Goal: Task Accomplishment & Management: Manage account settings

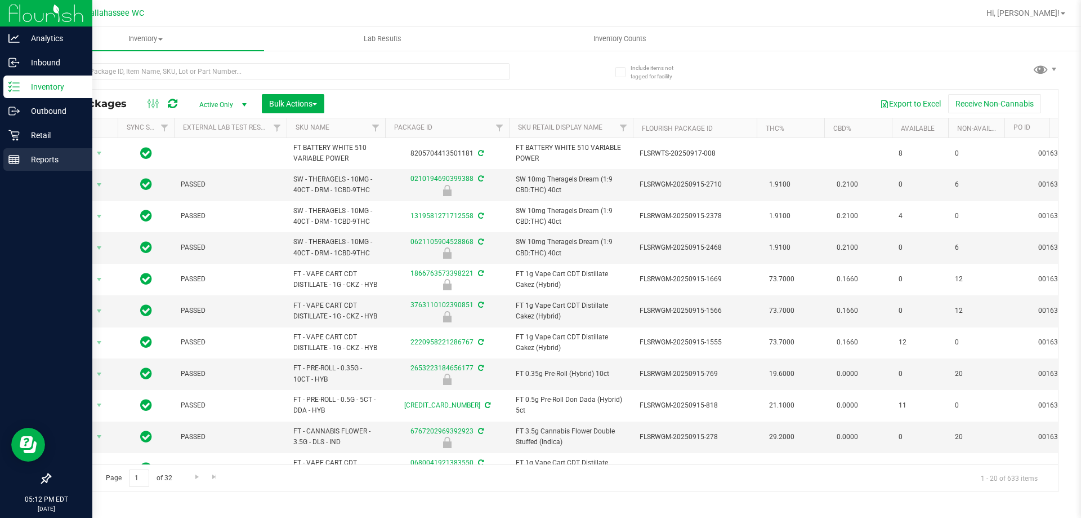
click at [28, 166] on div "Reports" at bounding box center [47, 159] width 89 height 23
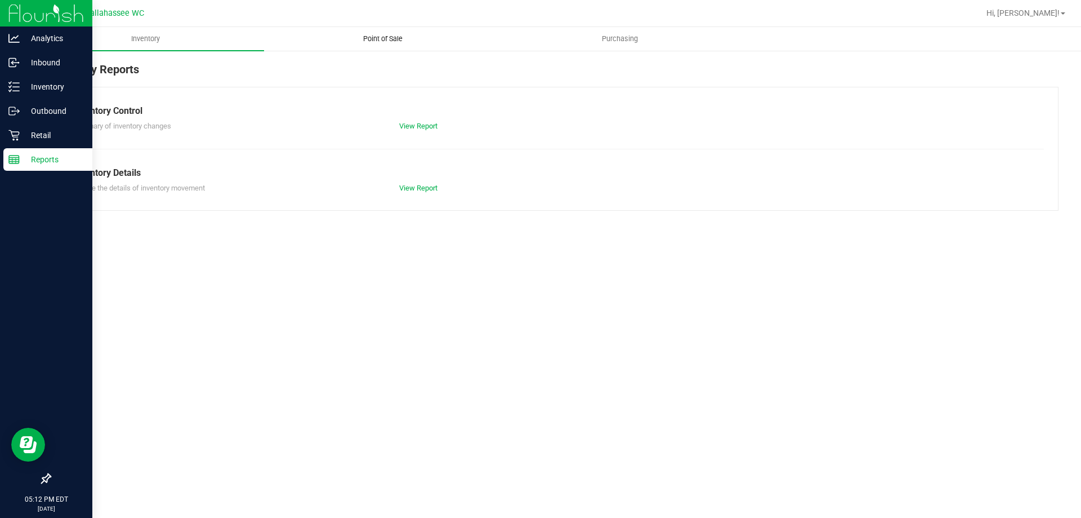
click at [383, 34] on span "Point of Sale" at bounding box center [383, 39] width 70 height 10
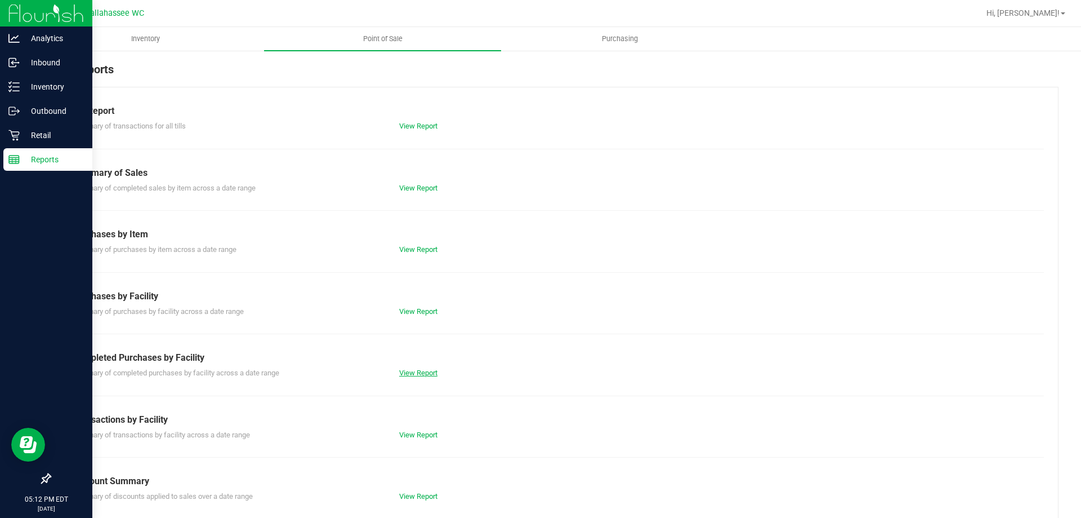
click at [420, 371] on link "View Report" at bounding box center [418, 372] width 38 height 8
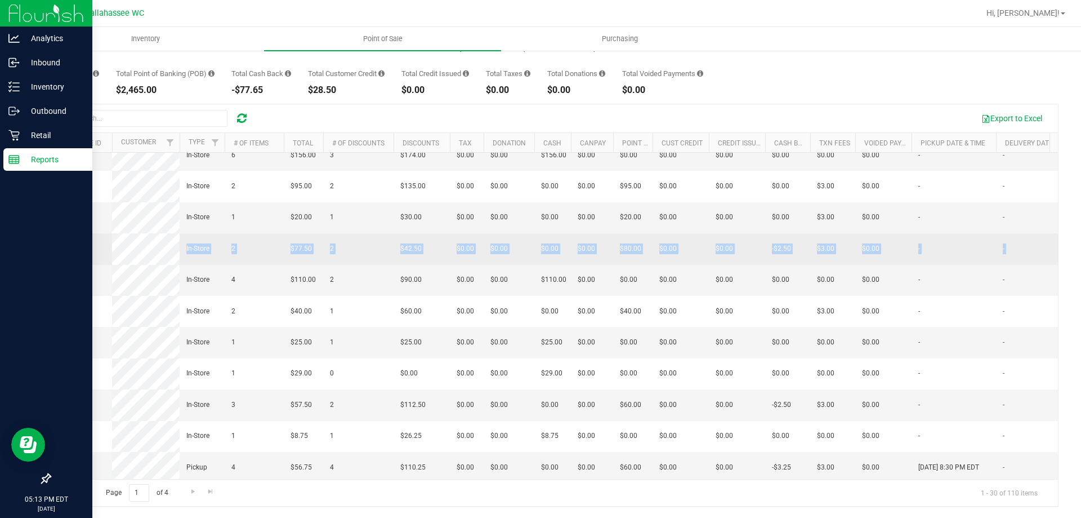
drag, startPoint x: 626, startPoint y: 318, endPoint x: 93, endPoint y: 326, distance: 533.5
click at [93, 264] on tr "12000196 In-Store 2 $77.50 2 $42.50 $0.00 $0.00 $0.00 $0.00 $0.00 $0.00 $0.00 $…" at bounding box center [855, 248] width 1611 height 31
click at [93, 264] on td "12000196" at bounding box center [81, 248] width 62 height 31
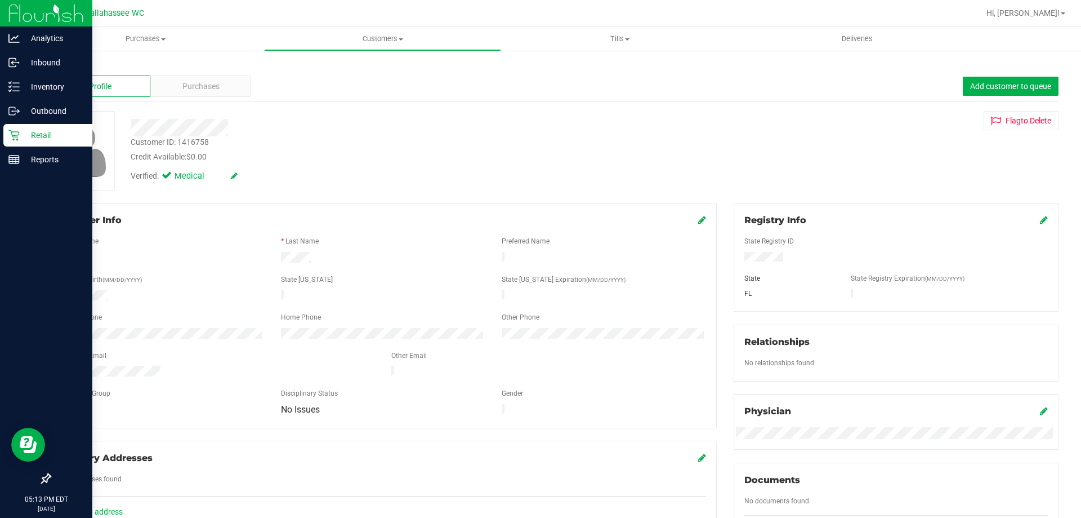
click at [198, 145] on div "Customer ID: 1416758" at bounding box center [170, 142] width 78 height 12
click at [198, 144] on div "Customer ID: 1416758" at bounding box center [170, 142] width 78 height 12
copy div "1416758"
click at [575, 150] on div "Customer ID: 1416758 Credit Available: $0.00" at bounding box center [378, 149] width 513 height 26
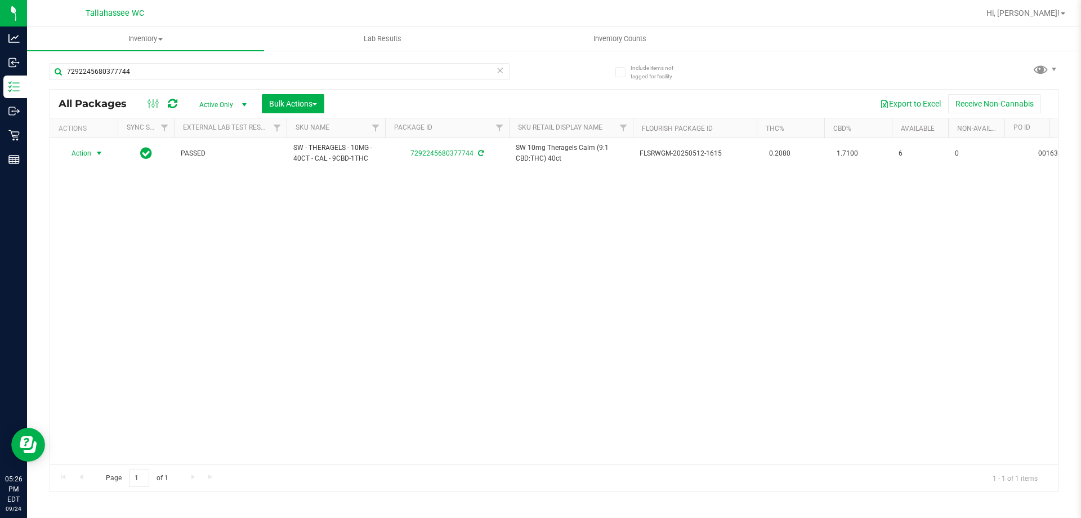
click at [281, 82] on div "7292245680377744" at bounding box center [280, 76] width 460 height 26
click at [283, 73] on input "7292245680377744" at bounding box center [280, 71] width 460 height 17
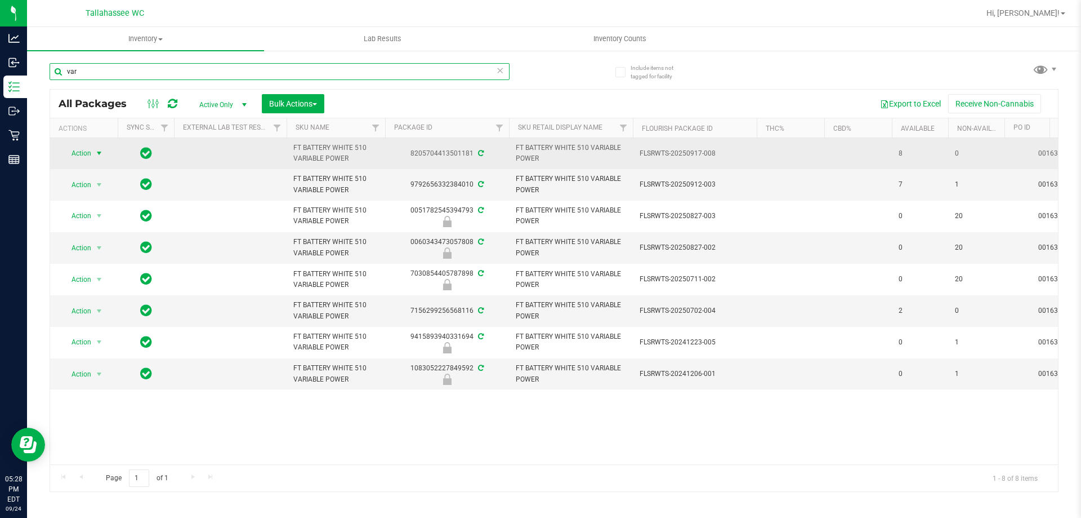
type input "var"
click at [85, 150] on span "Action" at bounding box center [76, 153] width 30 height 16
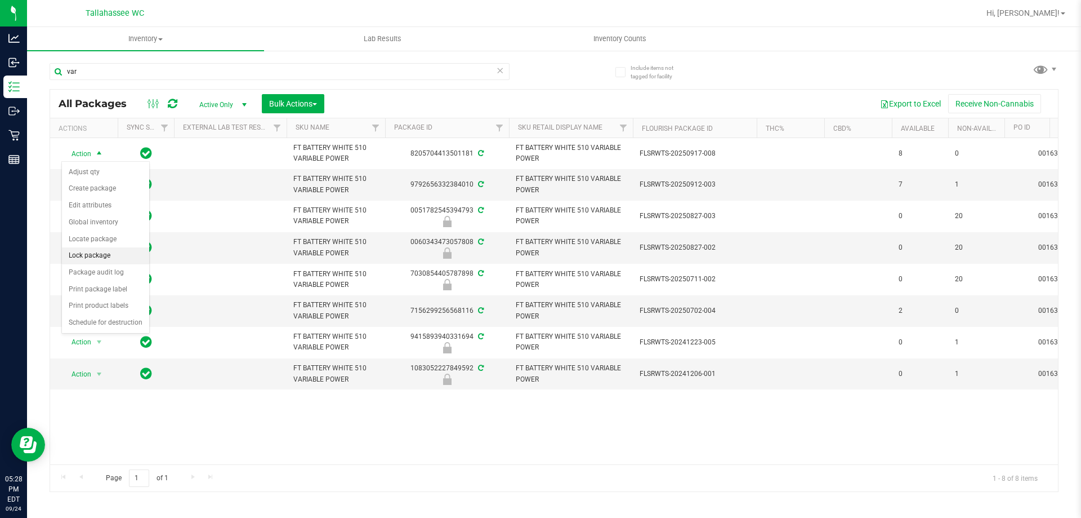
click at [122, 256] on li "Lock package" at bounding box center [105, 255] width 87 height 17
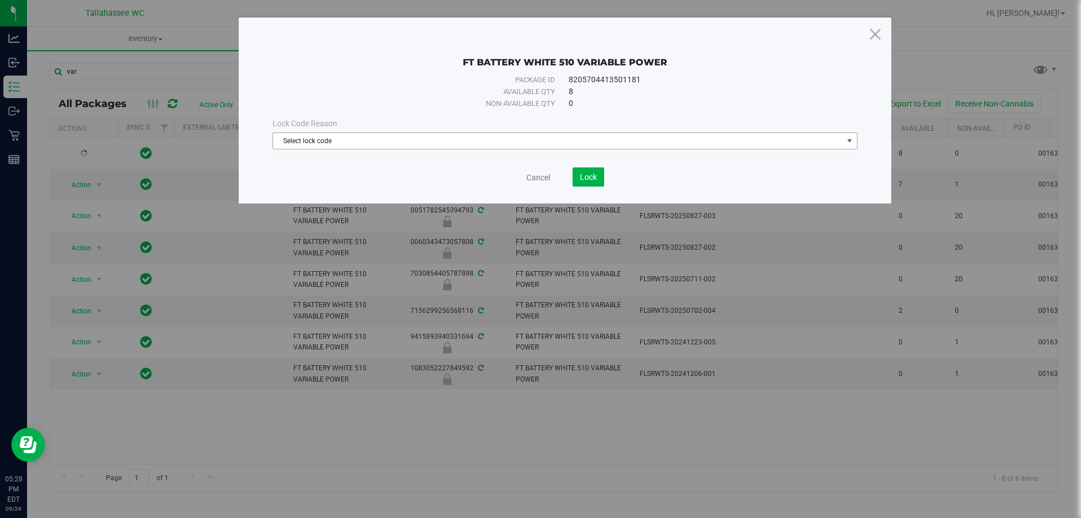
click at [720, 144] on span "Select lock code" at bounding box center [558, 141] width 570 height 16
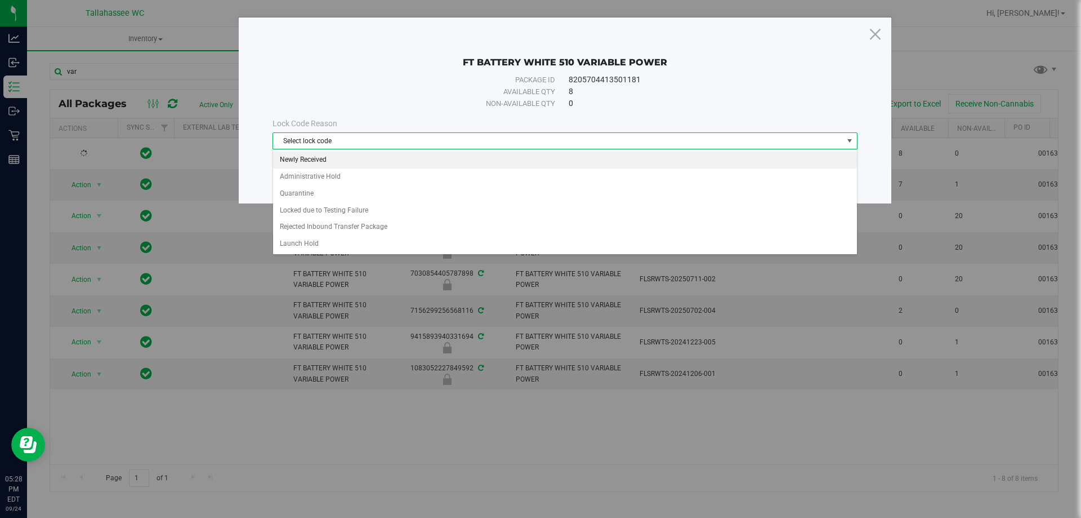
click at [344, 158] on li "Newly Received" at bounding box center [565, 160] width 584 height 17
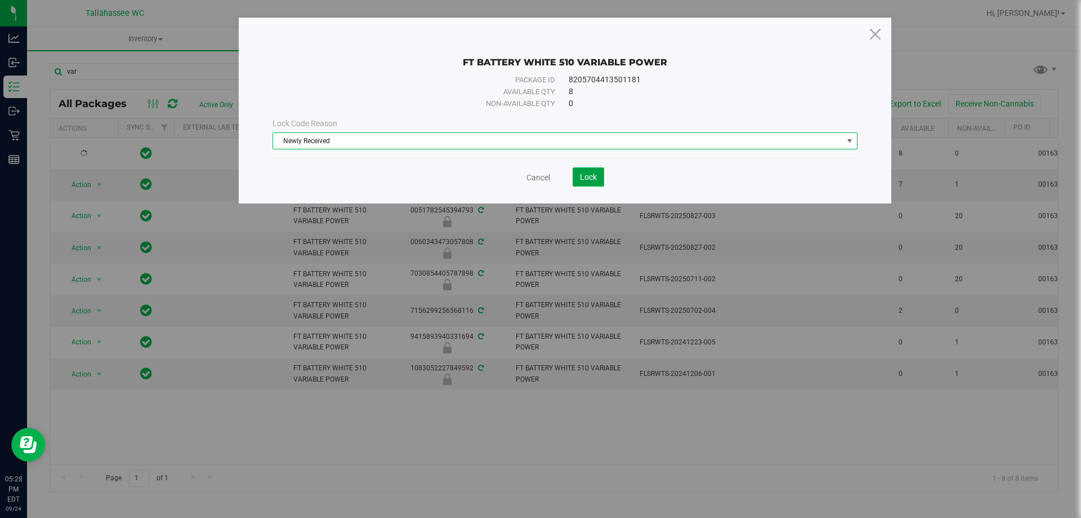
click at [593, 175] on span "Lock" at bounding box center [588, 176] width 17 height 9
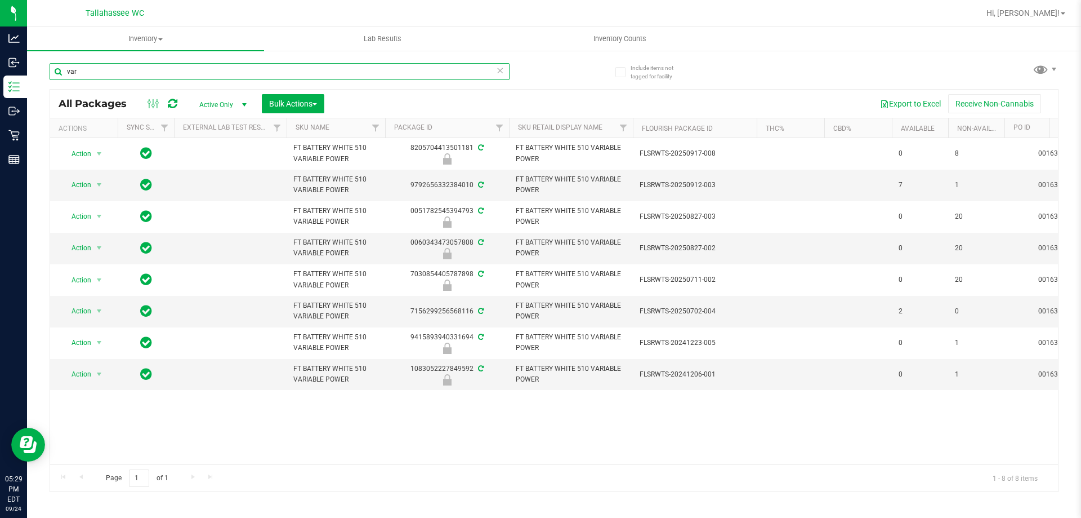
click at [397, 72] on input "var" at bounding box center [280, 71] width 460 height 17
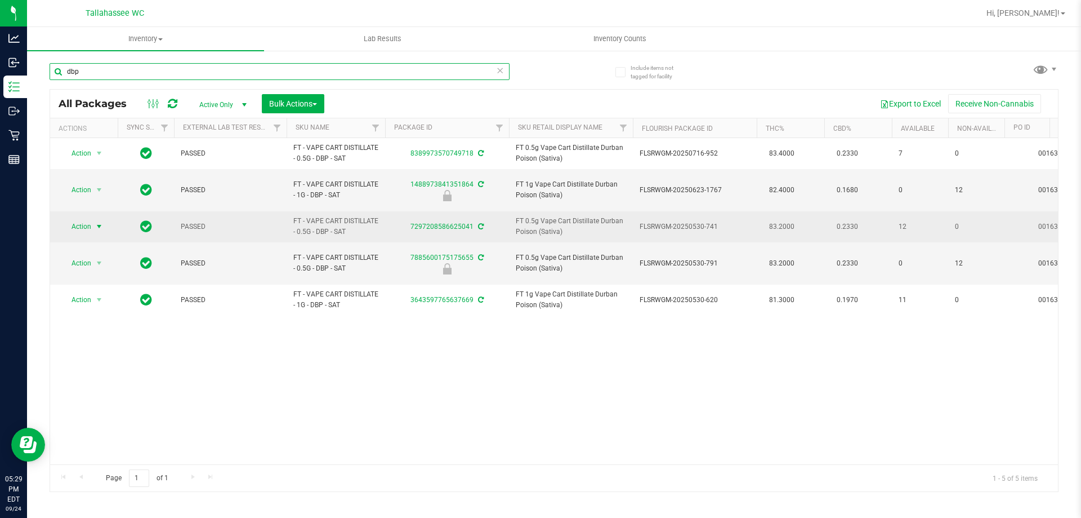
type input "dbp"
click at [78, 221] on span "Action" at bounding box center [76, 227] width 30 height 16
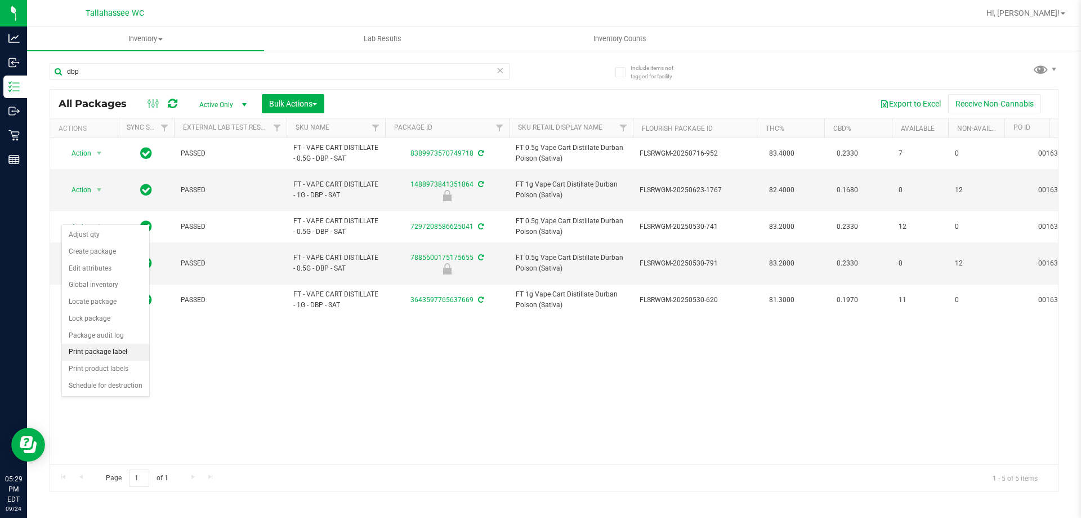
click at [117, 353] on li "Print package label" at bounding box center [105, 352] width 87 height 17
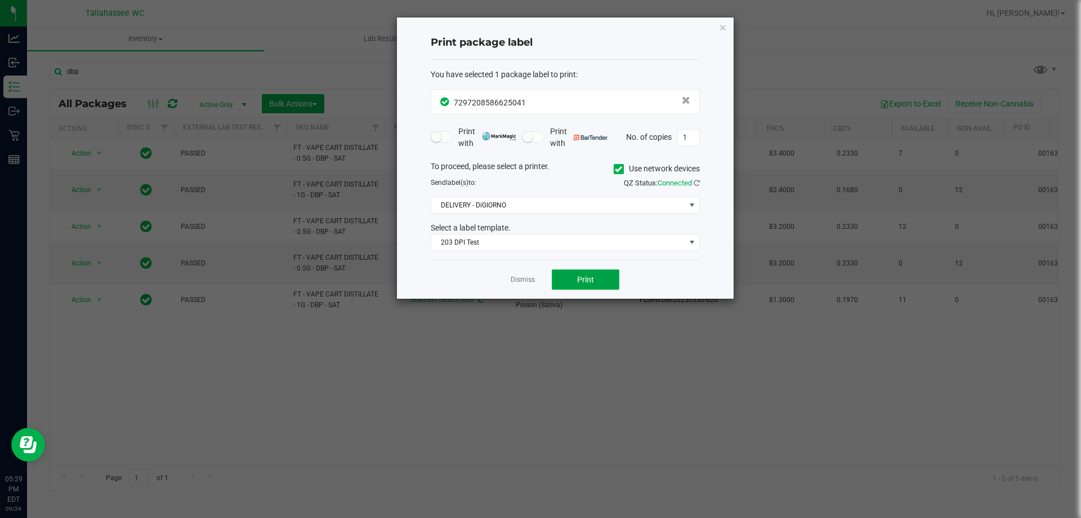
drag, startPoint x: 612, startPoint y: 281, endPoint x: 540, endPoint y: 306, distance: 76.6
click at [611, 281] on button "Print" at bounding box center [586, 279] width 68 height 20
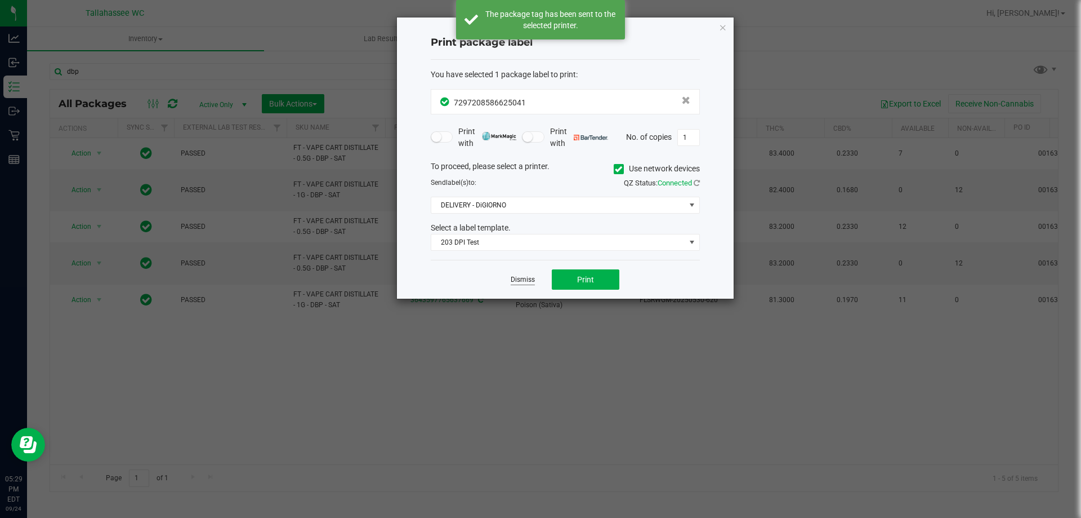
click at [523, 279] on link "Dismiss" at bounding box center [523, 280] width 24 height 10
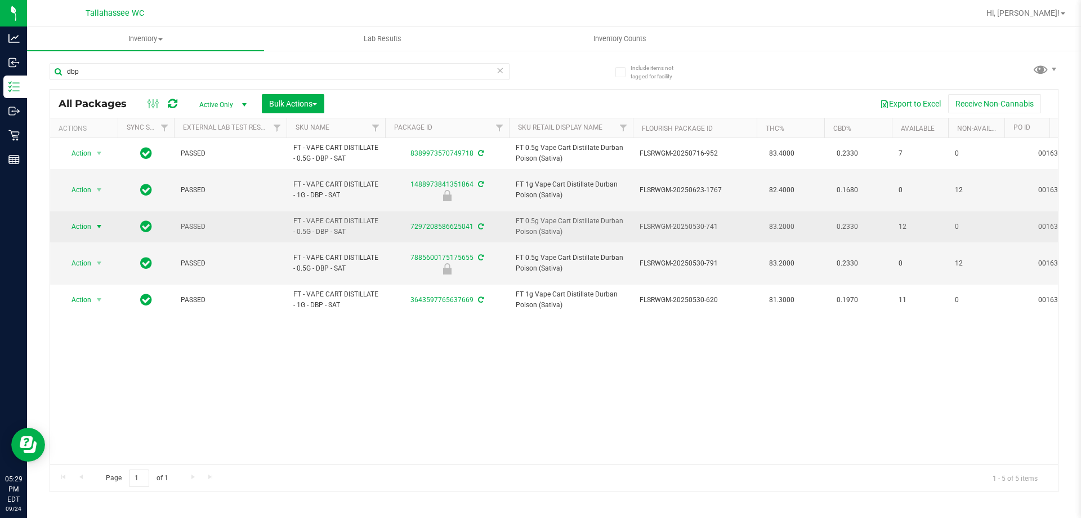
click at [95, 222] on span "select" at bounding box center [99, 226] width 9 height 9
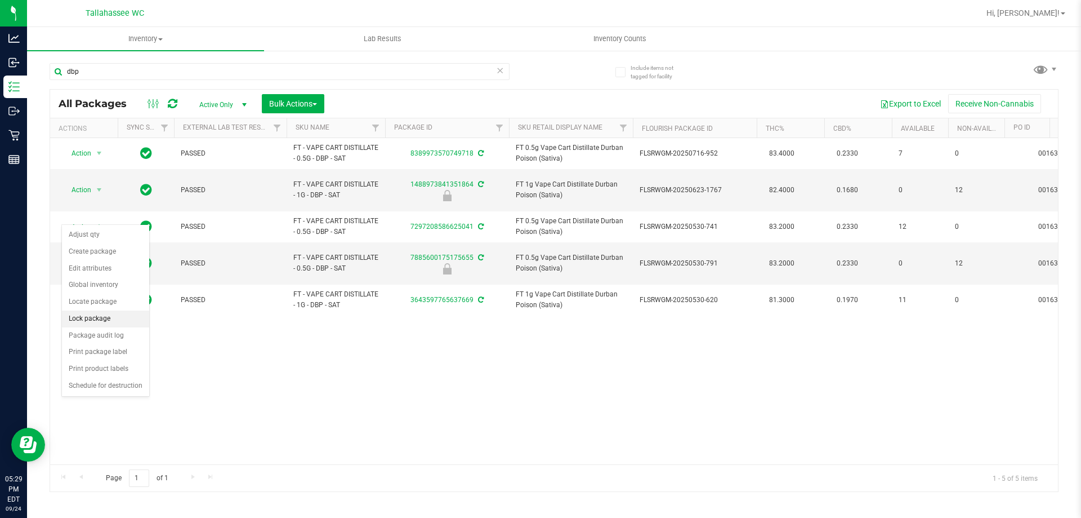
click at [106, 315] on li "Lock package" at bounding box center [105, 318] width 87 height 17
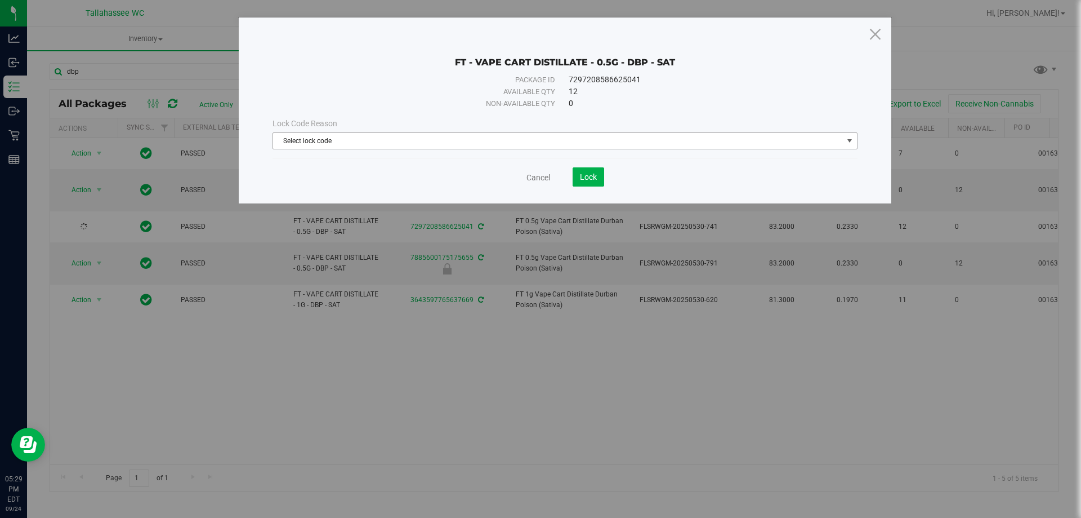
click at [525, 140] on span "Select lock code" at bounding box center [558, 141] width 570 height 16
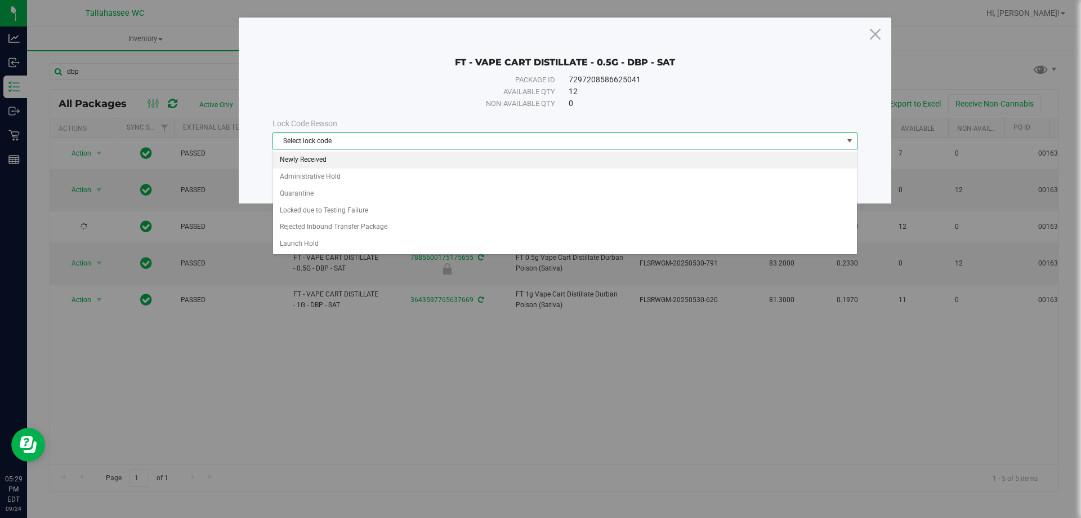
click at [370, 161] on li "Newly Received" at bounding box center [565, 160] width 584 height 17
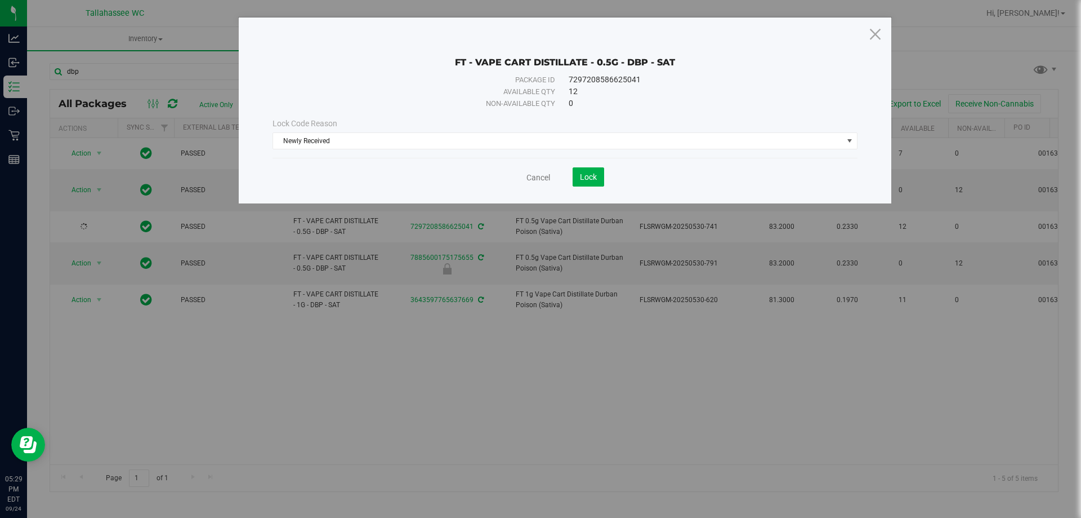
click at [470, 75] on div "Package ID" at bounding box center [426, 79] width 257 height 11
click at [588, 176] on span "Lock" at bounding box center [588, 176] width 17 height 9
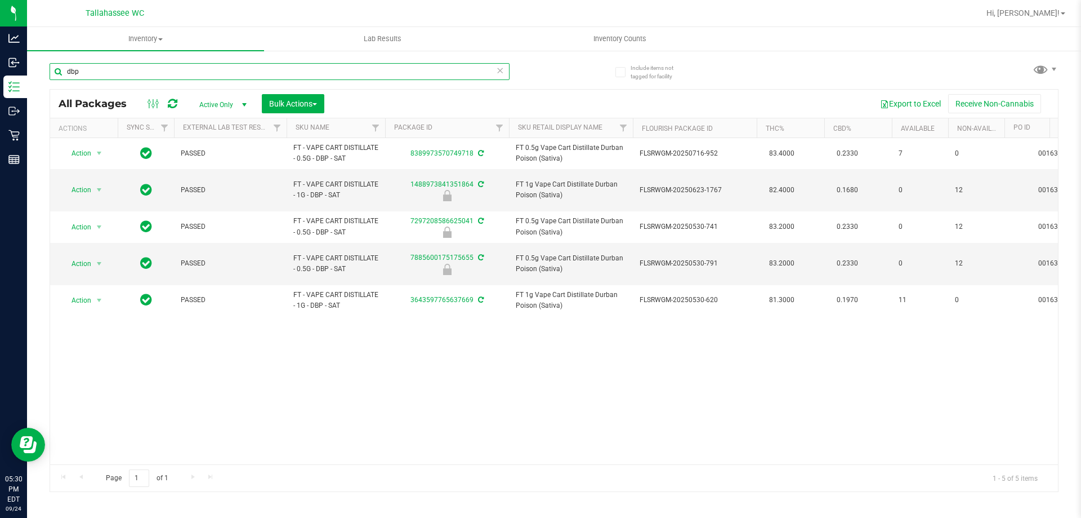
click at [173, 74] on input "dbp" at bounding box center [280, 71] width 460 height 17
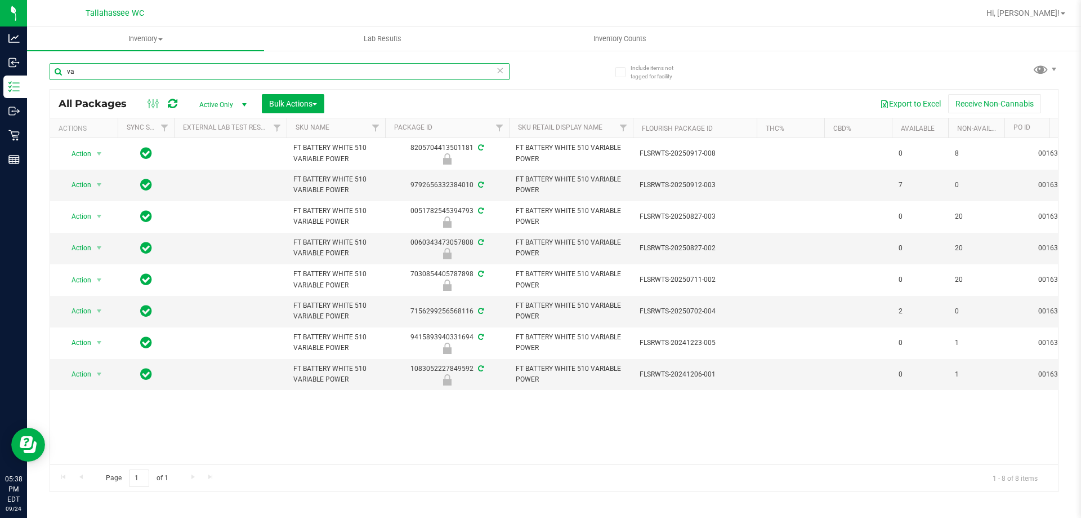
type input "v"
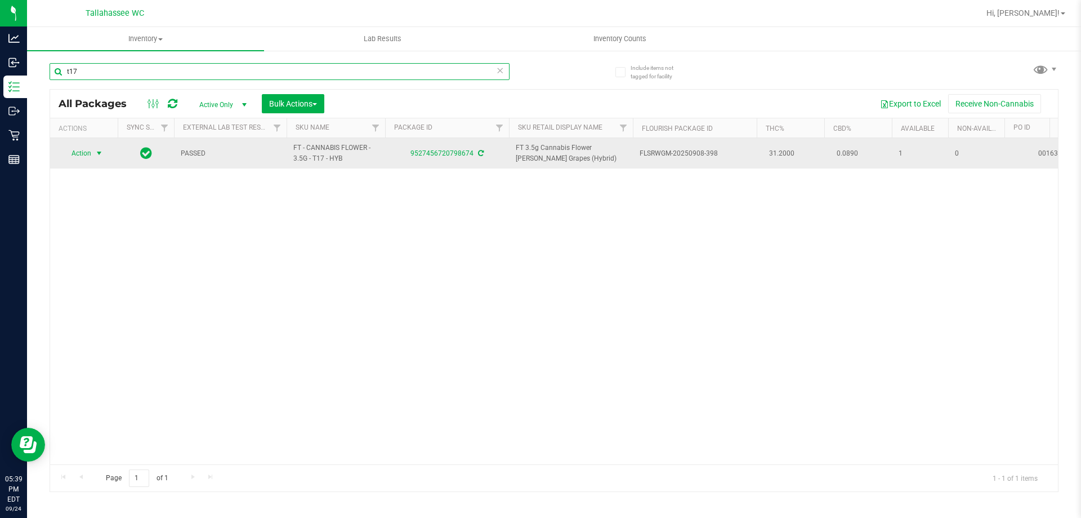
type input "t17"
click at [92, 149] on span "select" at bounding box center [99, 153] width 14 height 16
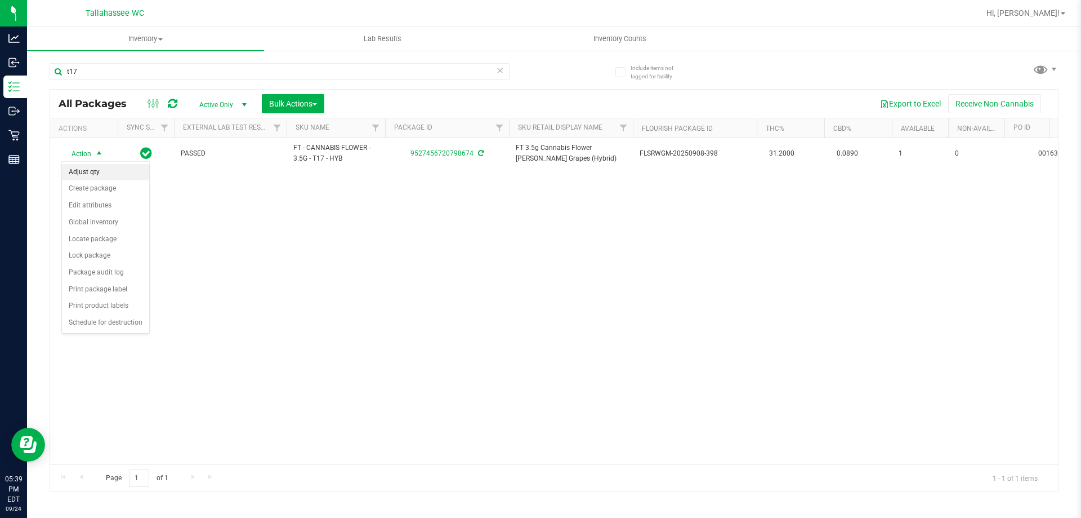
click at [125, 172] on li "Adjust qty" at bounding box center [105, 172] width 87 height 17
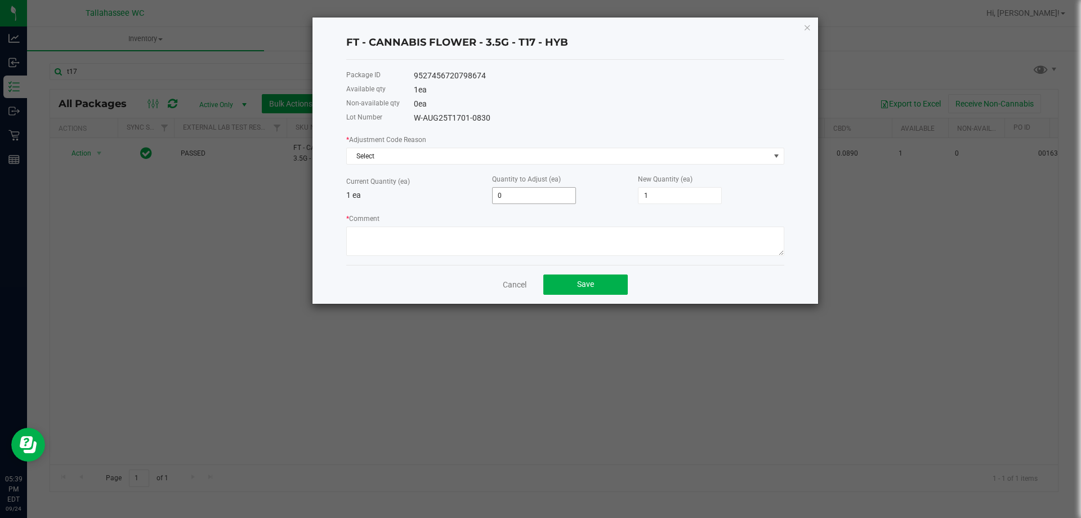
click at [526, 199] on input "0" at bounding box center [534, 196] width 83 height 16
type input "-1"
type input "0"
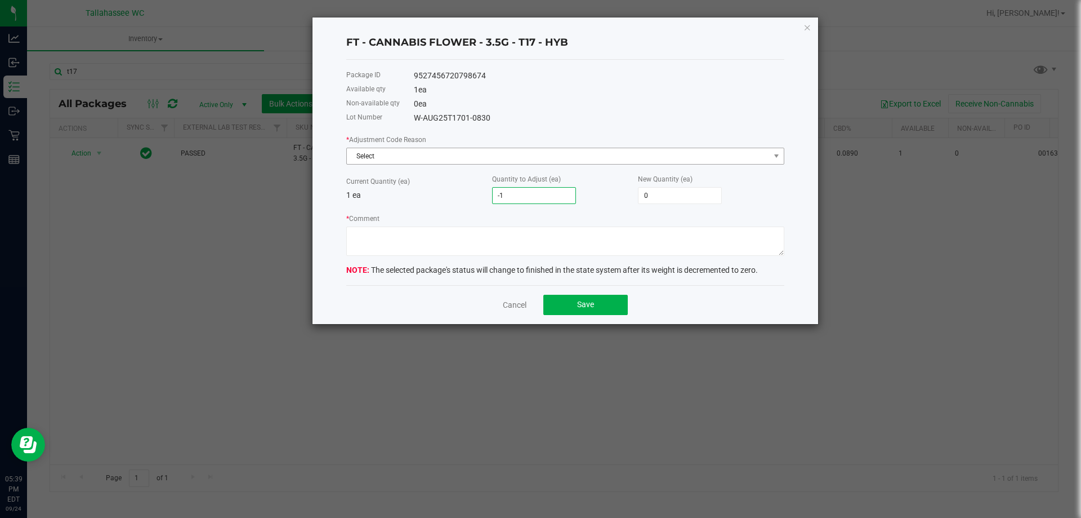
type input "-1"
click at [567, 153] on span "Select" at bounding box center [558, 156] width 423 height 16
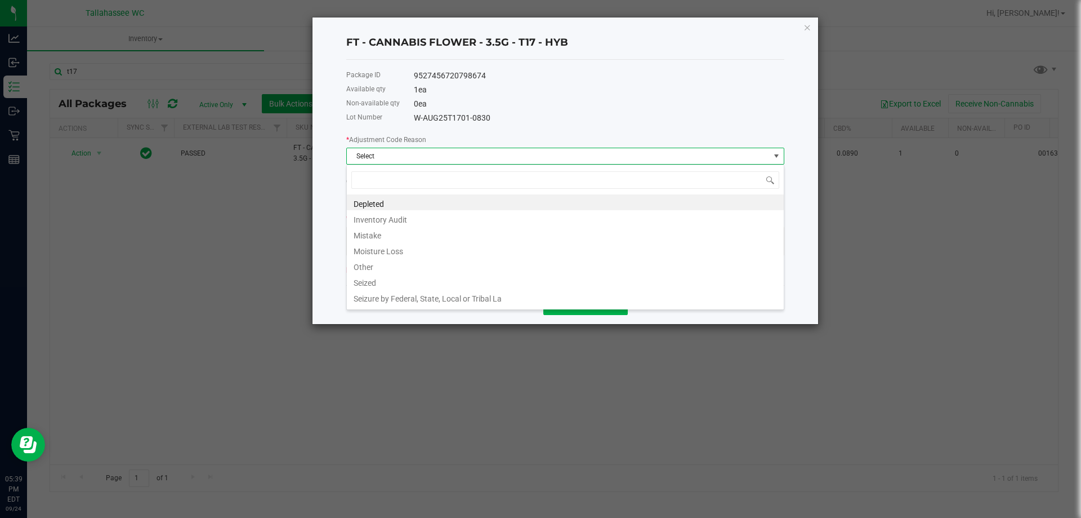
scroll to position [17, 438]
click at [412, 238] on li "Mistake" at bounding box center [565, 234] width 437 height 16
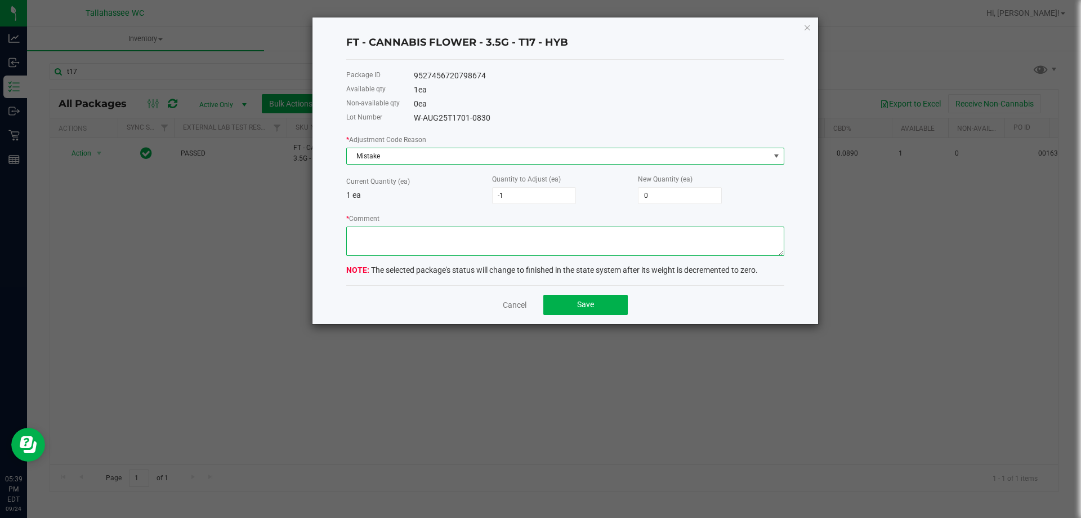
click at [525, 244] on textarea "* Comment" at bounding box center [565, 240] width 438 height 29
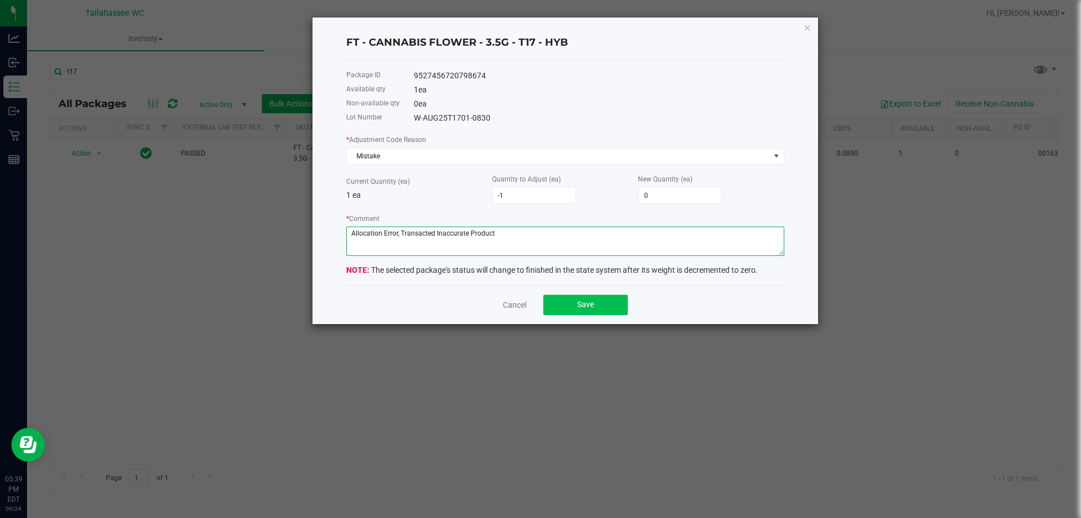
type textarea "Allocation Error, Transacted Inaccurate Product"
click at [615, 310] on button "Save" at bounding box center [586, 305] width 84 height 20
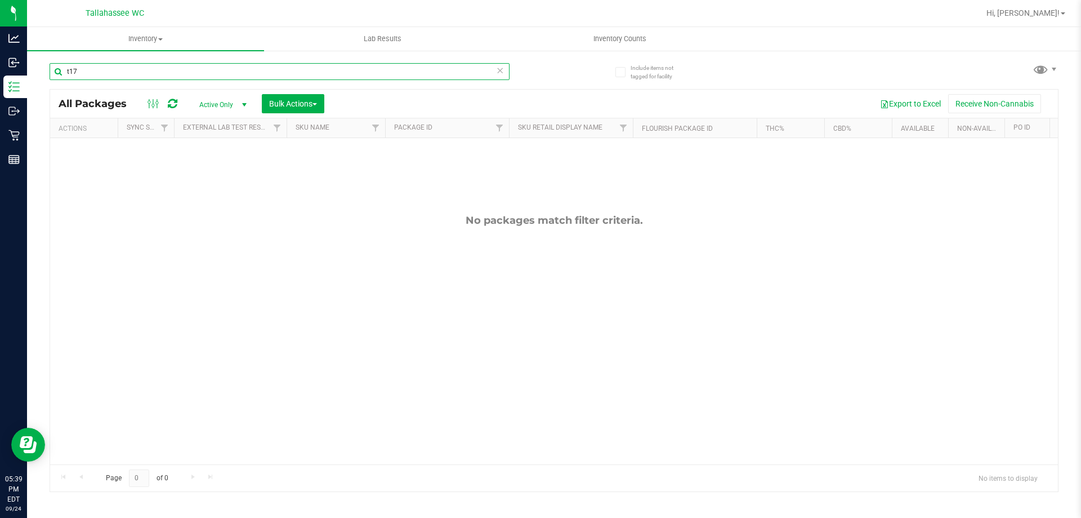
click at [313, 73] on input "t17" at bounding box center [280, 71] width 460 height 17
click at [313, 71] on input "t17" at bounding box center [280, 71] width 460 height 17
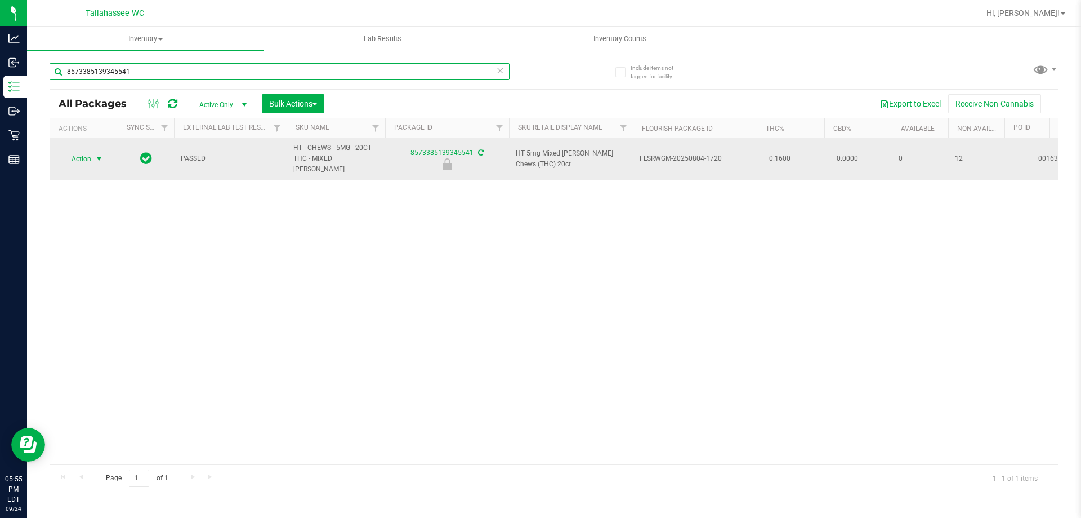
type input "8573385139345541"
click at [83, 151] on span "Action" at bounding box center [76, 159] width 30 height 16
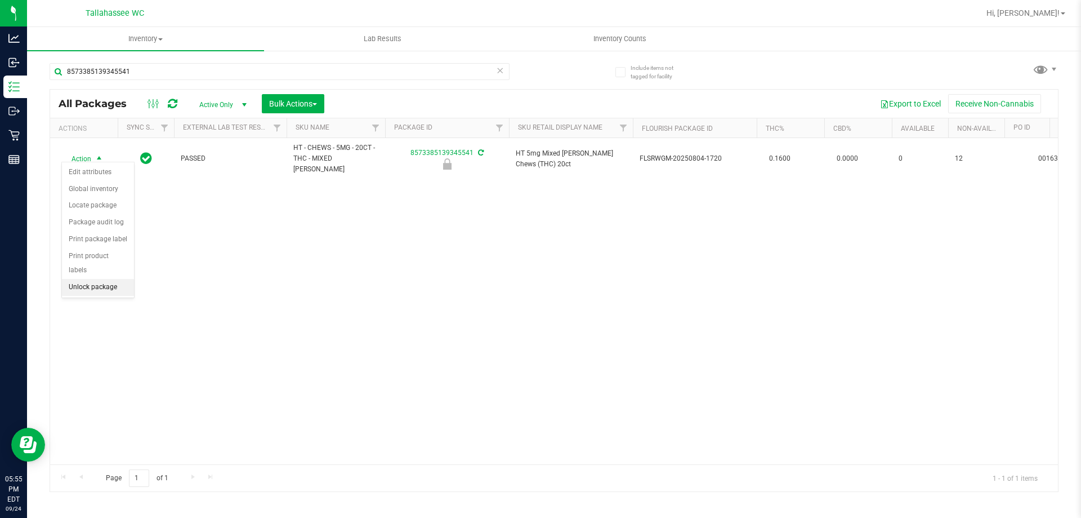
click at [117, 279] on li "Unlock package" at bounding box center [98, 287] width 72 height 17
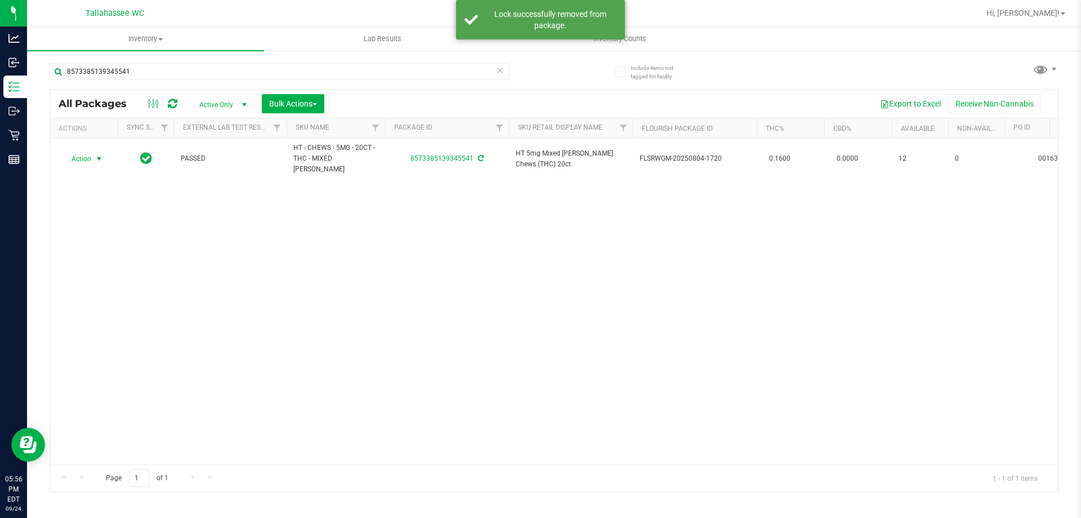
click at [92, 153] on span "select" at bounding box center [99, 159] width 14 height 16
click at [130, 288] on li "Print package label" at bounding box center [105, 289] width 87 height 17
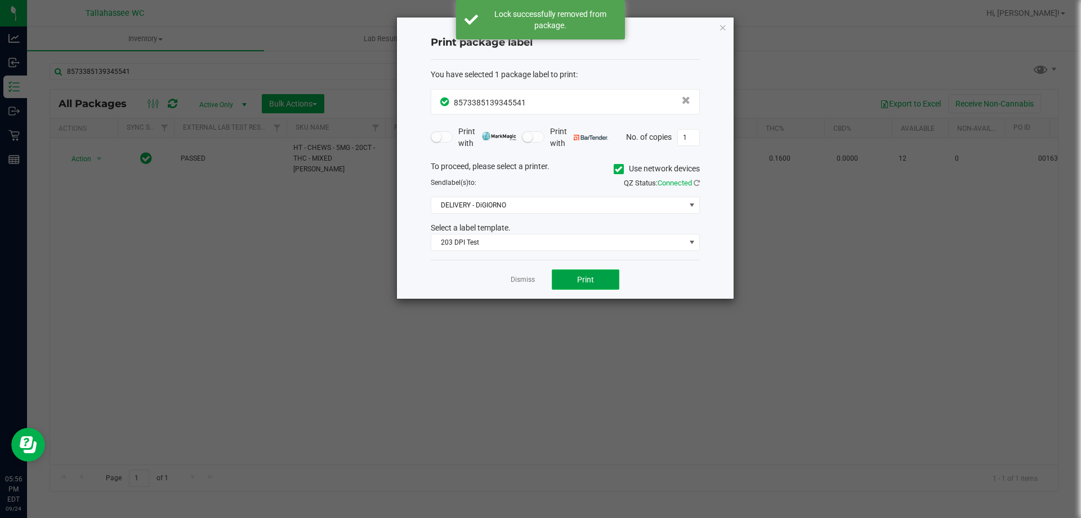
click at [612, 279] on button "Print" at bounding box center [586, 279] width 68 height 20
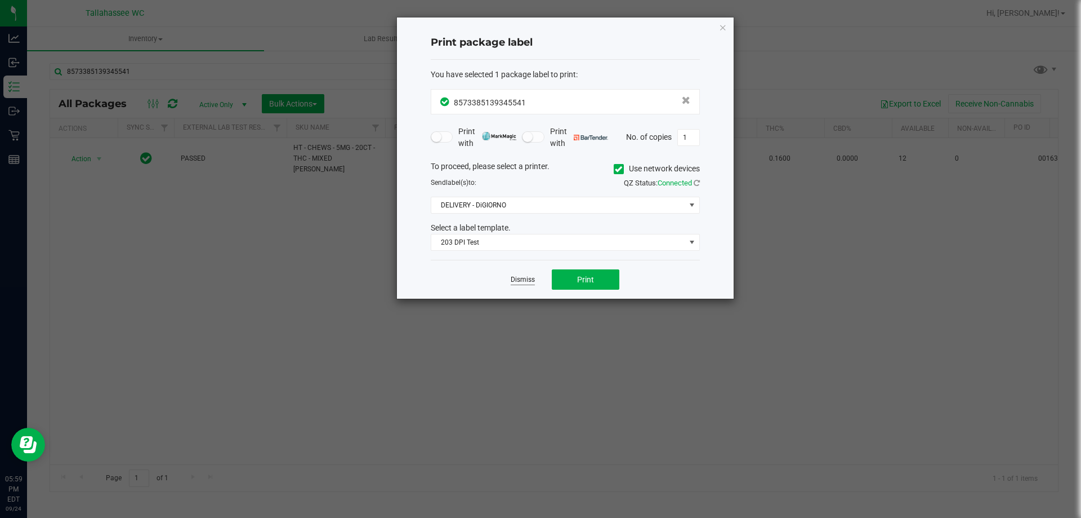
click at [525, 280] on link "Dismiss" at bounding box center [523, 280] width 24 height 10
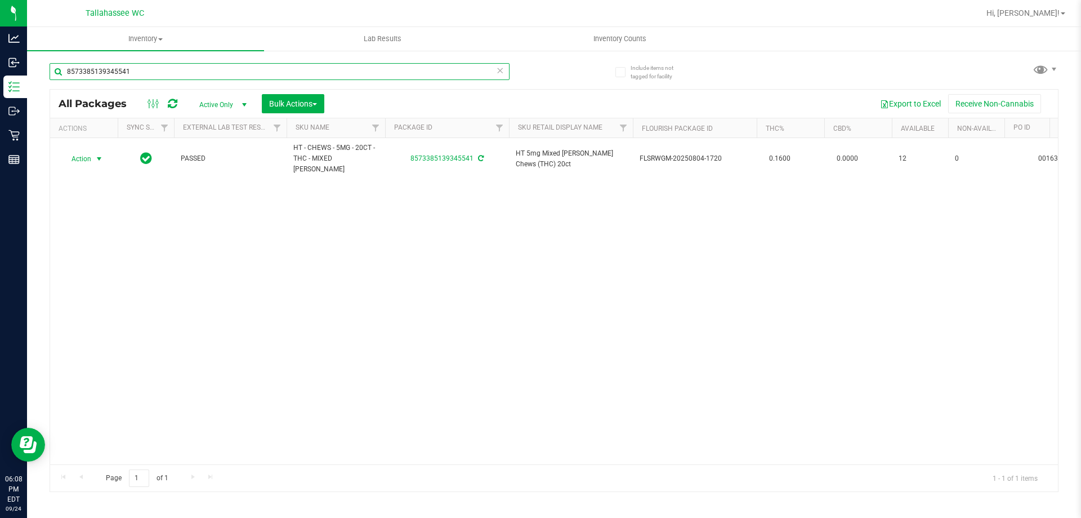
click at [310, 78] on input "8573385139345541" at bounding box center [280, 71] width 460 height 17
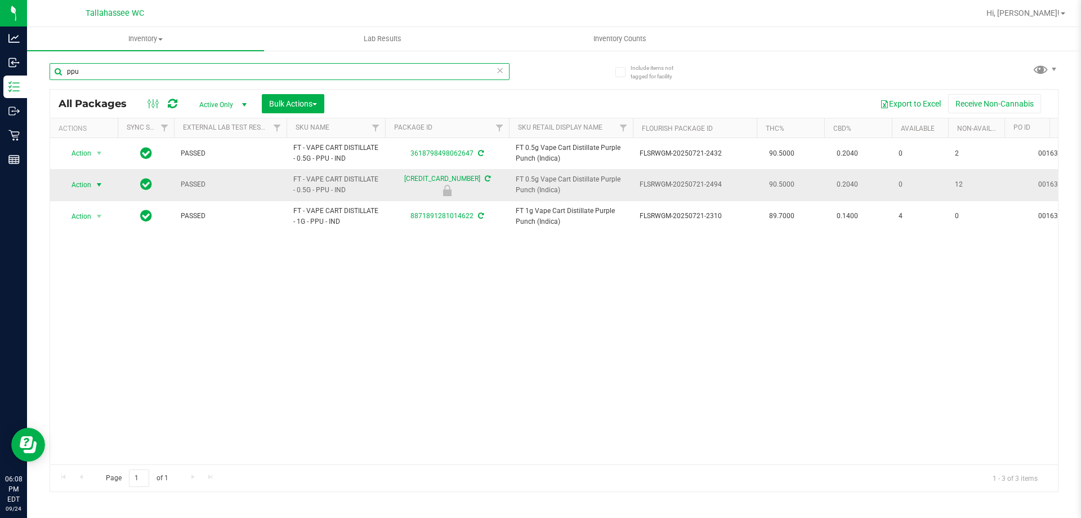
type input "ppu"
click at [94, 185] on span "select" at bounding box center [99, 185] width 14 height 16
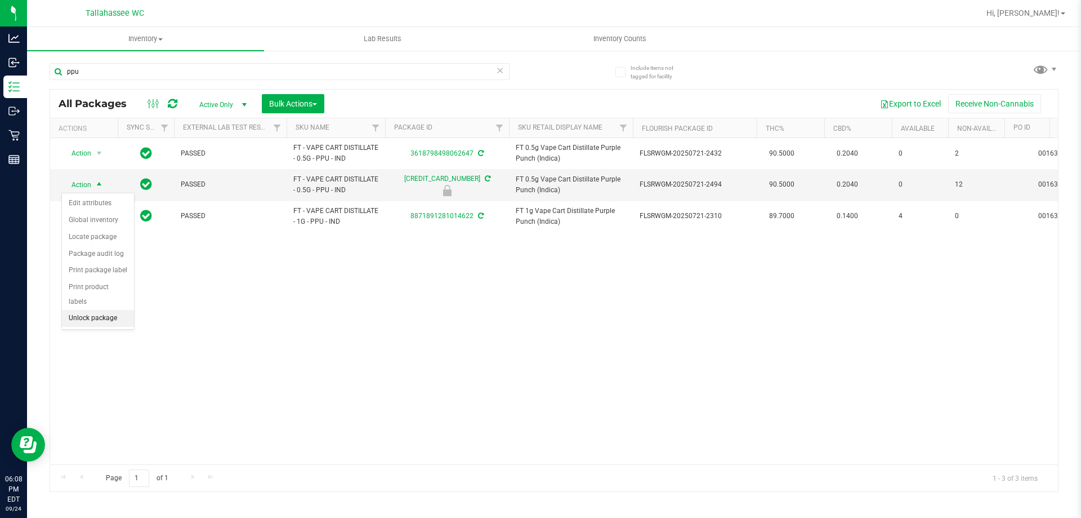
click at [121, 310] on li "Unlock package" at bounding box center [98, 318] width 72 height 17
click at [91, 183] on span "Action" at bounding box center [76, 185] width 30 height 16
click at [126, 325] on li "Print package label" at bounding box center [105, 320] width 87 height 17
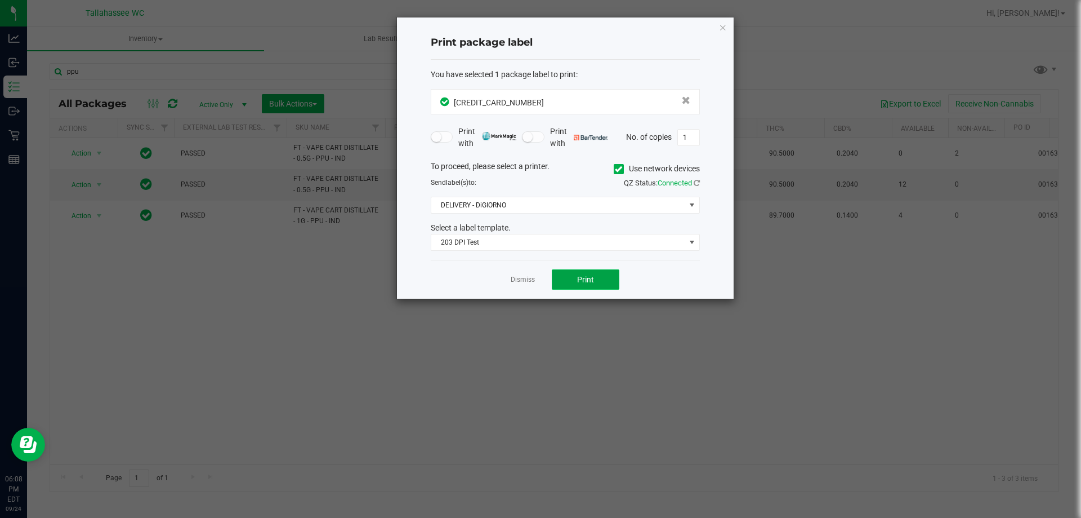
click at [584, 284] on button "Print" at bounding box center [586, 279] width 68 height 20
click at [520, 282] on link "Dismiss" at bounding box center [523, 280] width 24 height 10
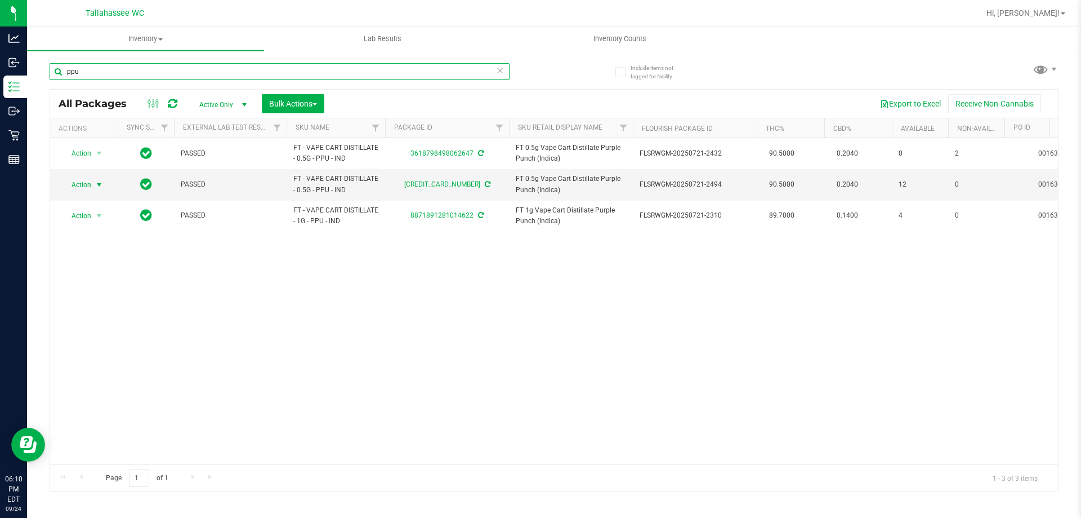
click at [376, 72] on input "ppu" at bounding box center [280, 71] width 460 height 17
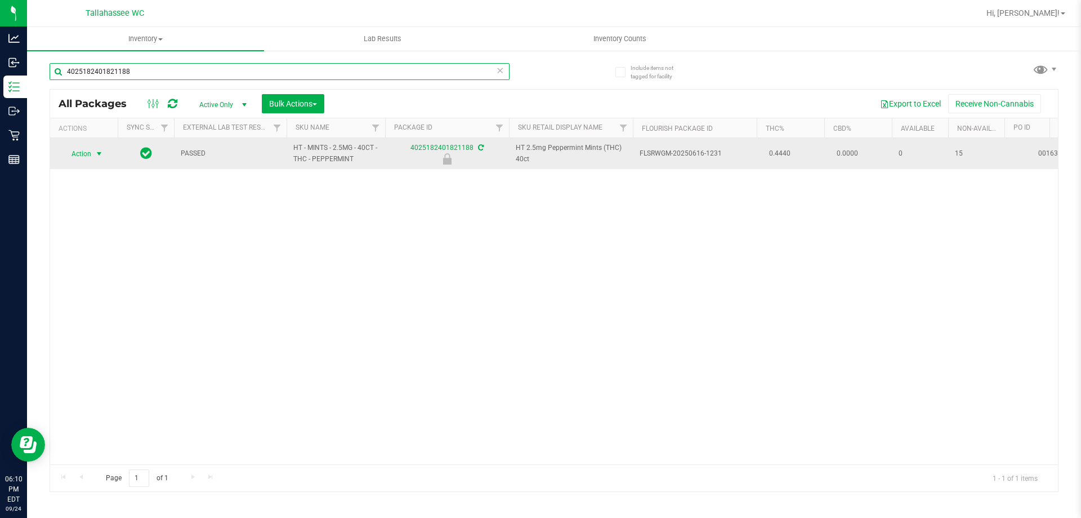
type input "4025182401821188"
click at [95, 154] on span "select" at bounding box center [99, 153] width 9 height 9
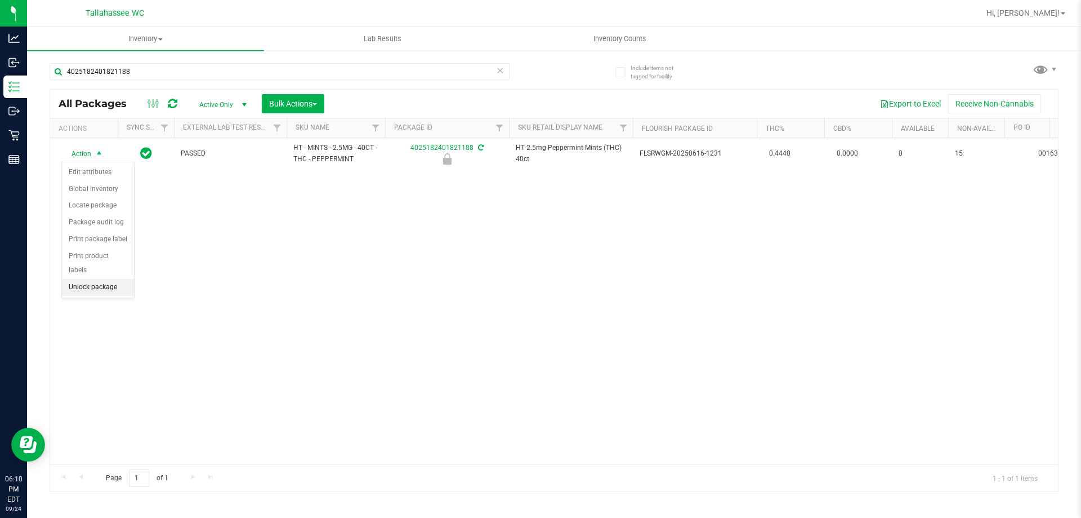
click at [118, 279] on li "Unlock package" at bounding box center [98, 287] width 72 height 17
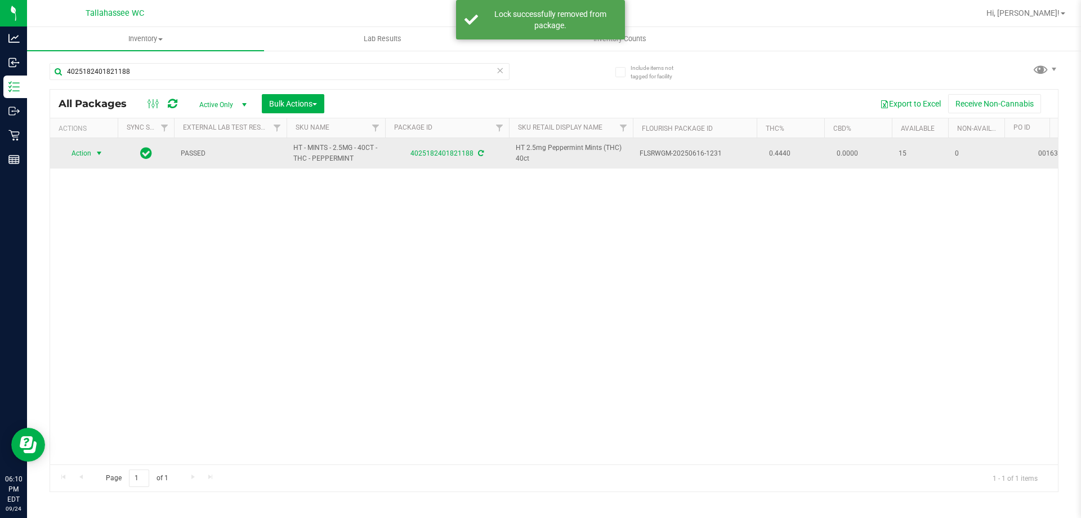
click at [99, 155] on span "select" at bounding box center [99, 153] width 9 height 9
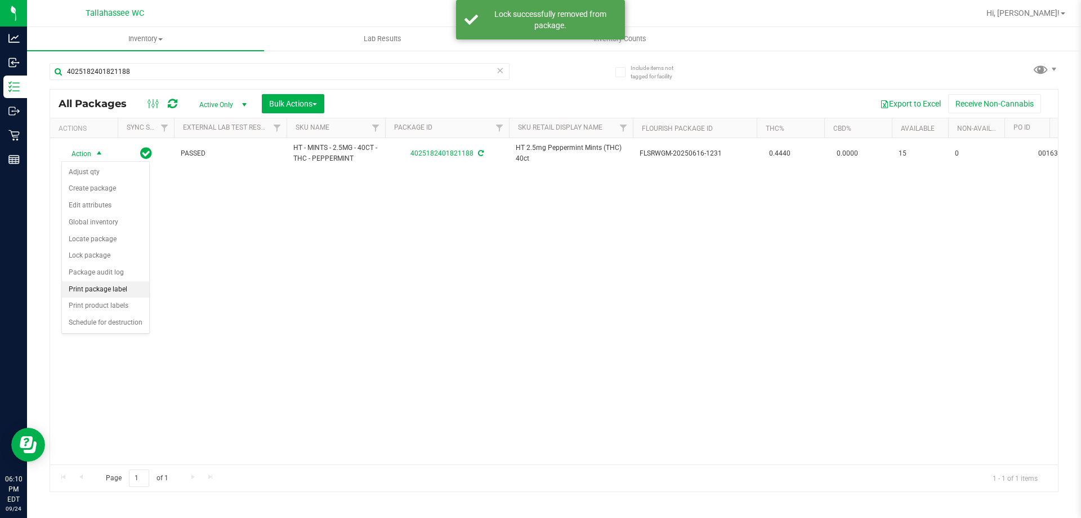
click at [126, 291] on li "Print package label" at bounding box center [105, 289] width 87 height 17
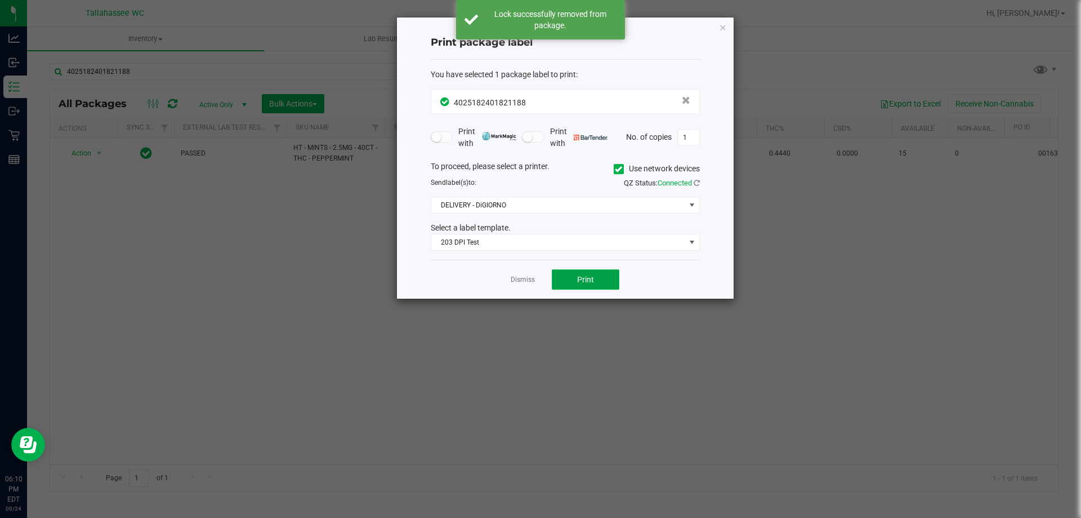
click at [606, 274] on button "Print" at bounding box center [586, 279] width 68 height 20
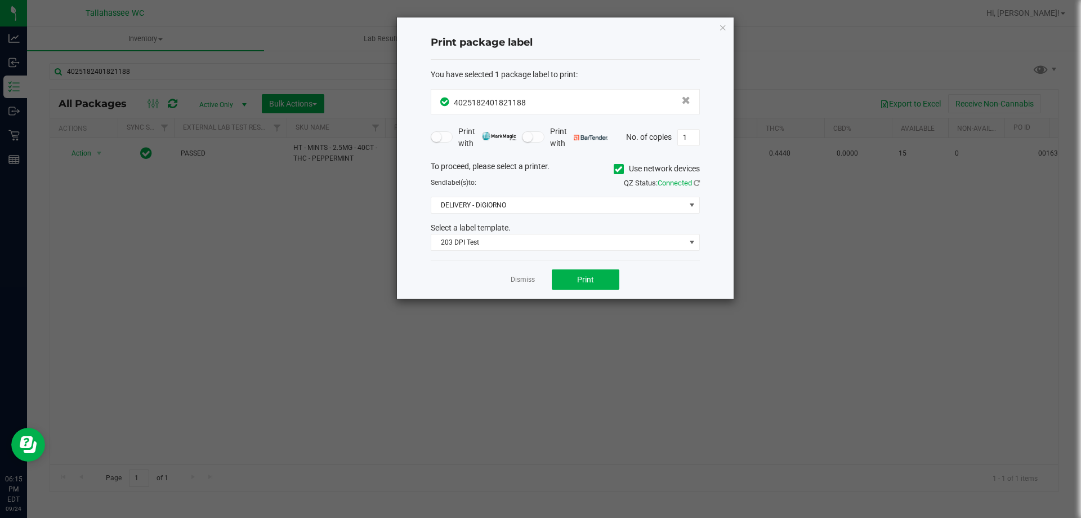
click at [510, 280] on div "Dismiss Print" at bounding box center [565, 279] width 269 height 39
click at [513, 275] on link "Dismiss" at bounding box center [523, 280] width 24 height 10
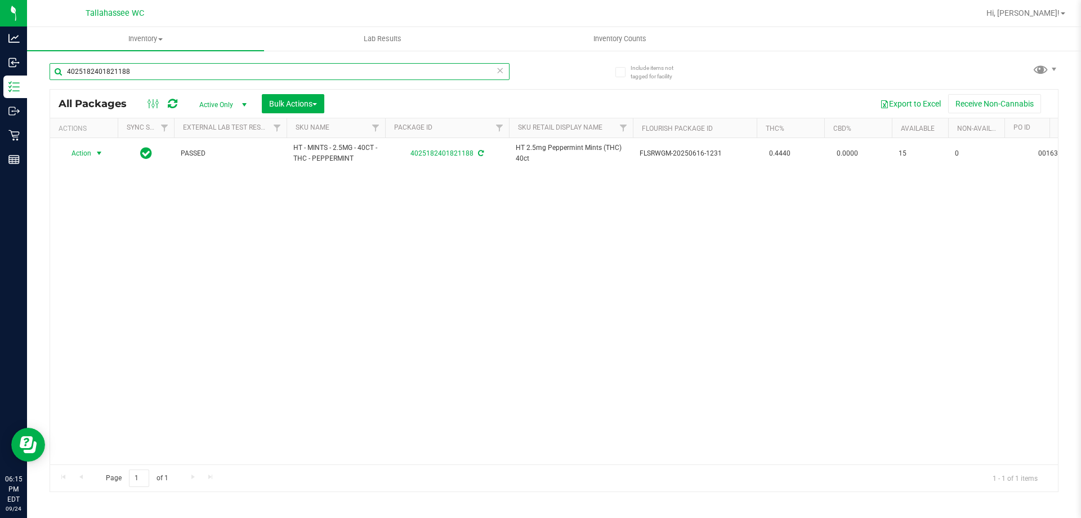
click at [361, 69] on input "4025182401821188" at bounding box center [280, 71] width 460 height 17
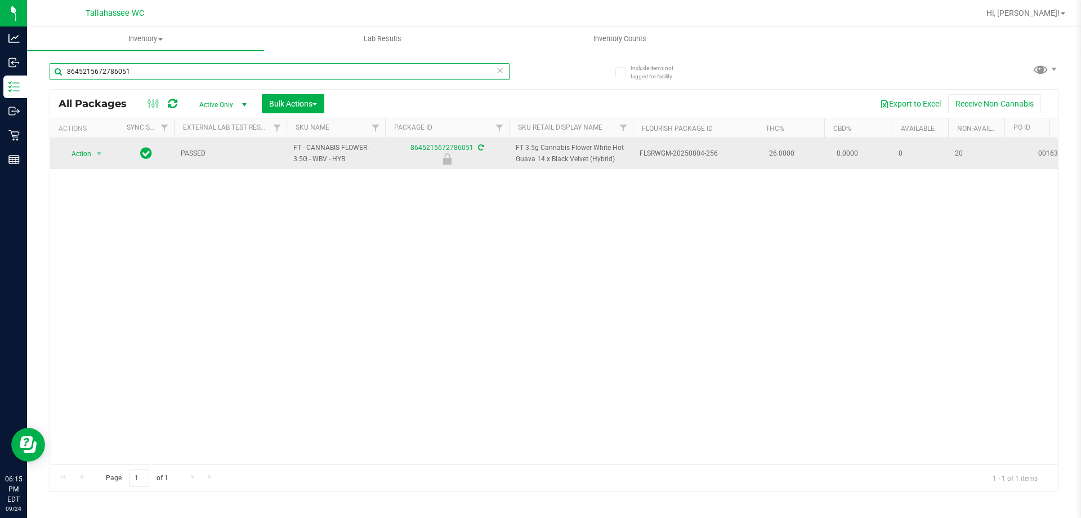
type input "8645215672786051"
click at [87, 157] on span "Action" at bounding box center [76, 154] width 30 height 16
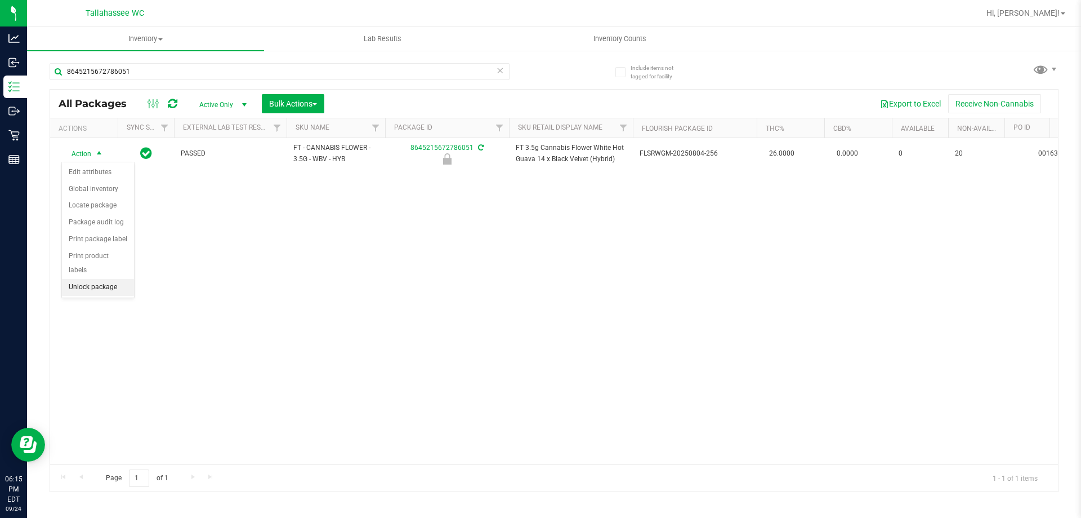
click at [114, 279] on li "Unlock package" at bounding box center [98, 287] width 72 height 17
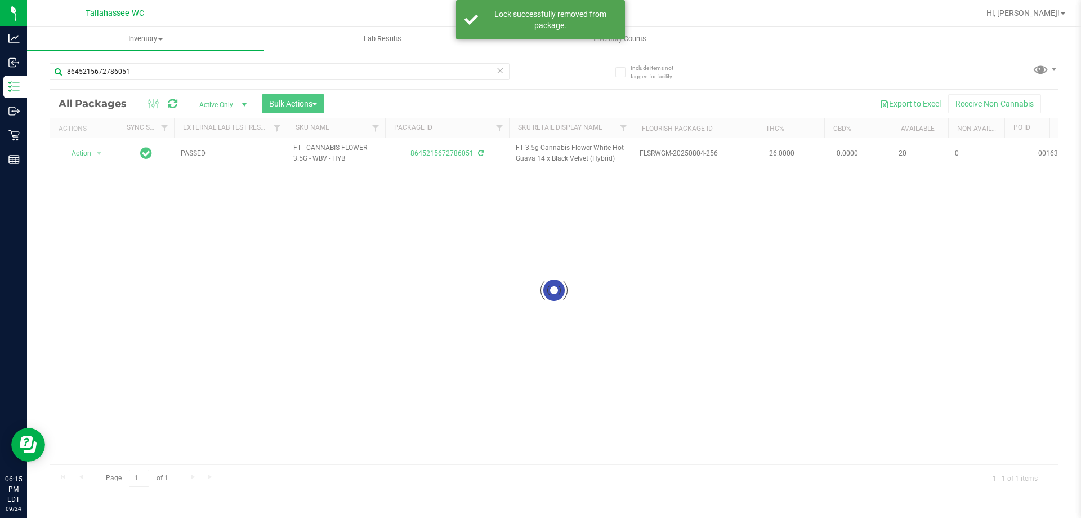
click at [90, 153] on div at bounding box center [554, 291] width 1008 height 402
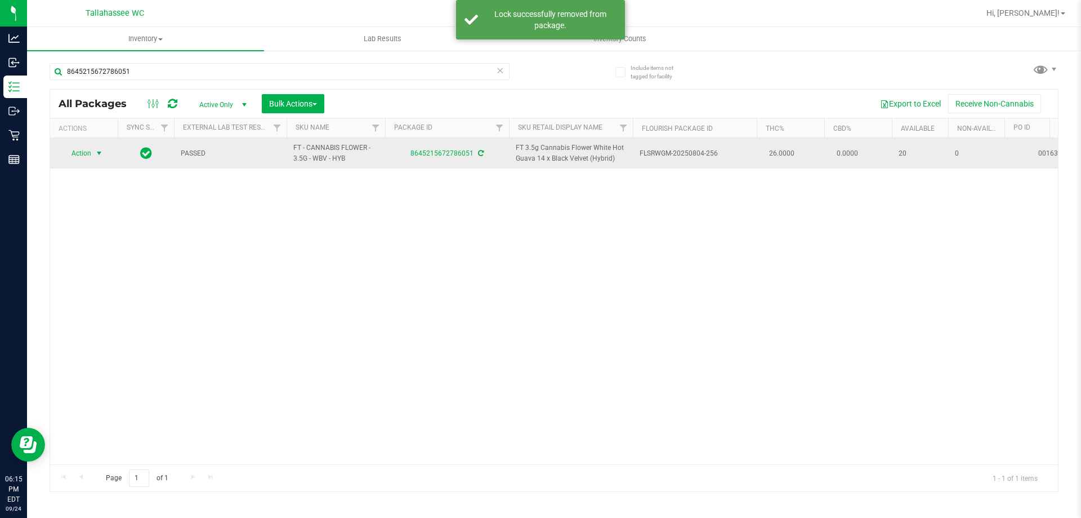
click at [93, 153] on span "select" at bounding box center [99, 153] width 14 height 16
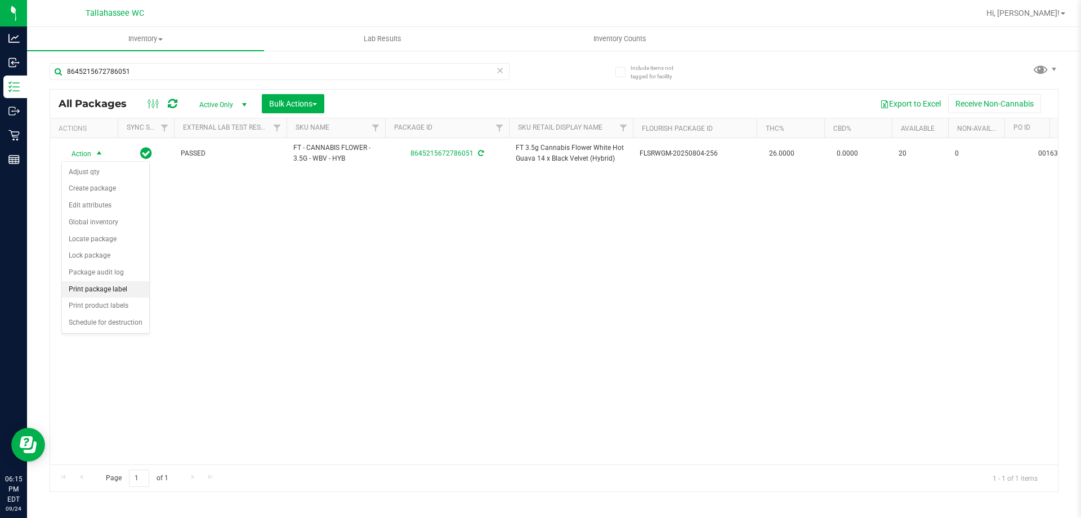
click at [131, 292] on li "Print package label" at bounding box center [105, 289] width 87 height 17
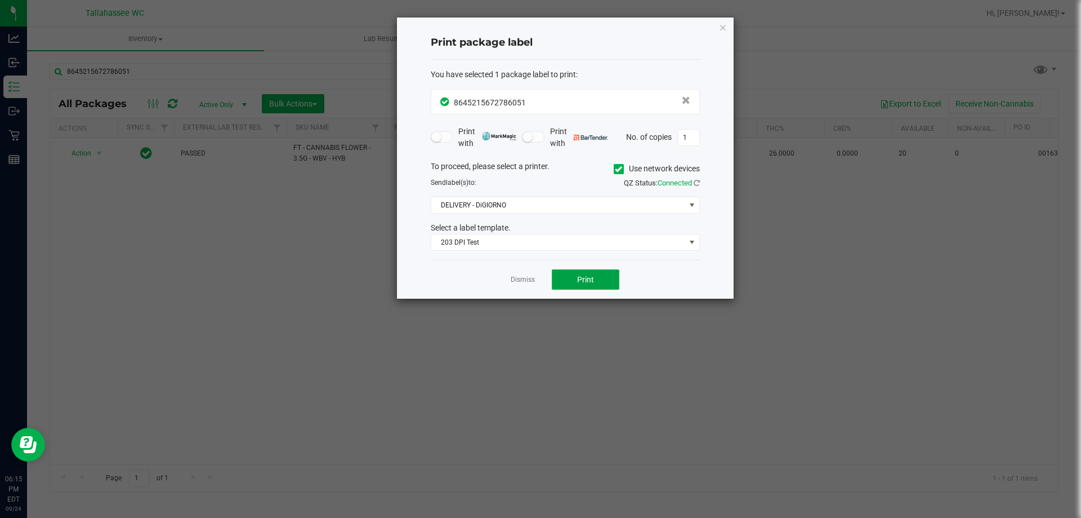
click at [584, 279] on span "Print" at bounding box center [585, 279] width 17 height 9
click at [529, 279] on link "Dismiss" at bounding box center [523, 280] width 24 height 10
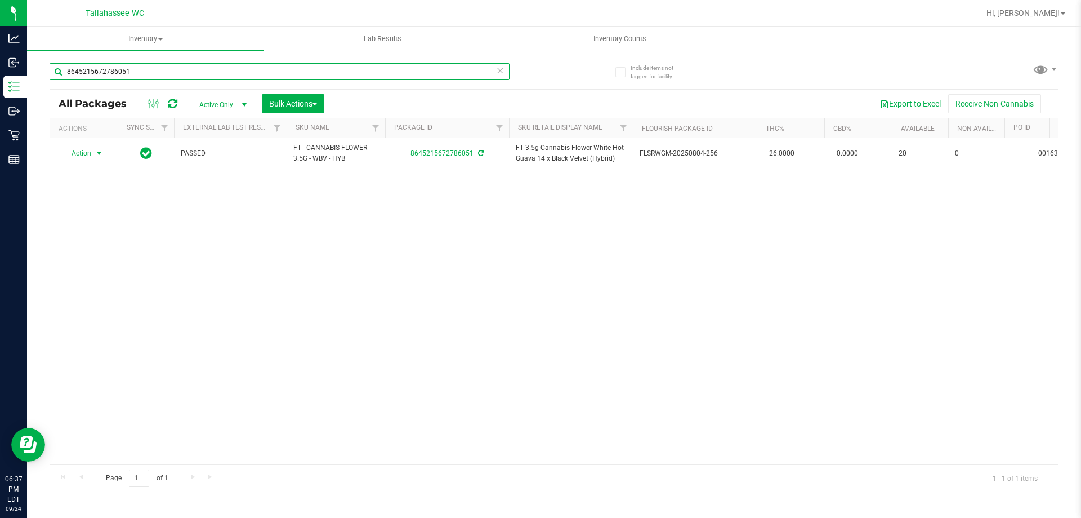
click at [315, 66] on input "8645215672786051" at bounding box center [280, 71] width 460 height 17
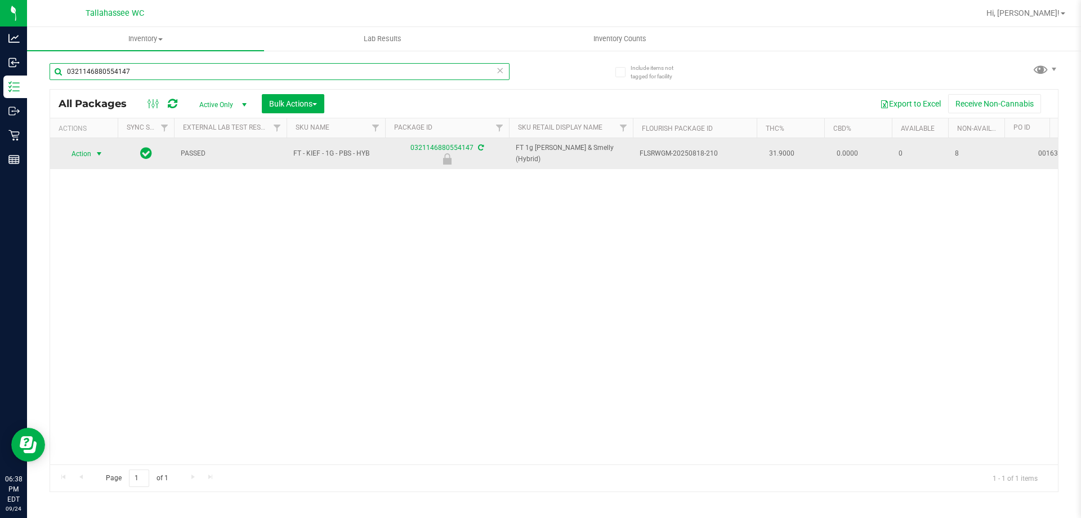
type input "0321146880554147"
click at [92, 156] on span "select" at bounding box center [99, 154] width 14 height 16
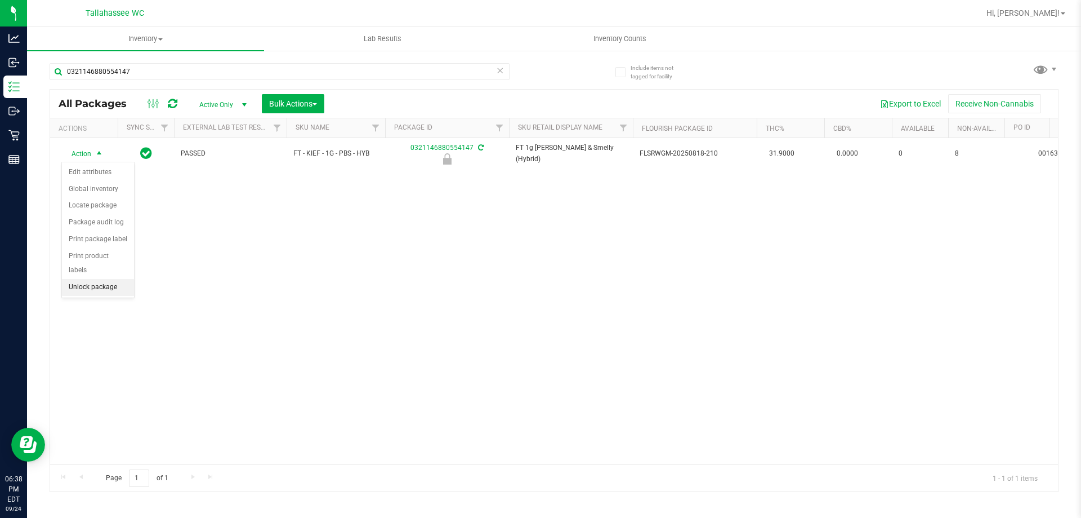
click at [119, 279] on li "Unlock package" at bounding box center [98, 287] width 72 height 17
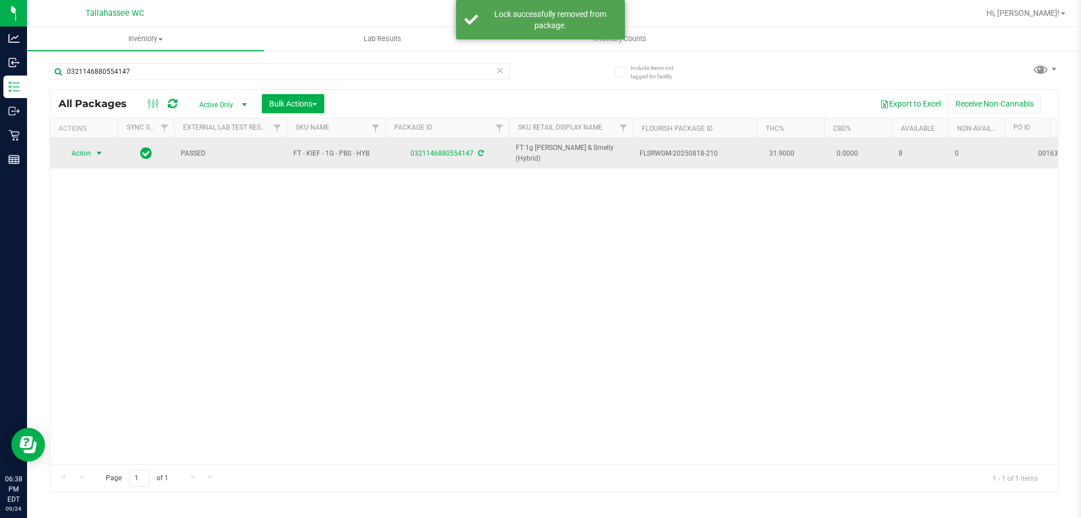
click at [92, 148] on span "select" at bounding box center [99, 153] width 14 height 16
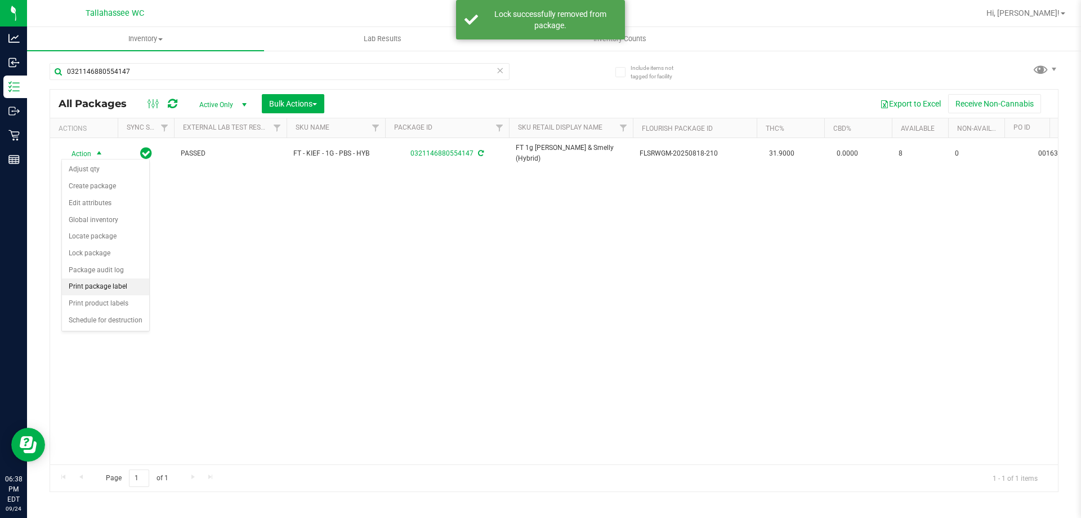
click at [133, 291] on li "Print package label" at bounding box center [105, 286] width 87 height 17
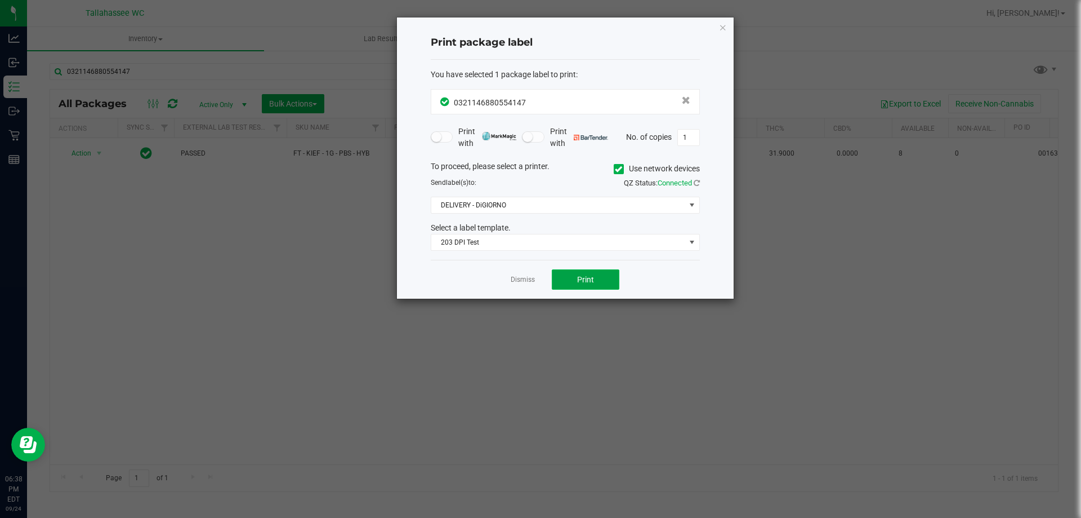
click at [601, 274] on button "Print" at bounding box center [586, 279] width 68 height 20
click at [524, 286] on div "Dismiss Print" at bounding box center [565, 279] width 269 height 39
click at [531, 281] on link "Dismiss" at bounding box center [523, 280] width 24 height 10
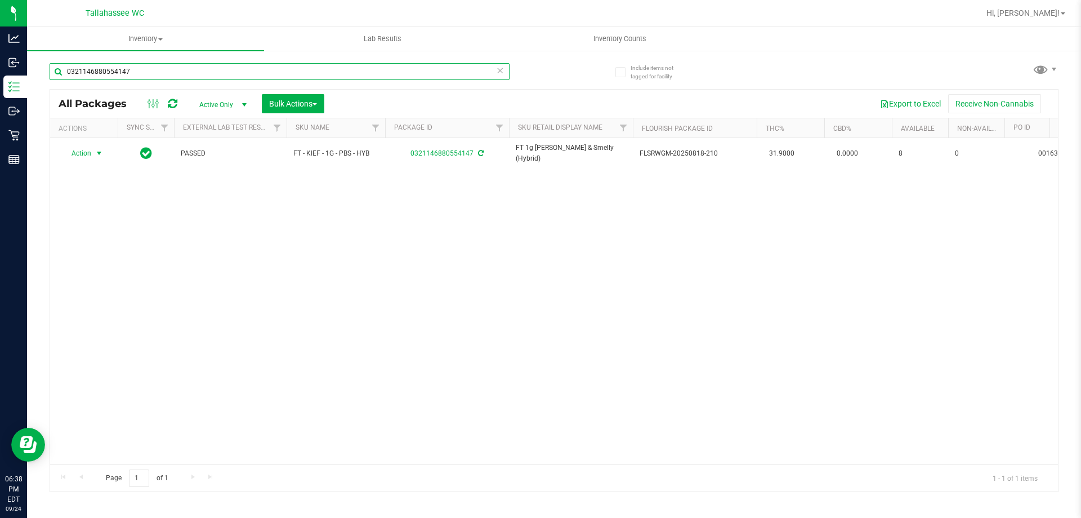
click at [364, 72] on input "0321146880554147" at bounding box center [280, 71] width 460 height 17
type input "1002247553170252"
click at [93, 156] on span "select" at bounding box center [99, 154] width 14 height 16
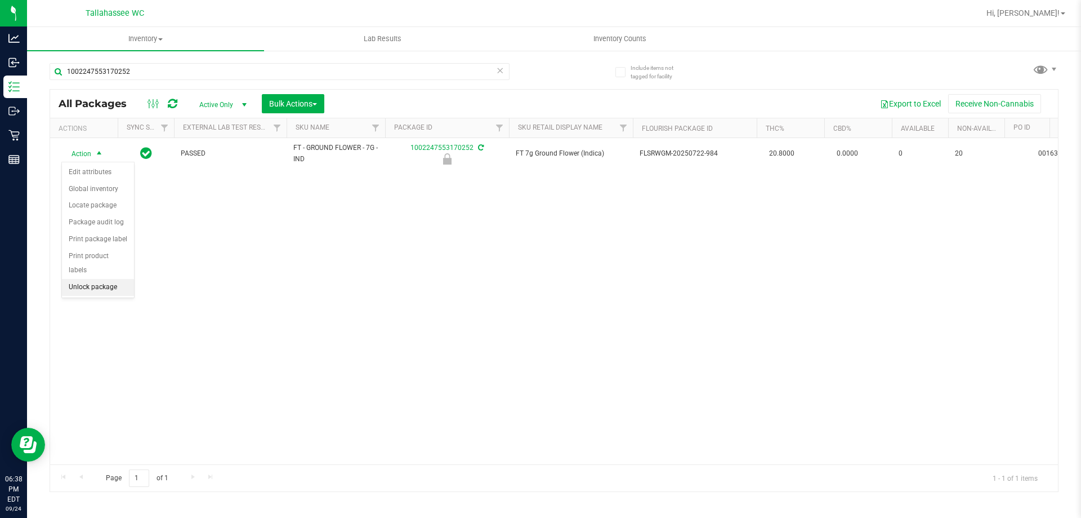
click at [109, 279] on li "Unlock package" at bounding box center [98, 287] width 72 height 17
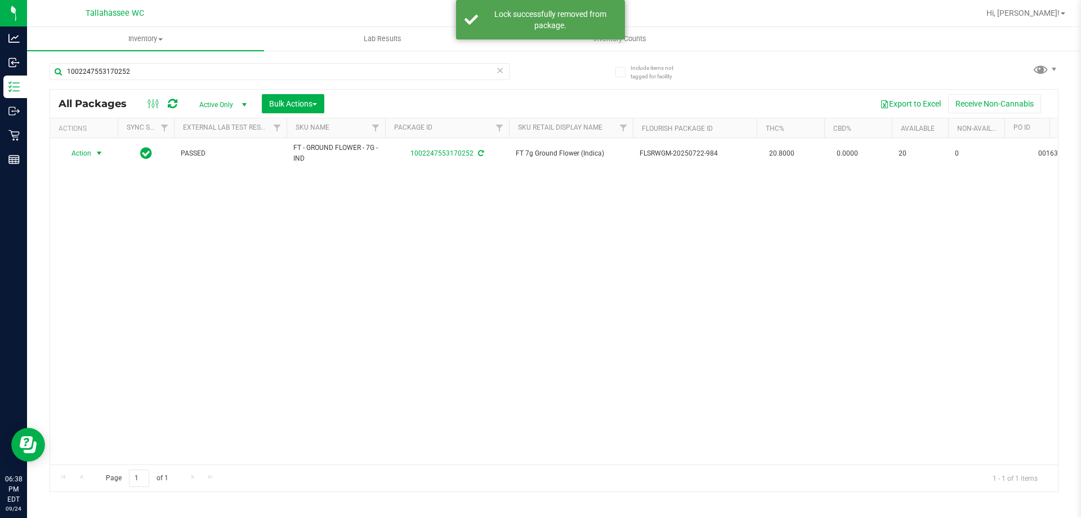
click at [97, 153] on span "select" at bounding box center [99, 153] width 9 height 9
click at [133, 286] on li "Print package label" at bounding box center [105, 289] width 87 height 17
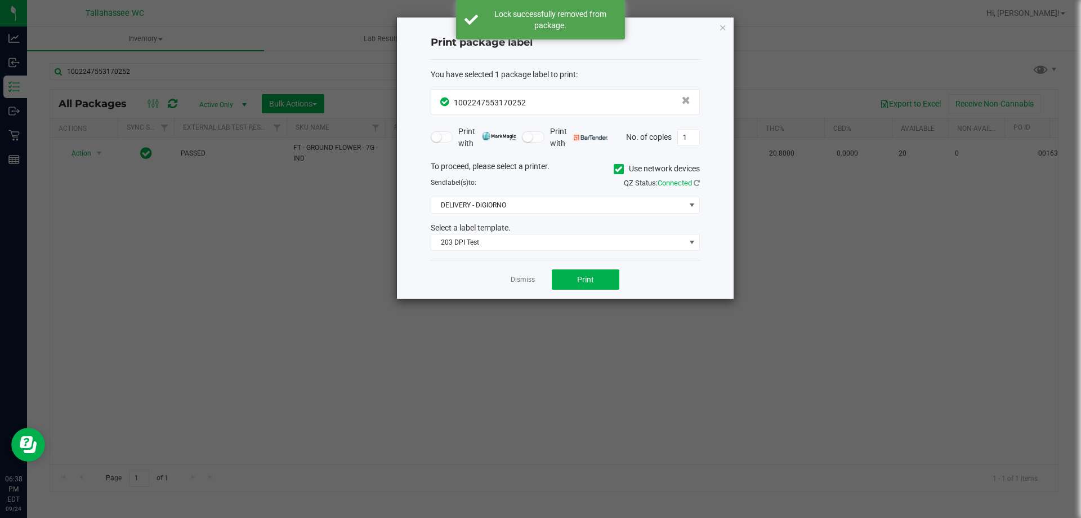
click at [578, 298] on div "Dismiss Print" at bounding box center [565, 279] width 269 height 39
click at [594, 295] on div "Dismiss Print" at bounding box center [565, 279] width 269 height 39
click at [595, 293] on div "Dismiss Print" at bounding box center [565, 279] width 269 height 39
click at [599, 290] on div "Dismiss Print" at bounding box center [565, 279] width 269 height 39
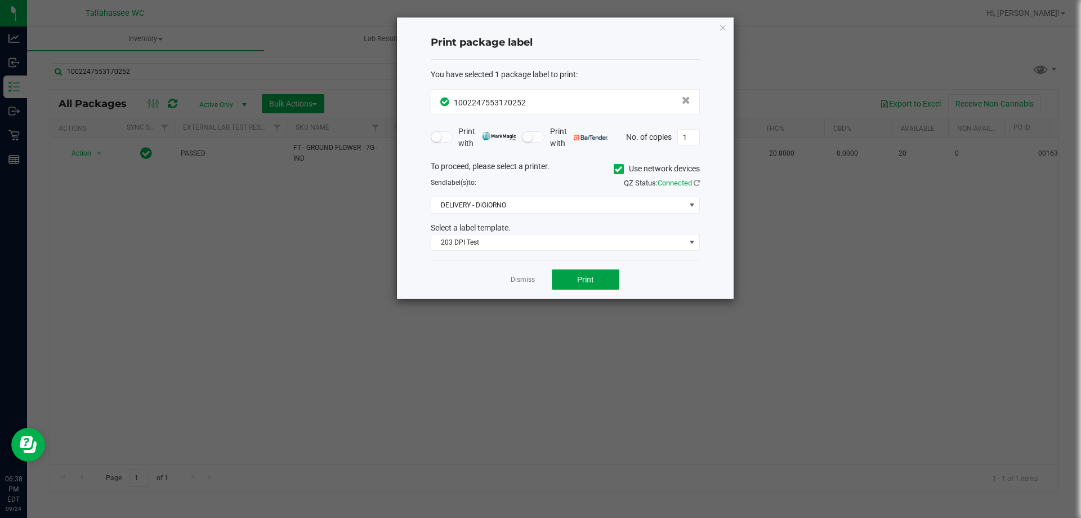
click at [600, 281] on button "Print" at bounding box center [586, 279] width 68 height 20
click at [520, 280] on link "Dismiss" at bounding box center [523, 280] width 24 height 10
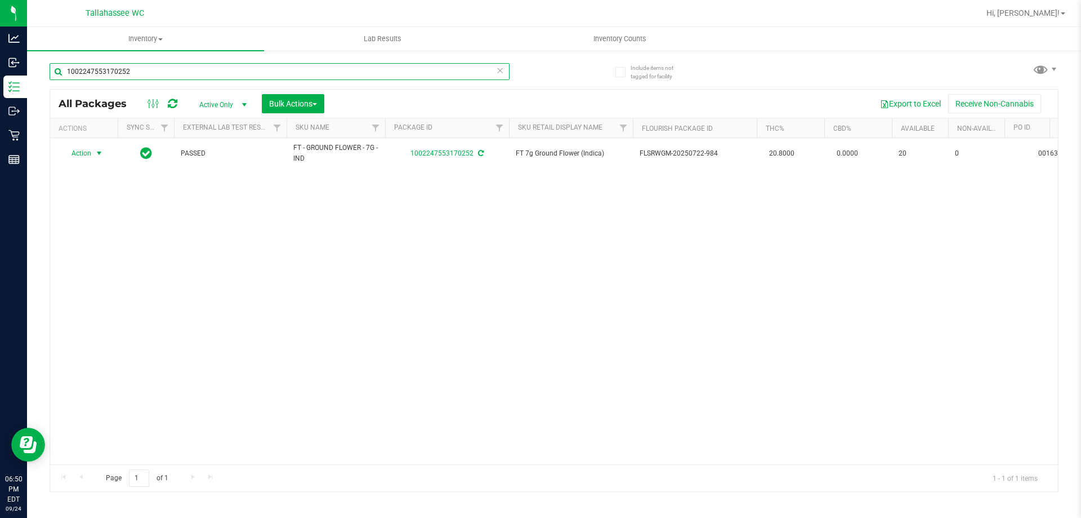
click at [263, 63] on input "1002247553170252" at bounding box center [280, 71] width 460 height 17
click at [264, 67] on input "1002247553170252" at bounding box center [280, 71] width 460 height 17
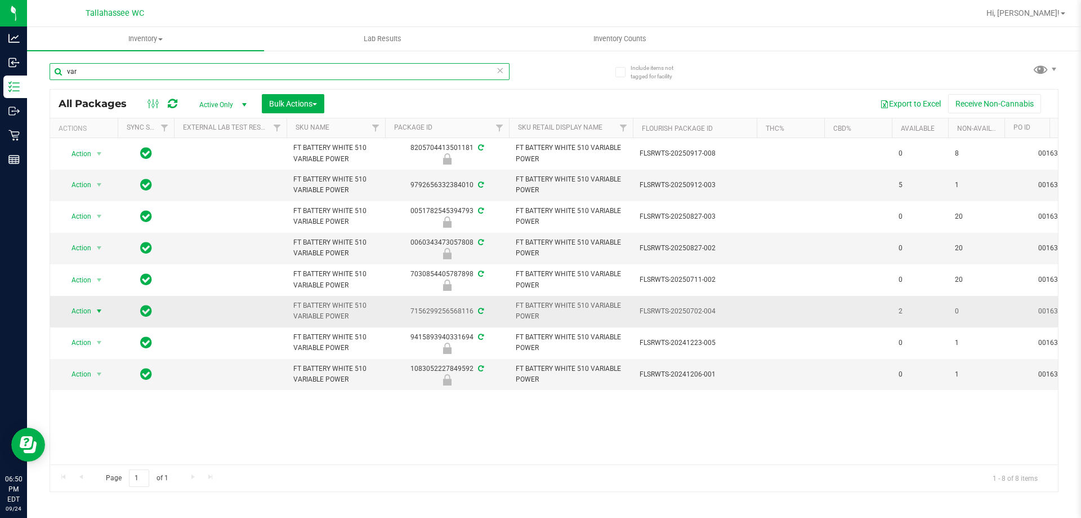
type input "var"
click at [90, 311] on span "Action" at bounding box center [76, 311] width 30 height 16
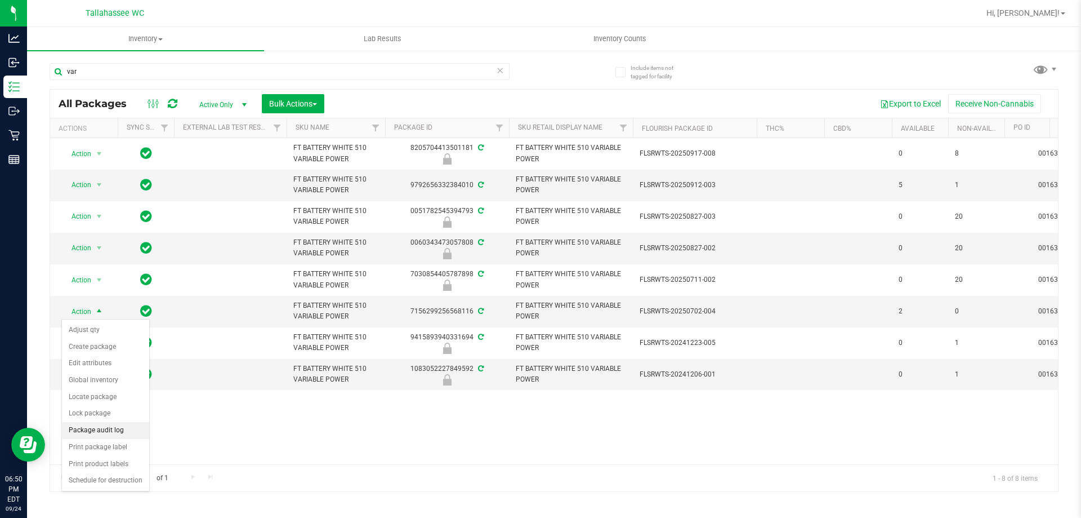
click at [127, 429] on li "Package audit log" at bounding box center [105, 430] width 87 height 17
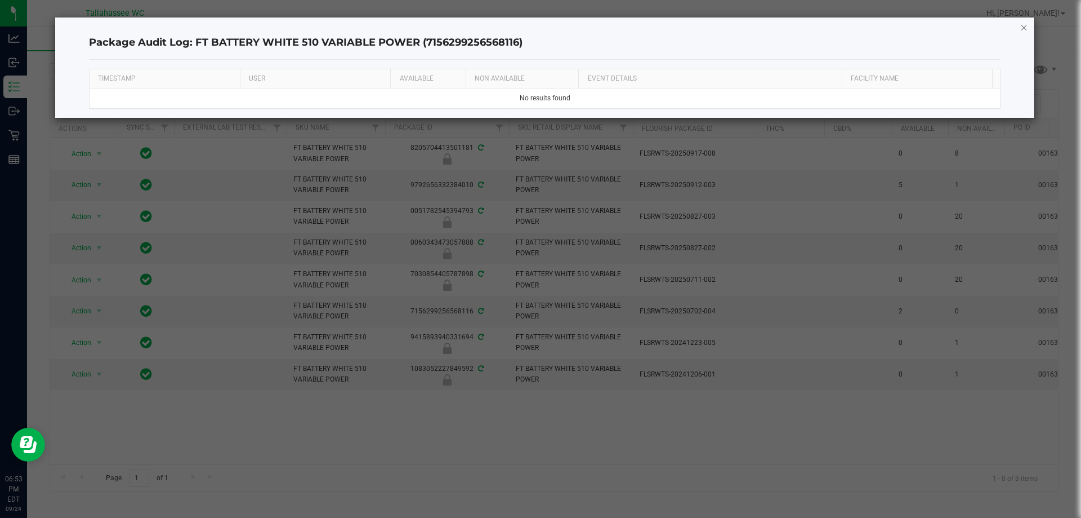
click at [1025, 26] on icon "button" at bounding box center [1025, 27] width 8 height 14
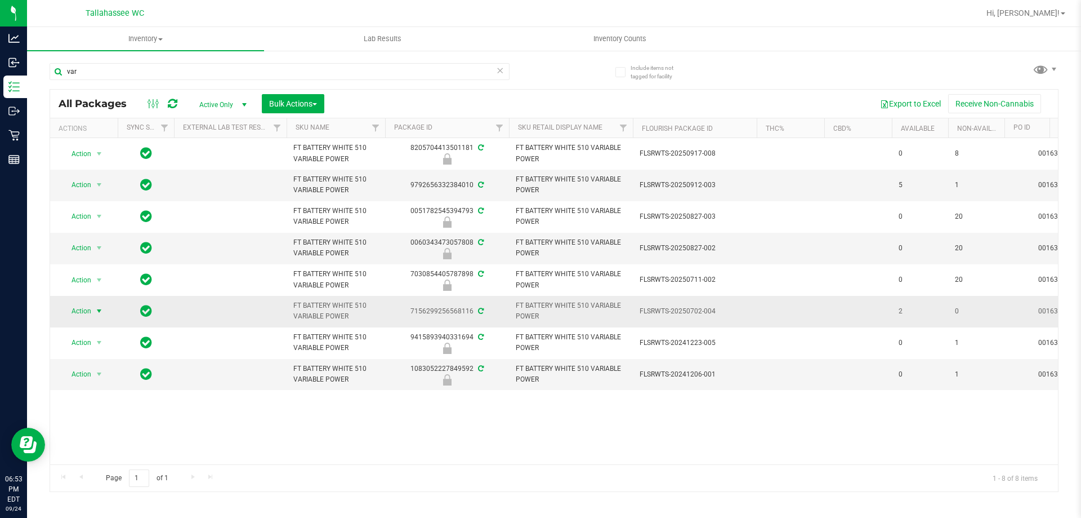
click at [83, 310] on span "Action" at bounding box center [76, 311] width 30 height 16
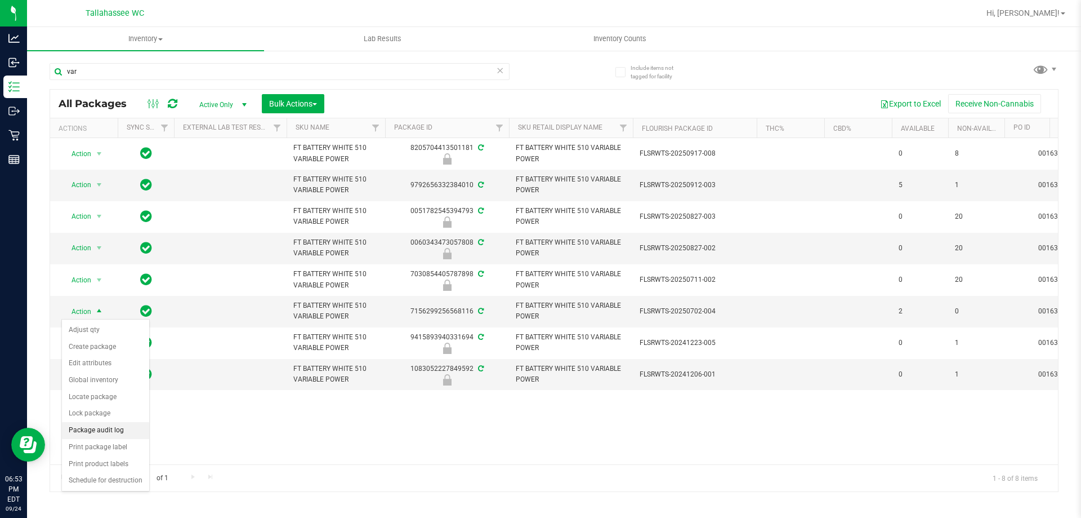
click at [113, 434] on li "Package audit log" at bounding box center [105, 430] width 87 height 17
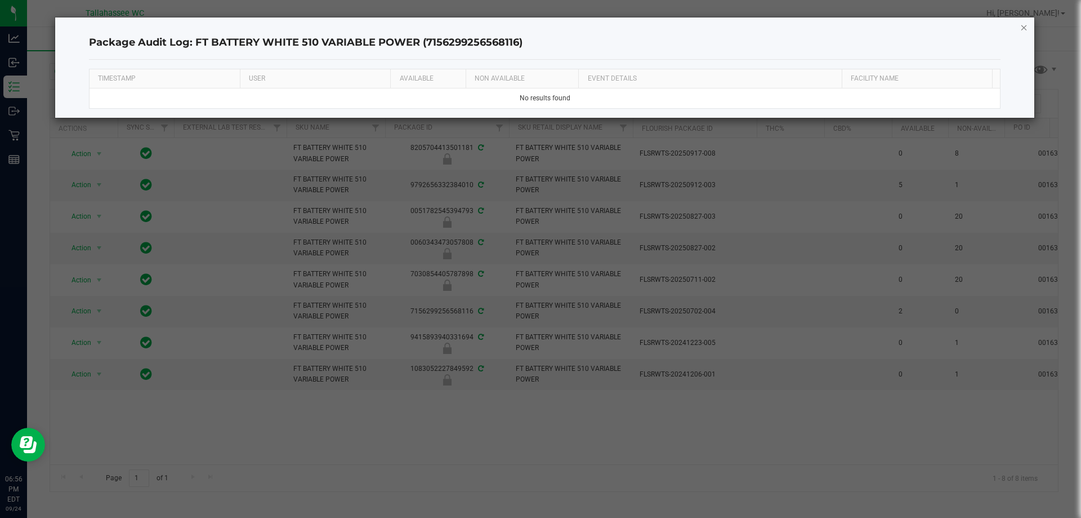
click at [1022, 26] on icon "button" at bounding box center [1025, 27] width 8 height 14
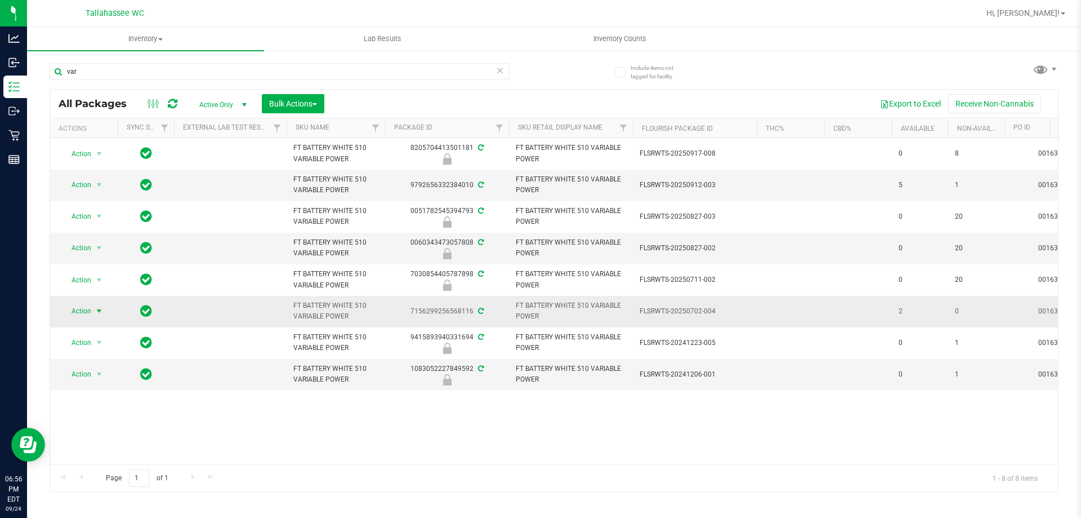
click at [94, 305] on span "select" at bounding box center [99, 311] width 14 height 16
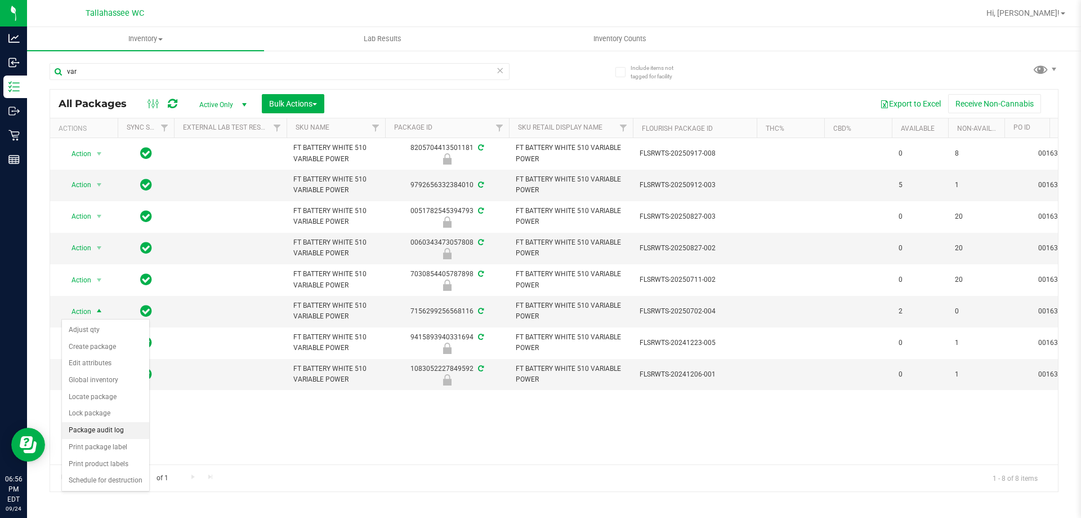
click at [125, 433] on li "Package audit log" at bounding box center [105, 430] width 87 height 17
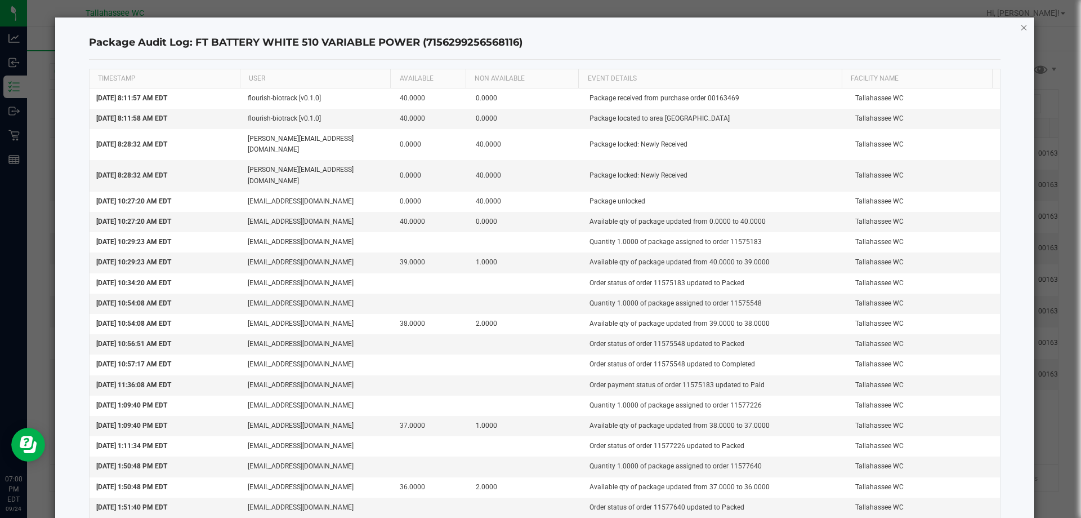
click at [1021, 23] on icon "button" at bounding box center [1025, 27] width 8 height 14
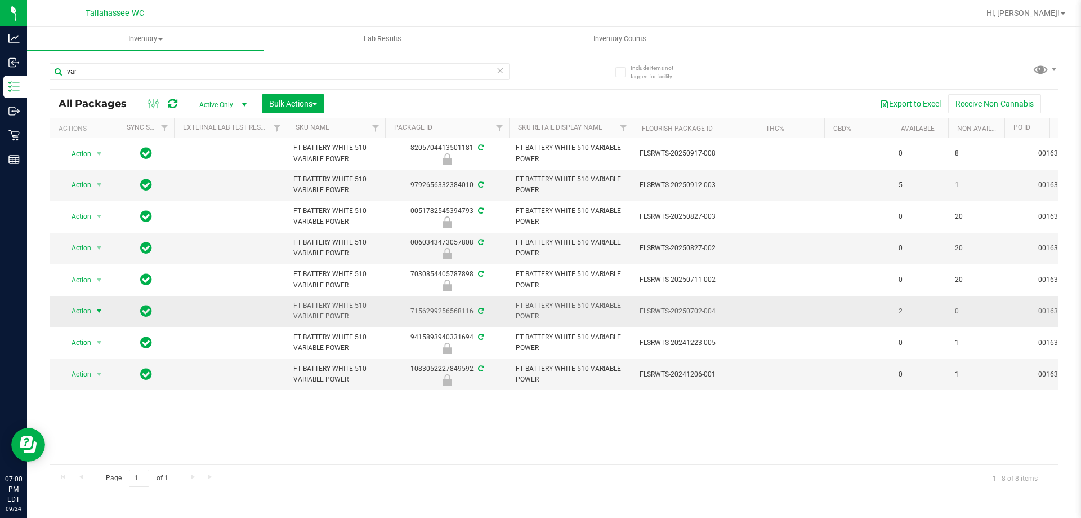
click at [92, 309] on span "select" at bounding box center [99, 311] width 14 height 16
click at [120, 329] on li "Adjust qty" at bounding box center [105, 330] width 87 height 17
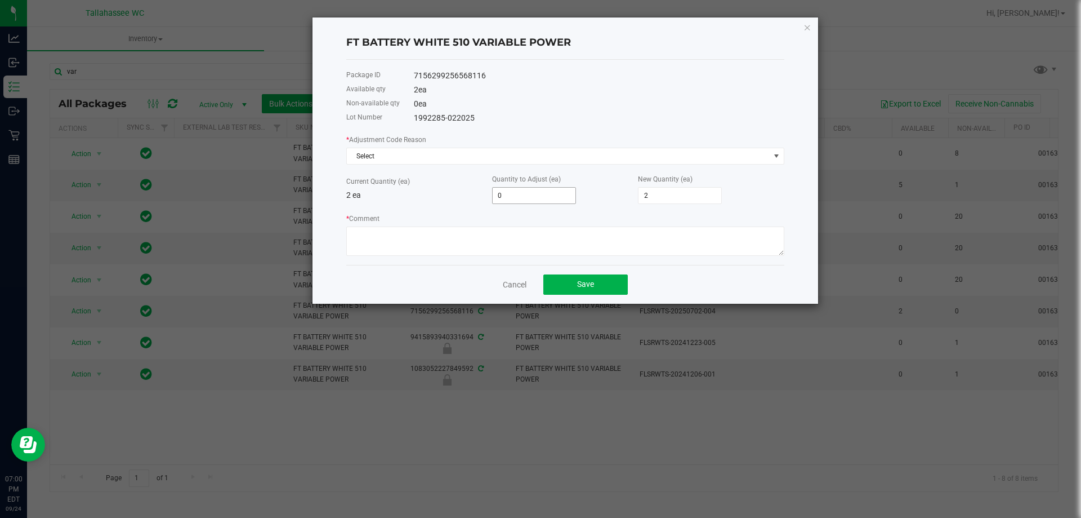
click at [561, 192] on input "0" at bounding box center [534, 196] width 83 height 16
type input "-2"
type input "0"
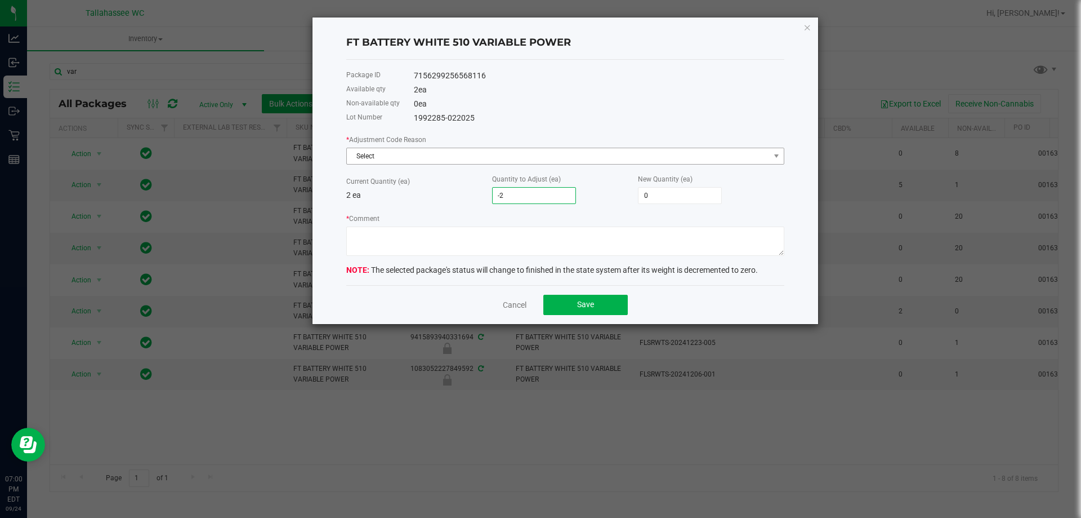
type input "-2"
click at [594, 155] on span "Select" at bounding box center [558, 156] width 423 height 16
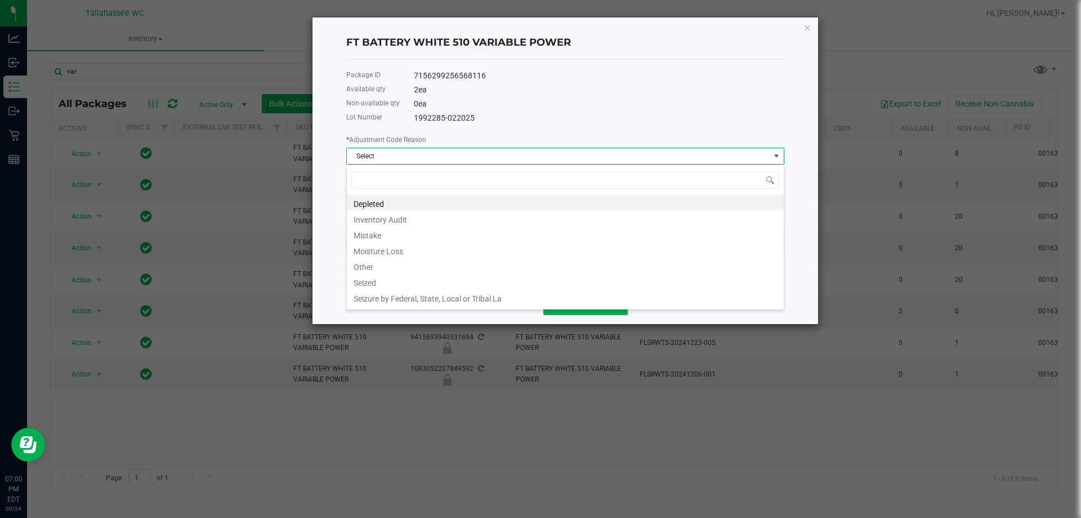
scroll to position [17, 438]
click at [426, 238] on li "Mistake" at bounding box center [565, 234] width 437 height 16
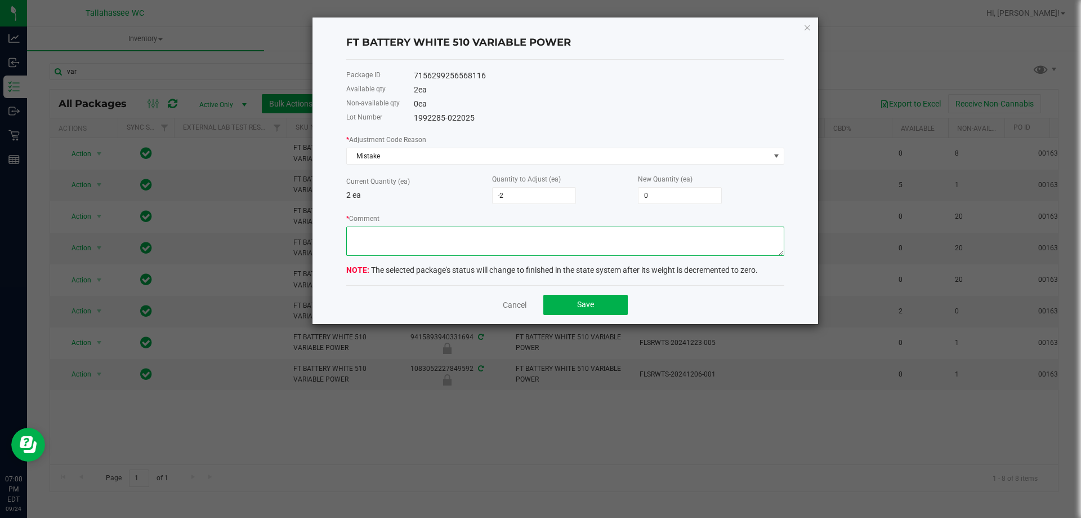
click at [464, 250] on textarea "* Comment" at bounding box center [565, 240] width 438 height 29
type textarea "Allocation Error, Inaccurate batch number for same type item"
click at [601, 311] on button "Save" at bounding box center [586, 305] width 84 height 20
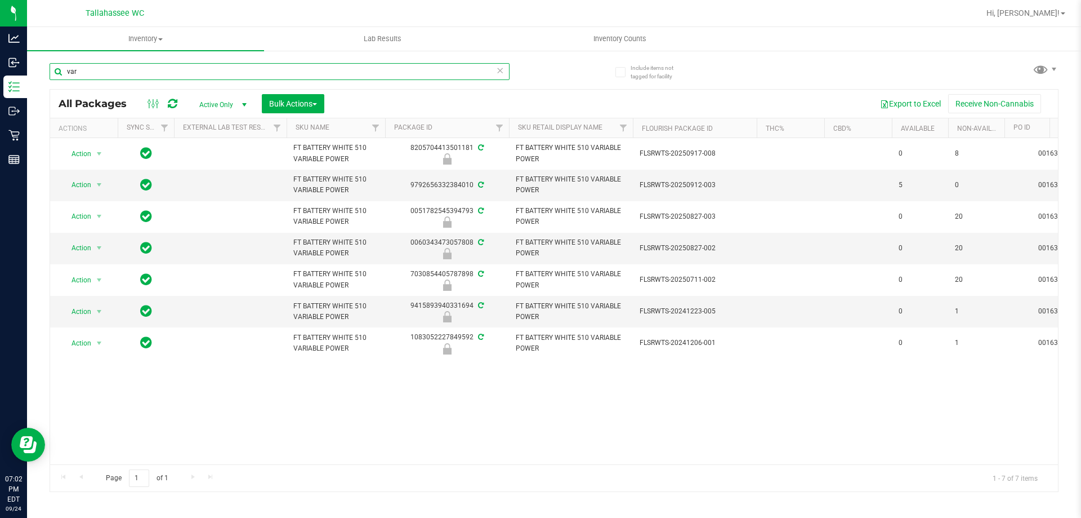
click at [217, 73] on input "var" at bounding box center [280, 71] width 460 height 17
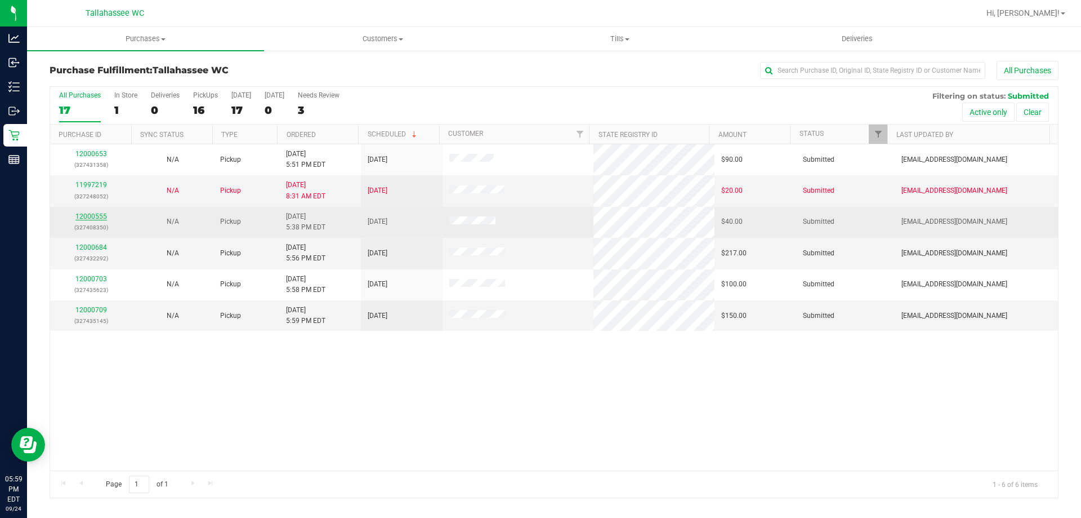
click at [88, 216] on link "12000555" at bounding box center [91, 216] width 32 height 8
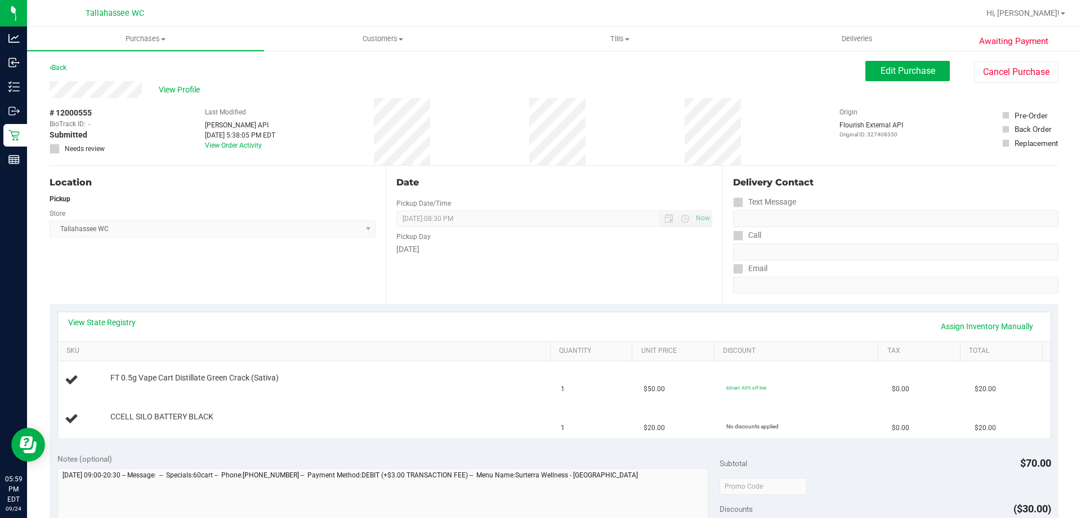
click at [104, 330] on div "View State Registry Assign Inventory Manually" at bounding box center [554, 326] width 973 height 19
click at [106, 322] on link "View State Registry" at bounding box center [102, 322] width 68 height 11
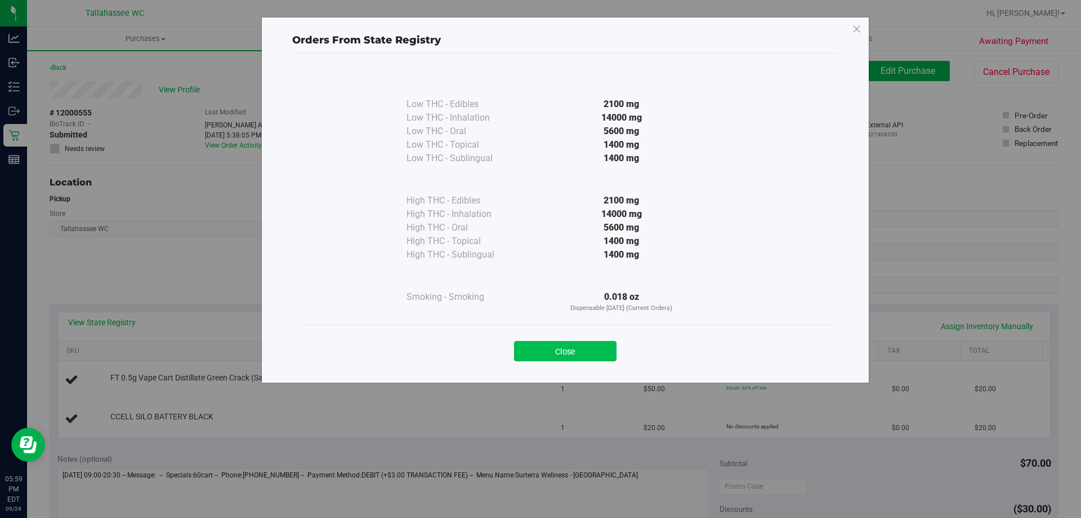
click at [593, 348] on button "Close" at bounding box center [565, 351] width 103 height 20
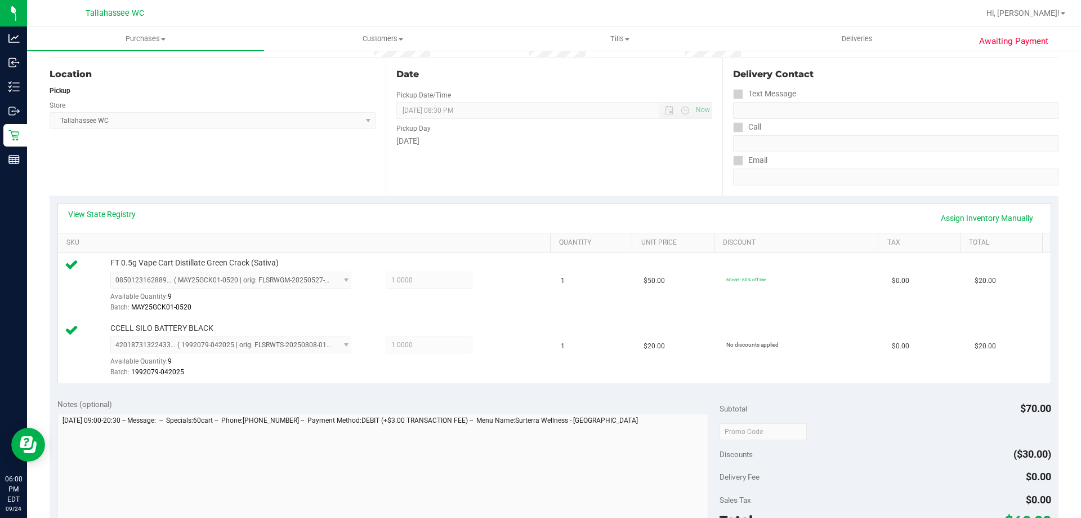
scroll to position [394, 0]
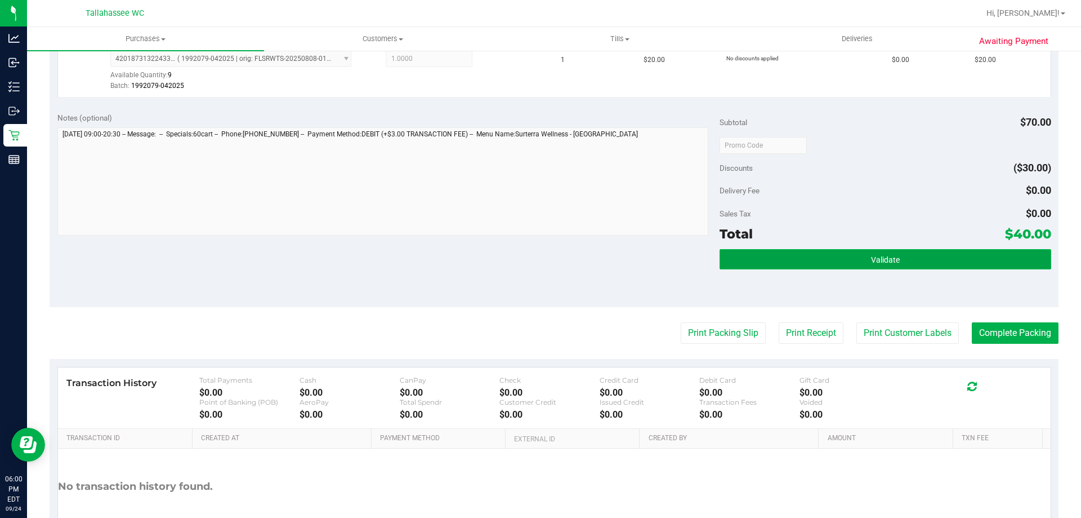
click at [802, 262] on button "Validate" at bounding box center [885, 259] width 331 height 20
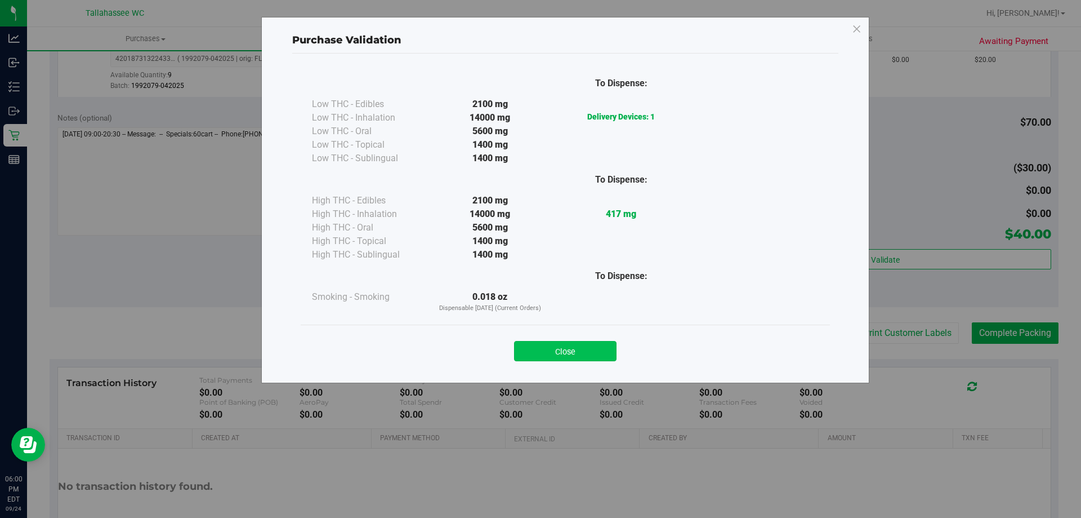
click at [593, 346] on button "Close" at bounding box center [565, 351] width 103 height 20
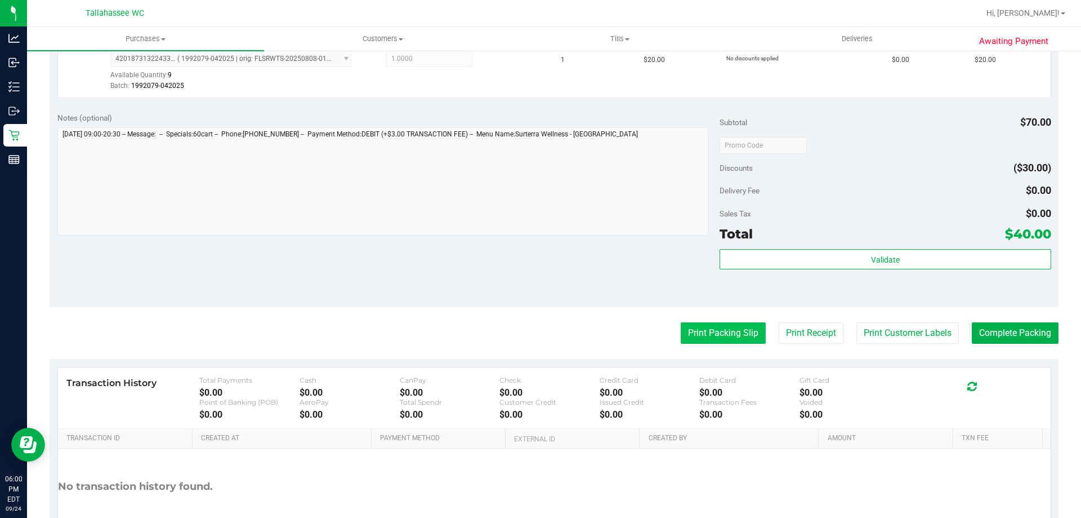
click at [706, 333] on button "Print Packing Slip" at bounding box center [723, 332] width 85 height 21
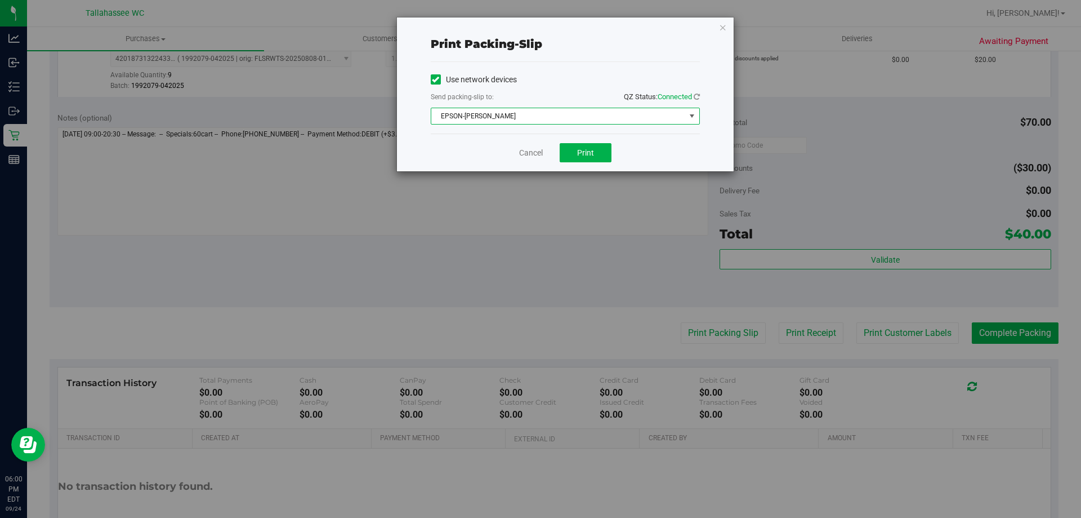
click at [572, 121] on span "EPSON-AKON" at bounding box center [558, 116] width 254 height 16
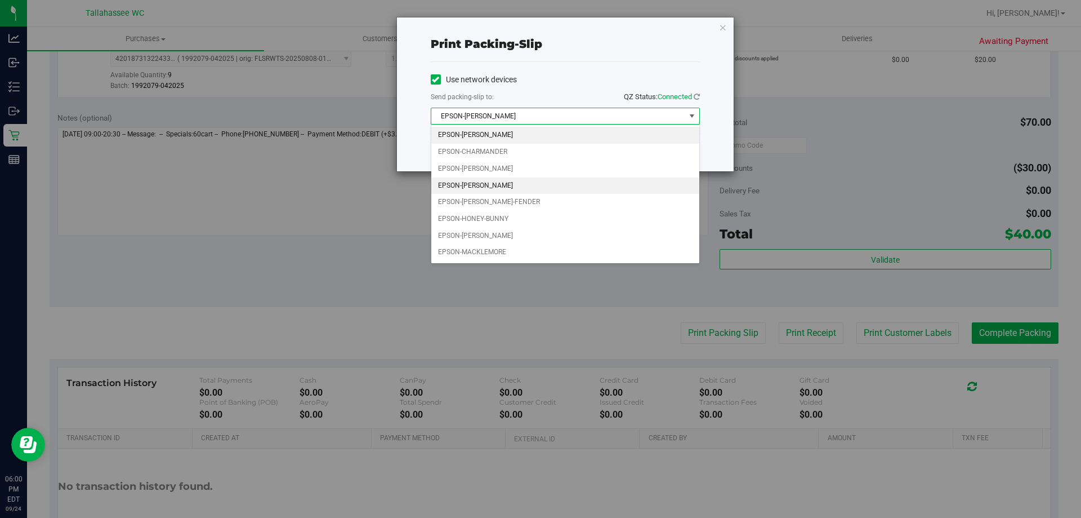
click at [513, 177] on li "EPSON-DEANA-CARTER" at bounding box center [565, 185] width 268 height 17
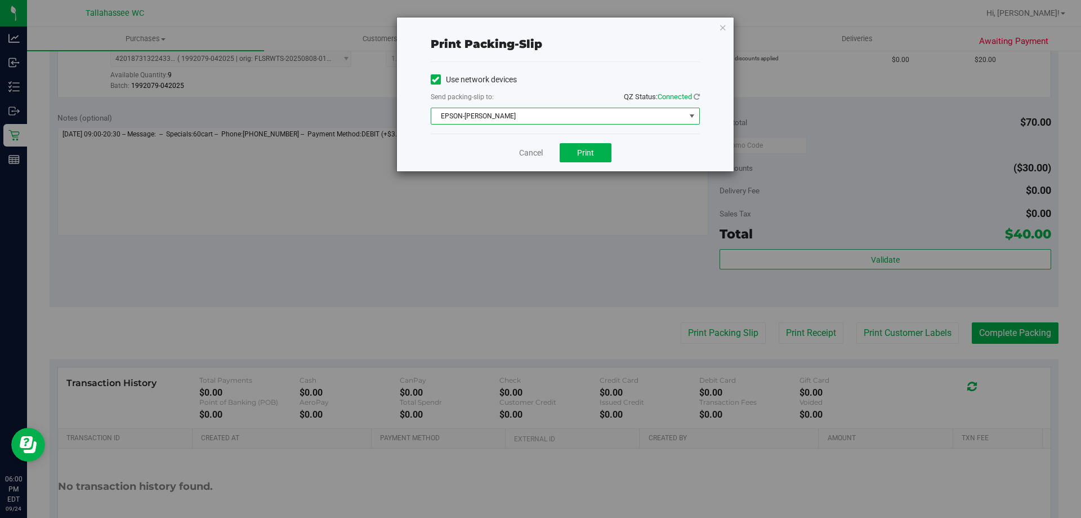
click at [526, 115] on span "EPSON-DEANA-CARTER" at bounding box center [558, 116] width 254 height 16
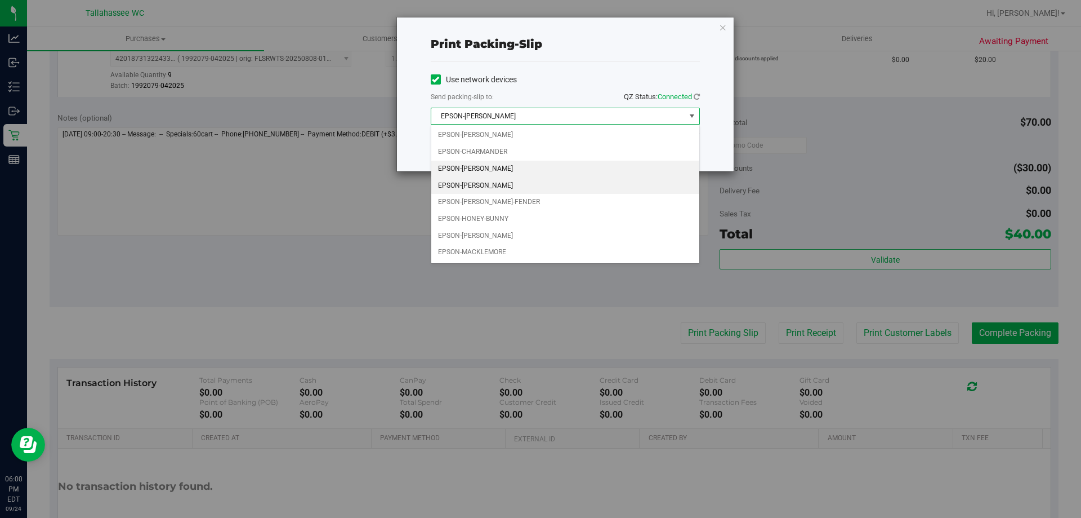
click at [496, 168] on li "EPSON-CHER" at bounding box center [565, 169] width 268 height 17
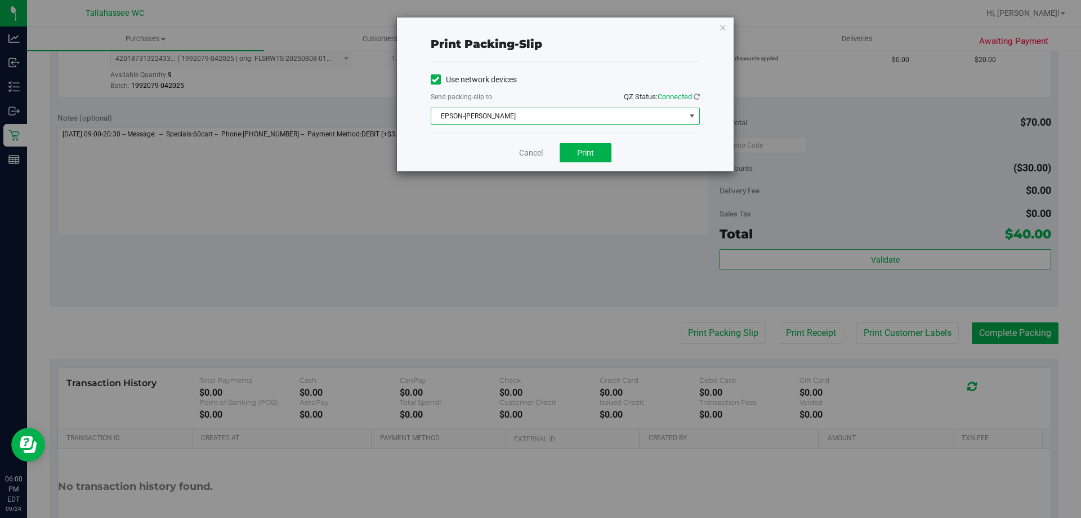
click at [597, 164] on div "Cancel Print" at bounding box center [565, 152] width 269 height 38
click at [599, 156] on button "Print" at bounding box center [586, 152] width 52 height 19
click at [540, 152] on link "Cancel" at bounding box center [531, 153] width 24 height 12
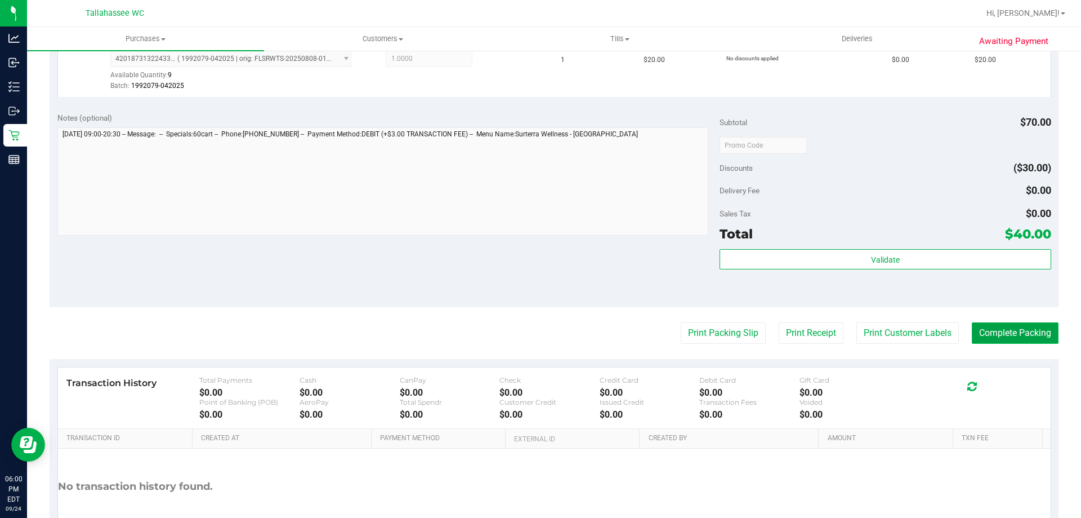
click at [1010, 328] on button "Complete Packing" at bounding box center [1015, 332] width 87 height 21
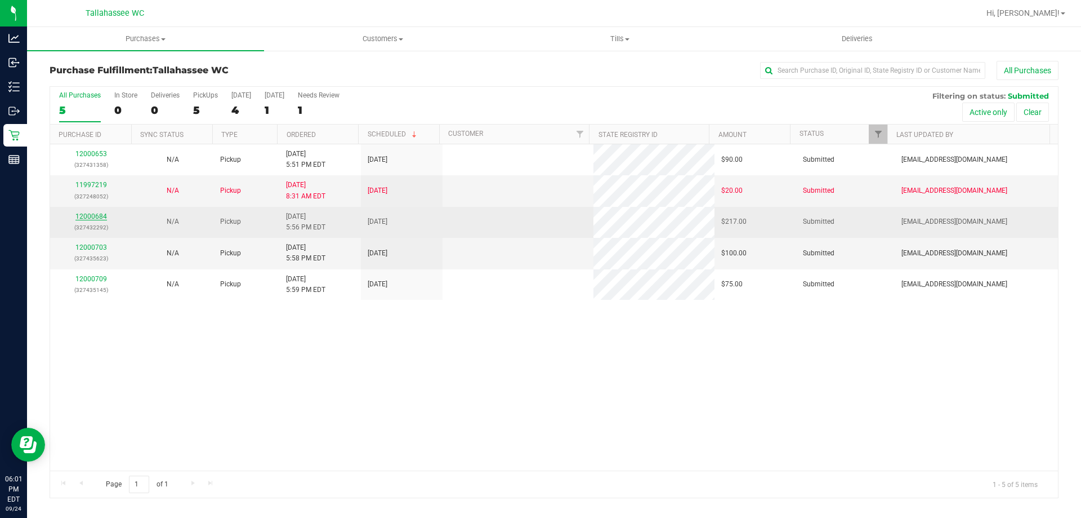
click at [100, 216] on link "12000684" at bounding box center [91, 216] width 32 height 8
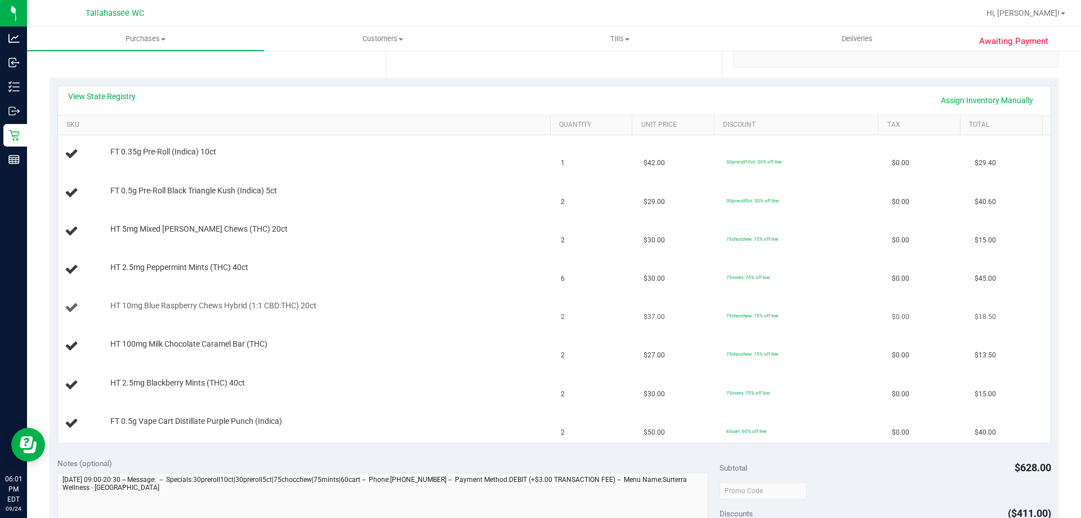
scroll to position [225, 0]
click at [123, 103] on div "View State Registry Assign Inventory Manually" at bounding box center [554, 100] width 973 height 19
click at [122, 99] on link "View State Registry" at bounding box center [102, 96] width 68 height 11
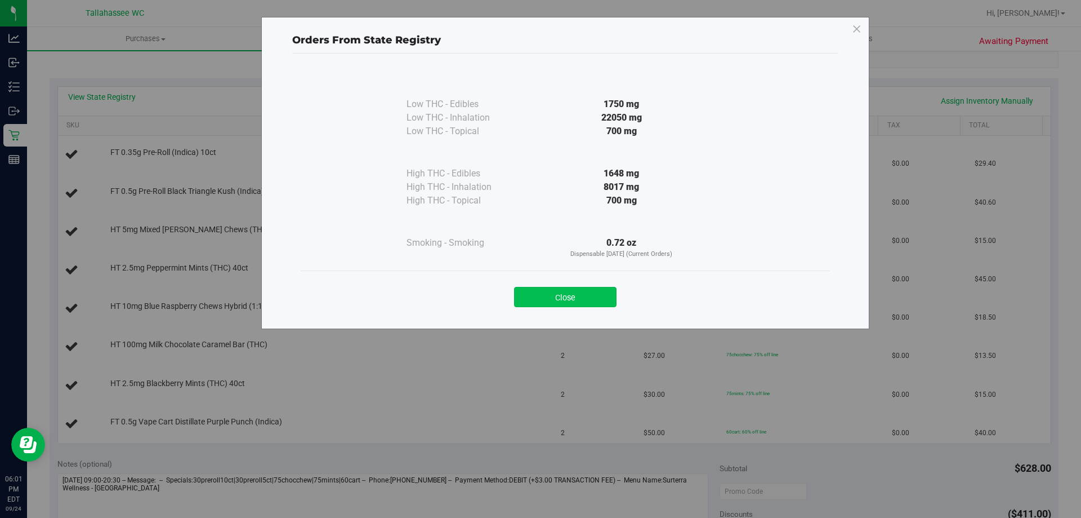
click at [595, 293] on button "Close" at bounding box center [565, 297] width 103 height 20
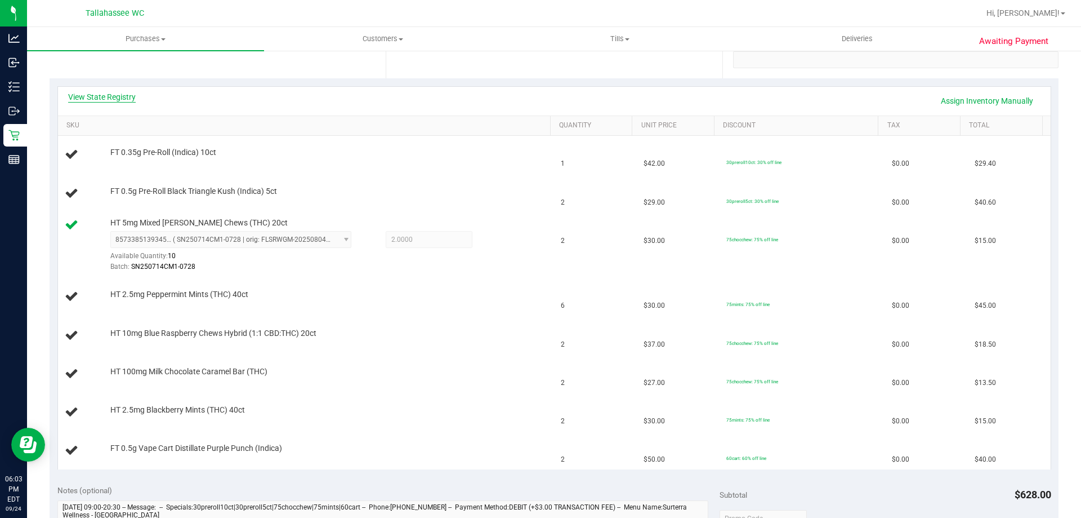
click at [104, 101] on link "View State Registry" at bounding box center [102, 96] width 68 height 11
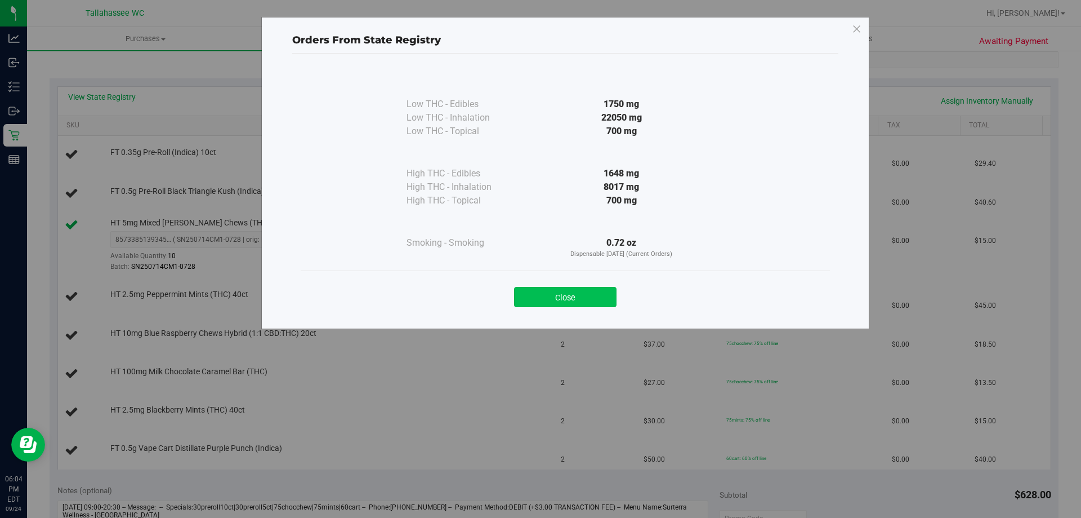
click at [598, 297] on button "Close" at bounding box center [565, 297] width 103 height 20
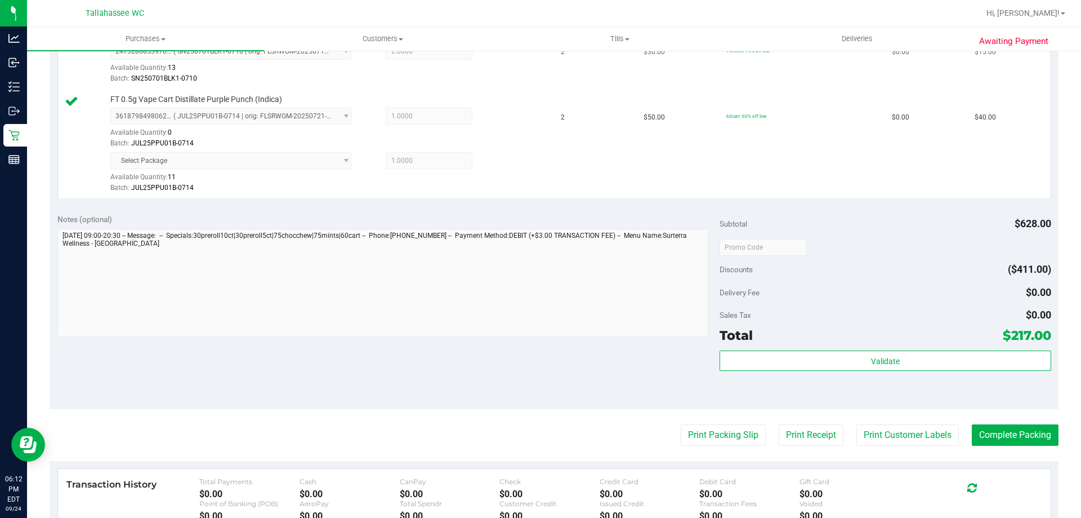
scroll to position [789, 0]
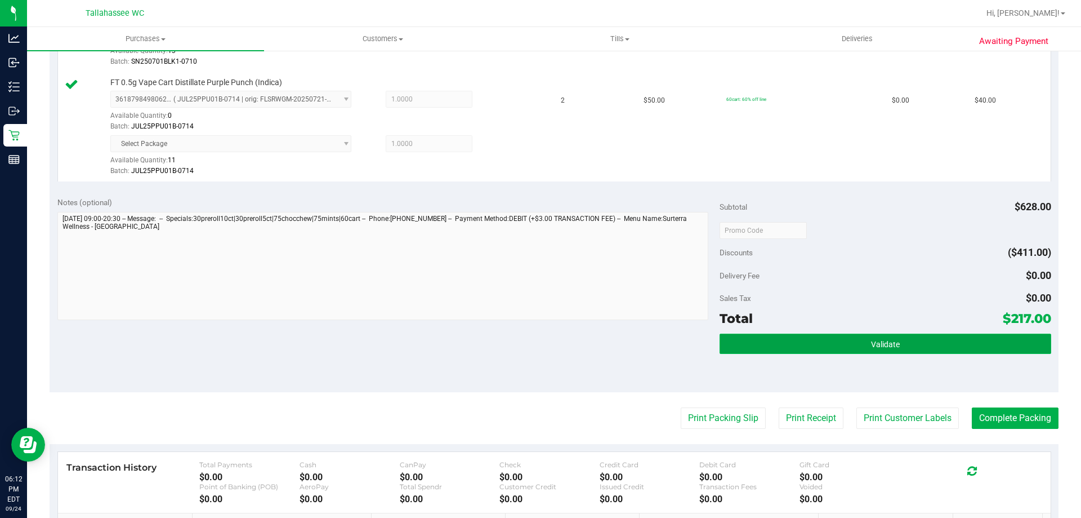
click at [902, 345] on button "Validate" at bounding box center [885, 343] width 331 height 20
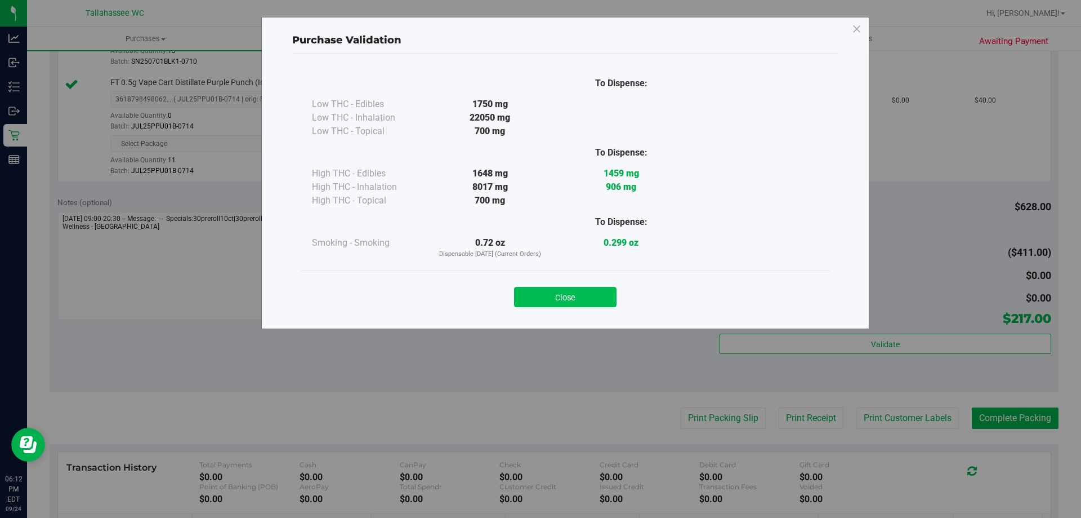
click at [608, 304] on button "Close" at bounding box center [565, 297] width 103 height 20
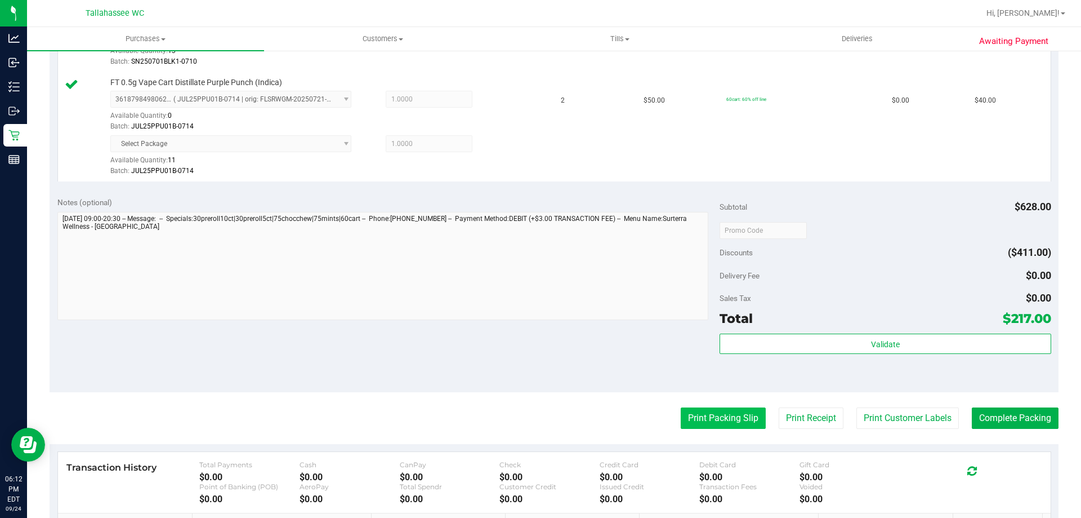
click at [706, 420] on button "Print Packing Slip" at bounding box center [723, 417] width 85 height 21
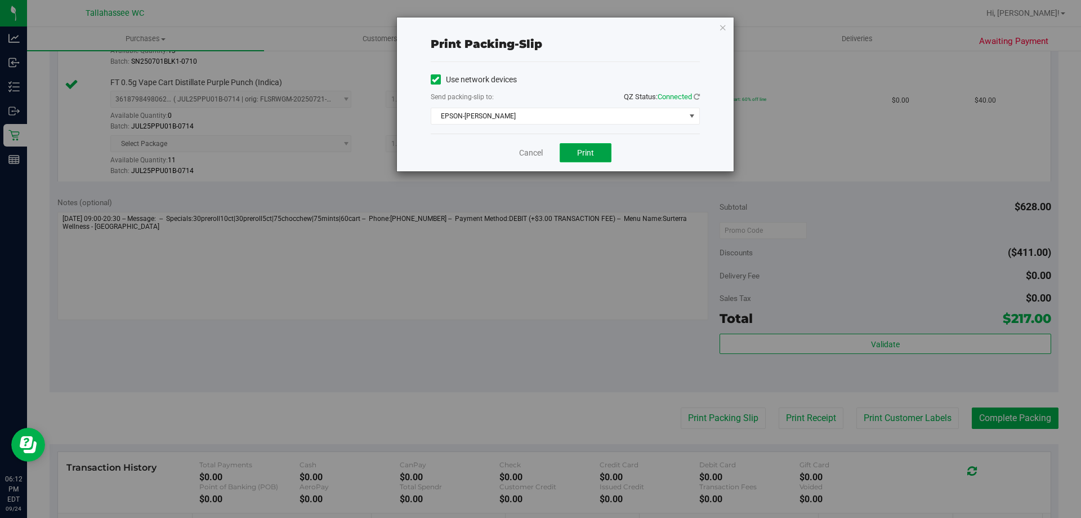
click at [601, 160] on button "Print" at bounding box center [586, 152] width 52 height 19
click at [535, 150] on link "Cancel" at bounding box center [531, 153] width 24 height 12
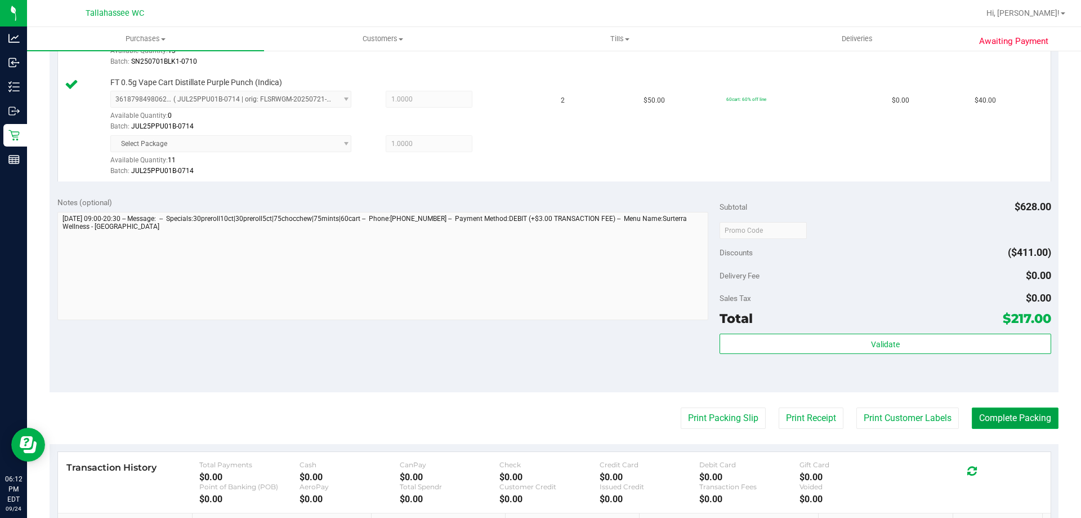
click at [1020, 420] on button "Complete Packing" at bounding box center [1015, 417] width 87 height 21
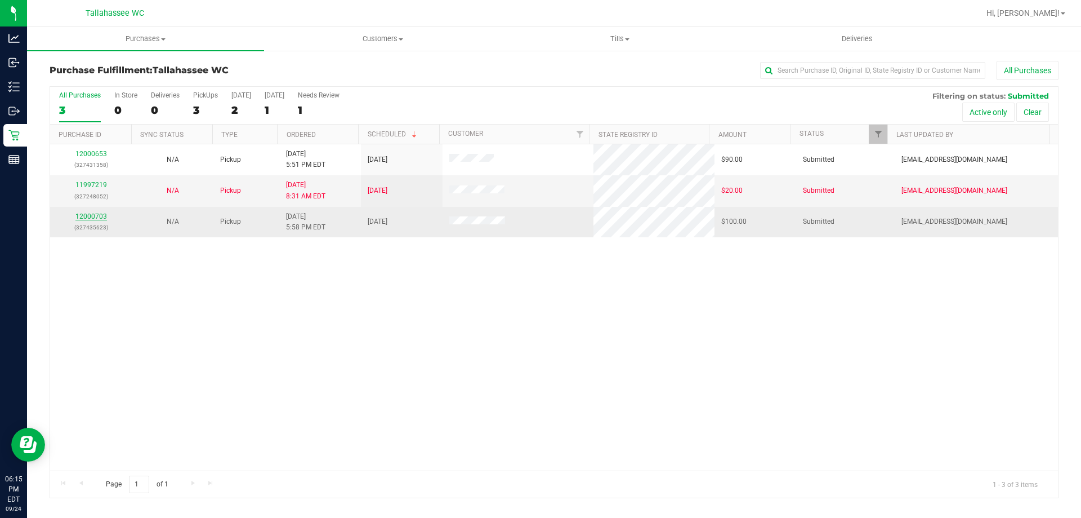
click at [103, 218] on link "12000703" at bounding box center [91, 216] width 32 height 8
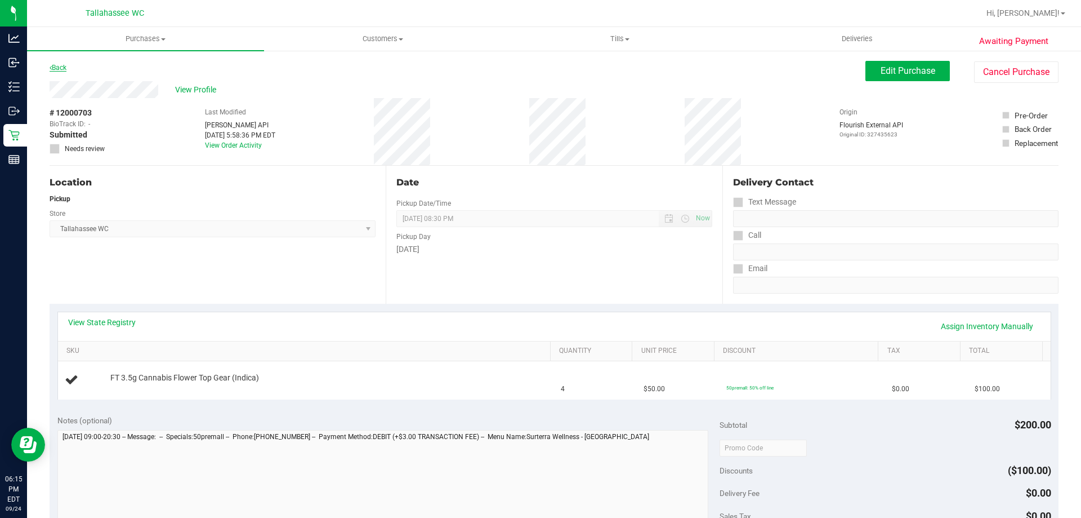
click at [66, 66] on link "Back" at bounding box center [58, 68] width 17 height 8
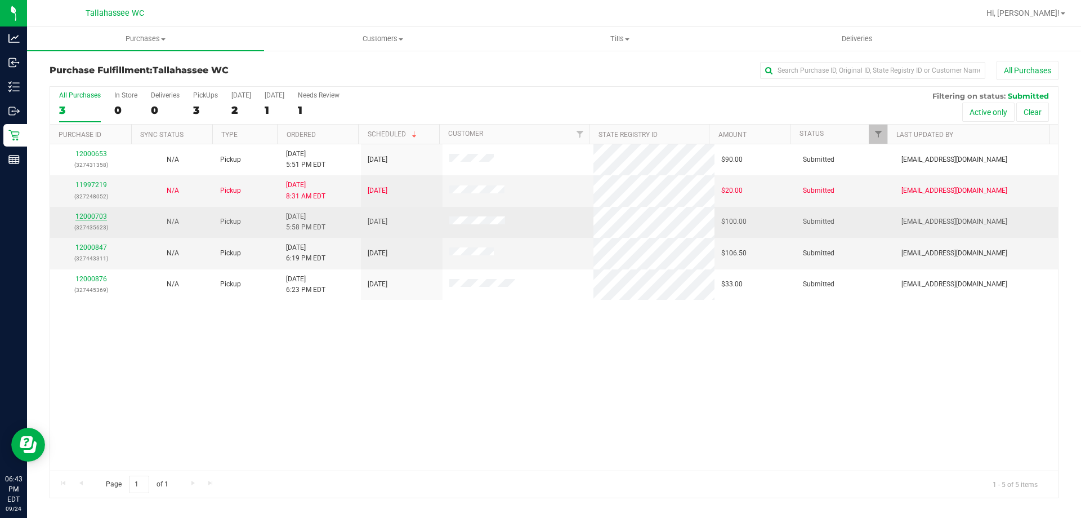
click at [92, 216] on link "12000703" at bounding box center [91, 216] width 32 height 8
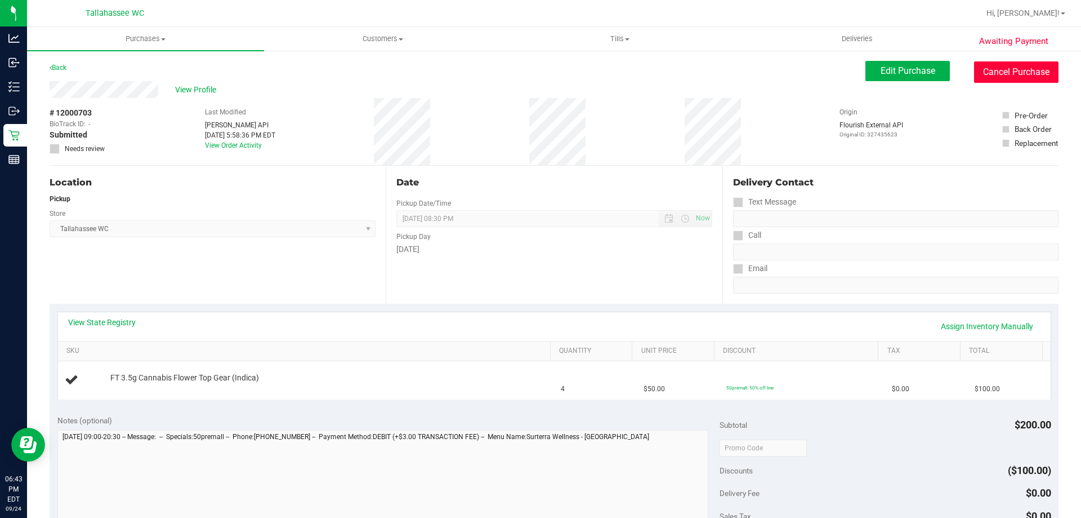
click at [1021, 73] on button "Cancel Purchase" at bounding box center [1016, 71] width 84 height 21
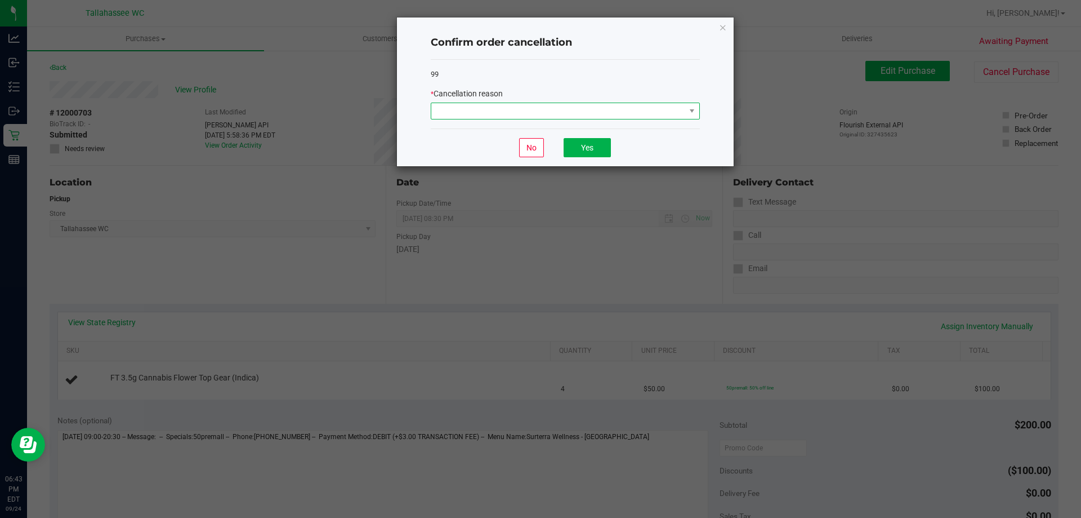
click at [640, 113] on span at bounding box center [558, 111] width 254 height 16
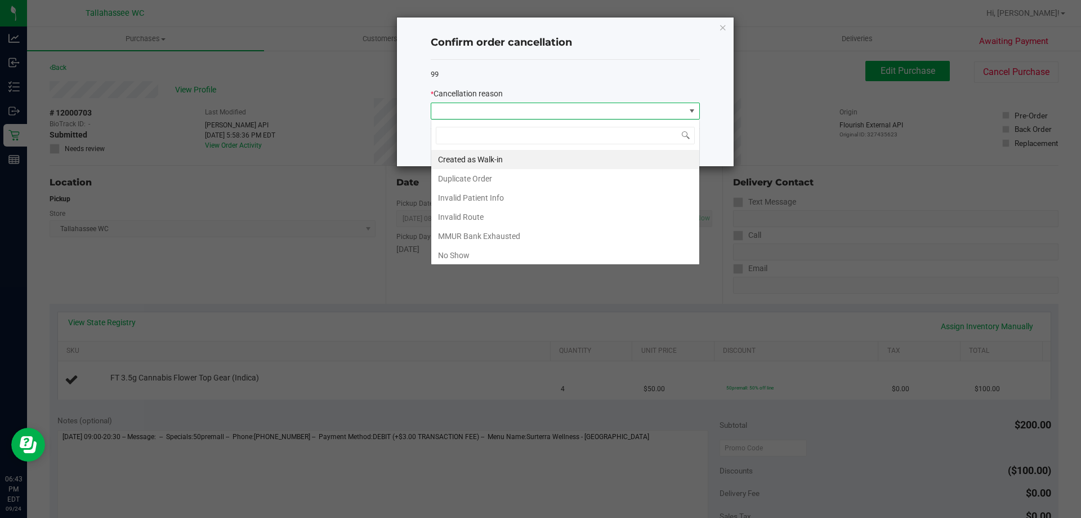
scroll to position [17, 269]
click at [515, 175] on li "Duplicate Order" at bounding box center [565, 178] width 268 height 19
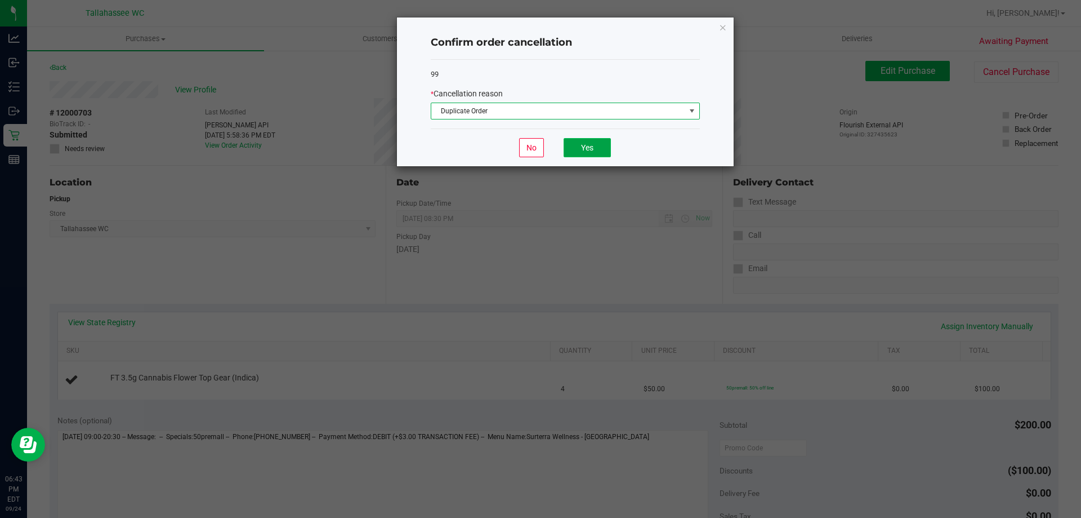
click at [594, 144] on button "Yes" at bounding box center [587, 147] width 47 height 19
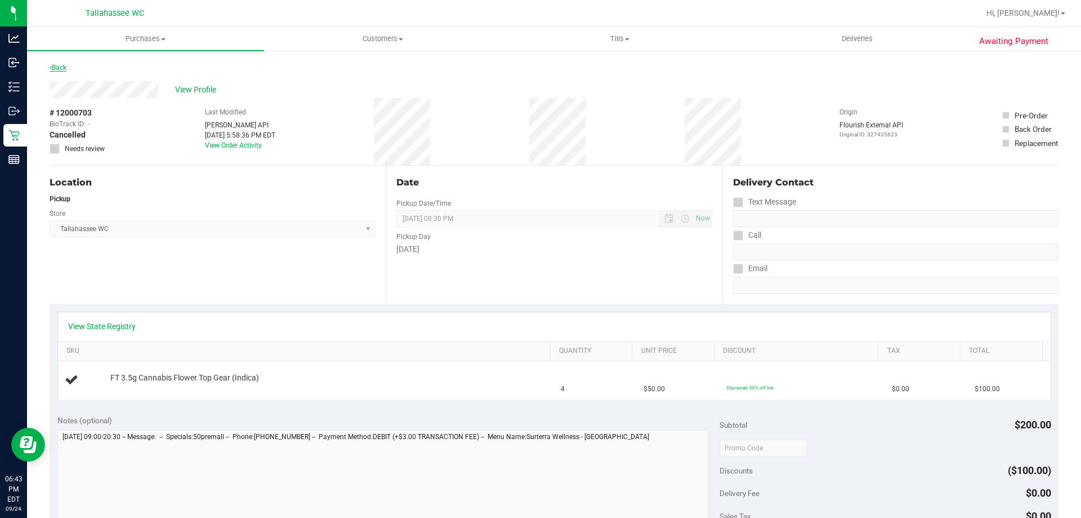
click at [60, 68] on link "Back" at bounding box center [58, 68] width 17 height 8
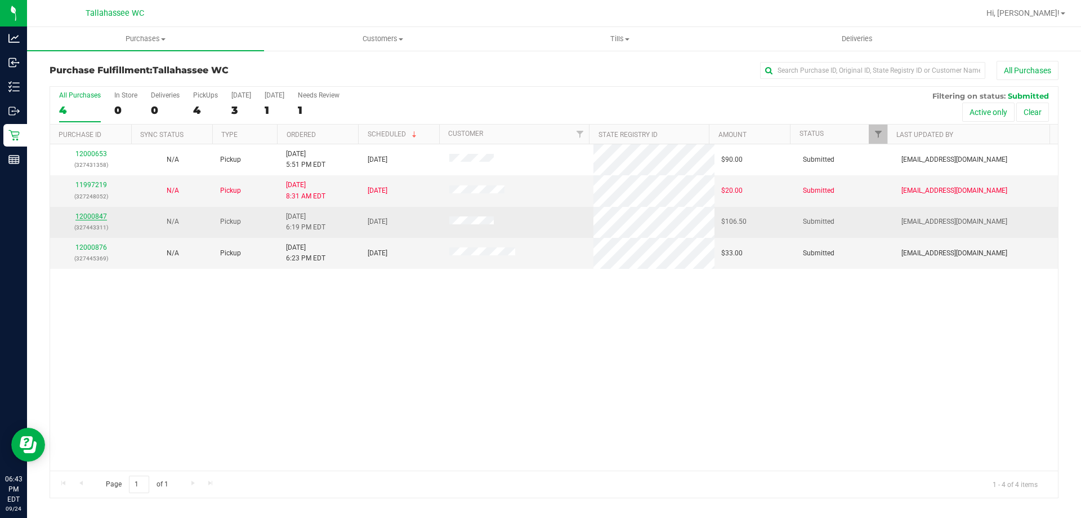
click at [95, 215] on link "12000847" at bounding box center [91, 216] width 32 height 8
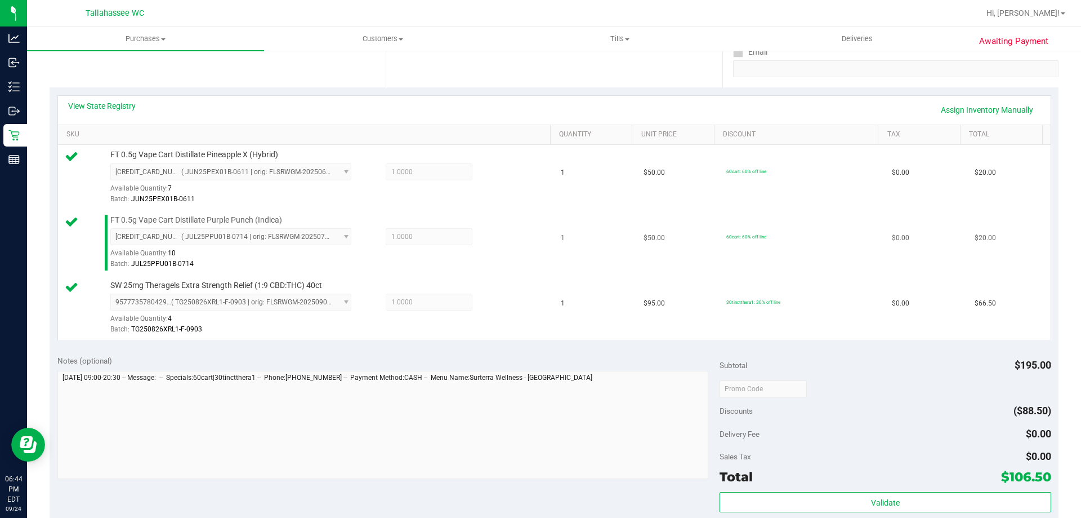
scroll to position [338, 0]
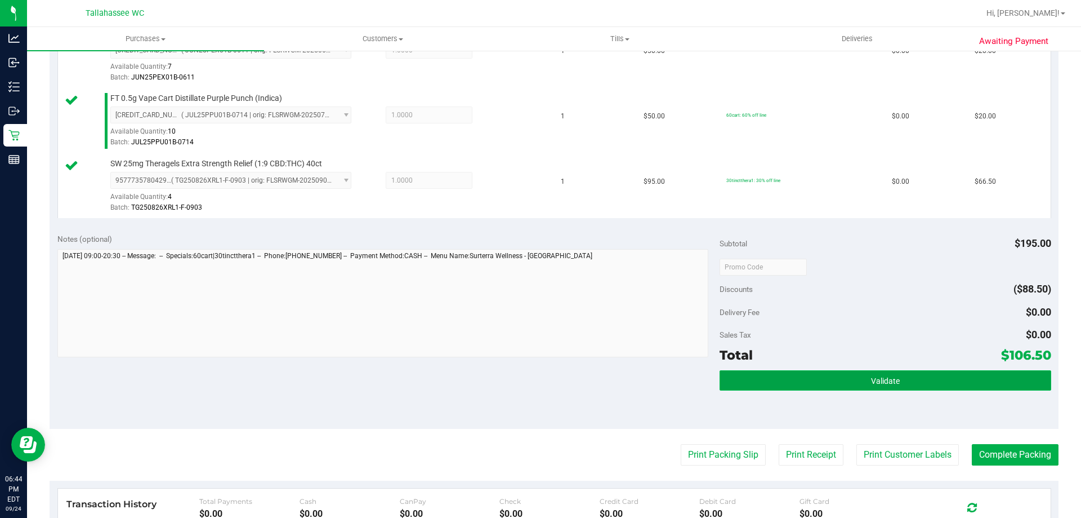
click at [771, 371] on button "Validate" at bounding box center [885, 380] width 331 height 20
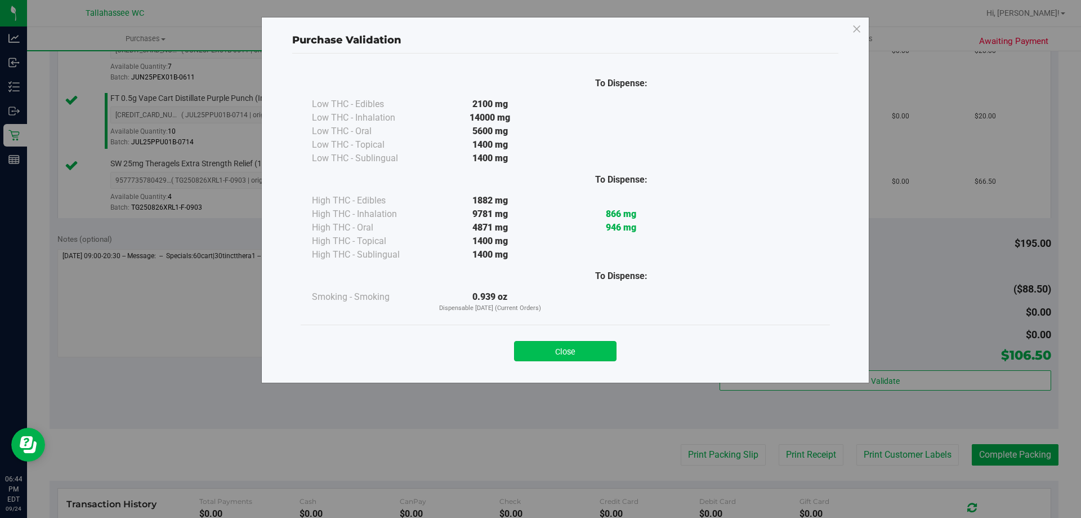
click at [598, 345] on button "Close" at bounding box center [565, 351] width 103 height 20
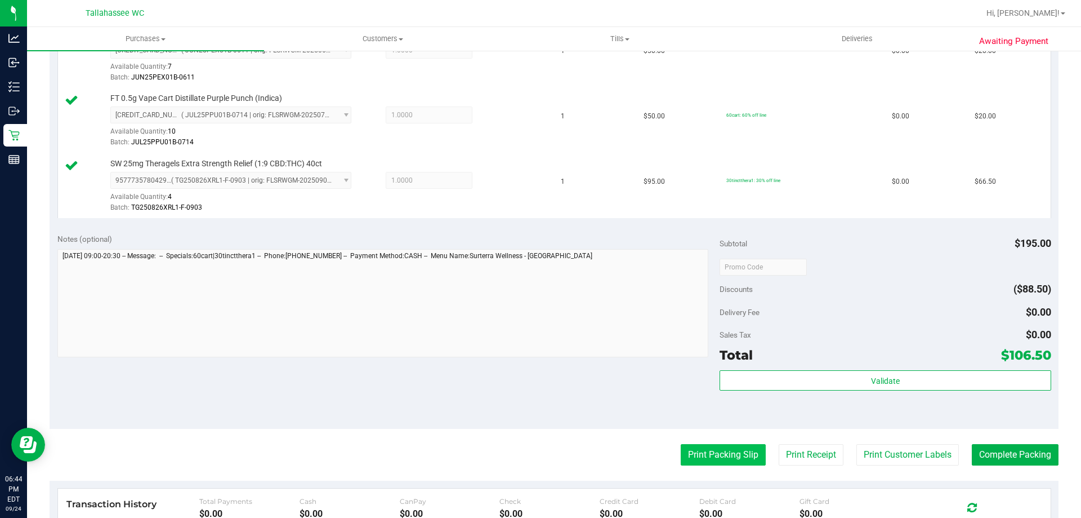
click at [734, 455] on button "Print Packing Slip" at bounding box center [723, 454] width 85 height 21
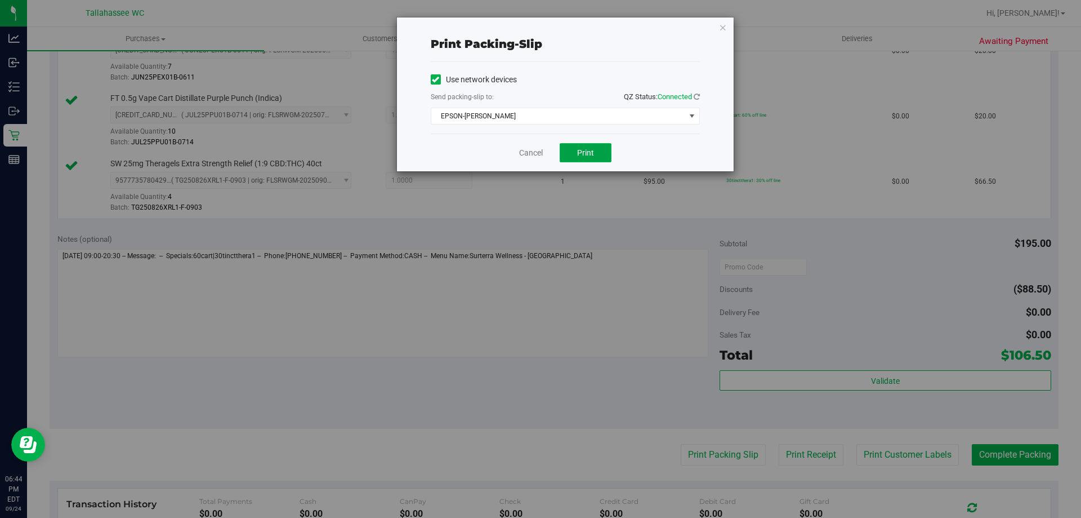
click at [585, 145] on button "Print" at bounding box center [586, 152] width 52 height 19
click at [532, 155] on link "Cancel" at bounding box center [531, 153] width 24 height 12
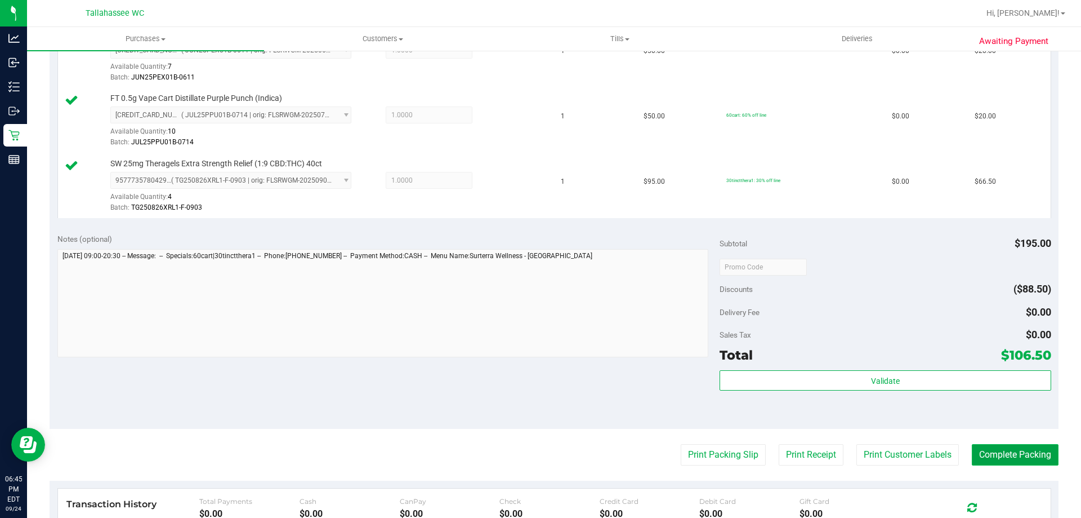
click at [1035, 450] on button "Complete Packing" at bounding box center [1015, 454] width 87 height 21
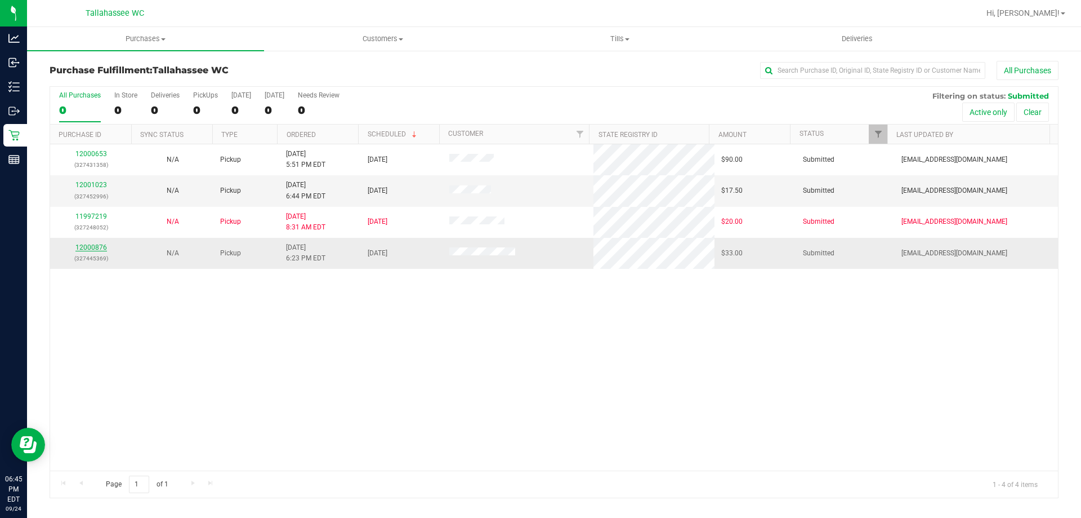
click at [84, 245] on link "12000876" at bounding box center [91, 247] width 32 height 8
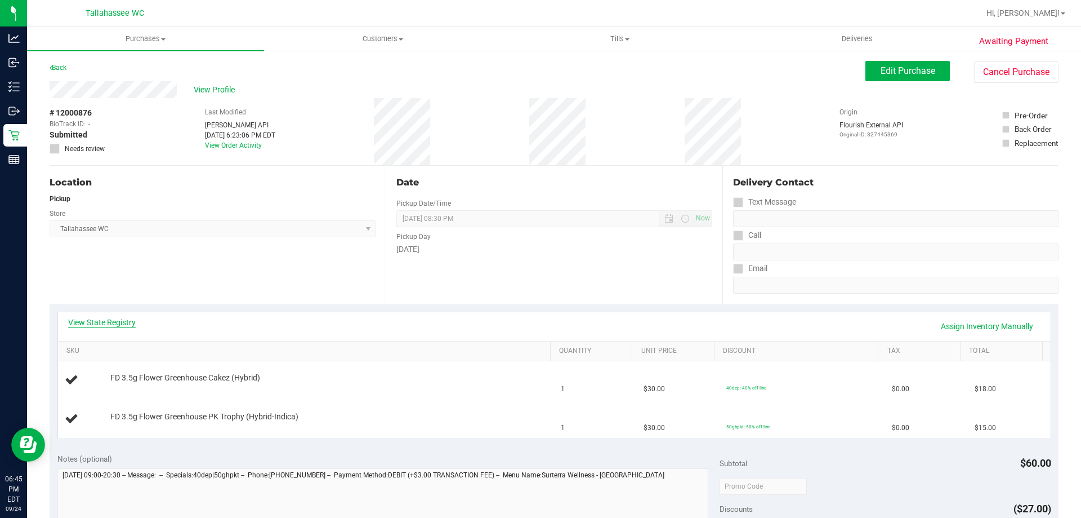
click at [104, 323] on link "View State Registry" at bounding box center [102, 322] width 68 height 11
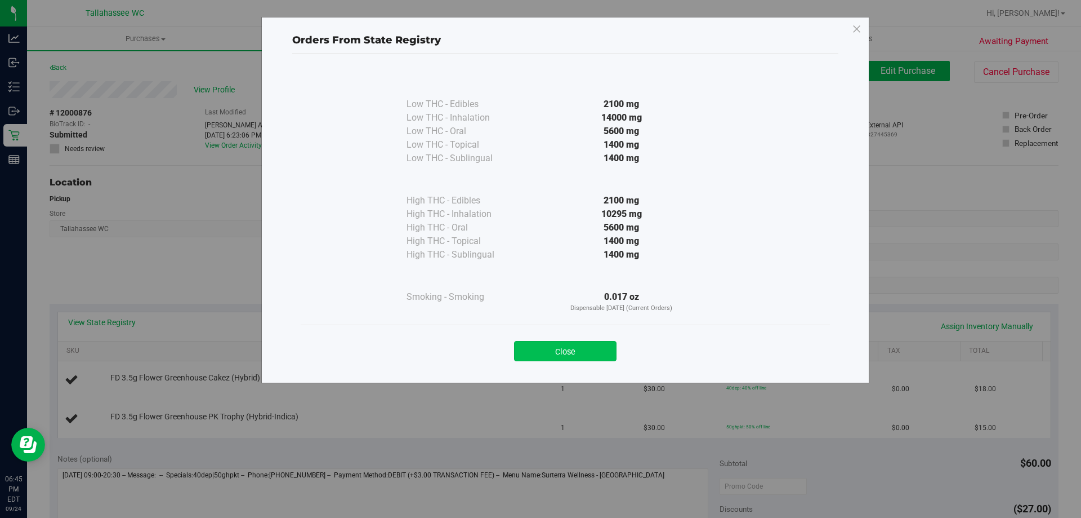
click at [556, 352] on button "Close" at bounding box center [565, 351] width 103 height 20
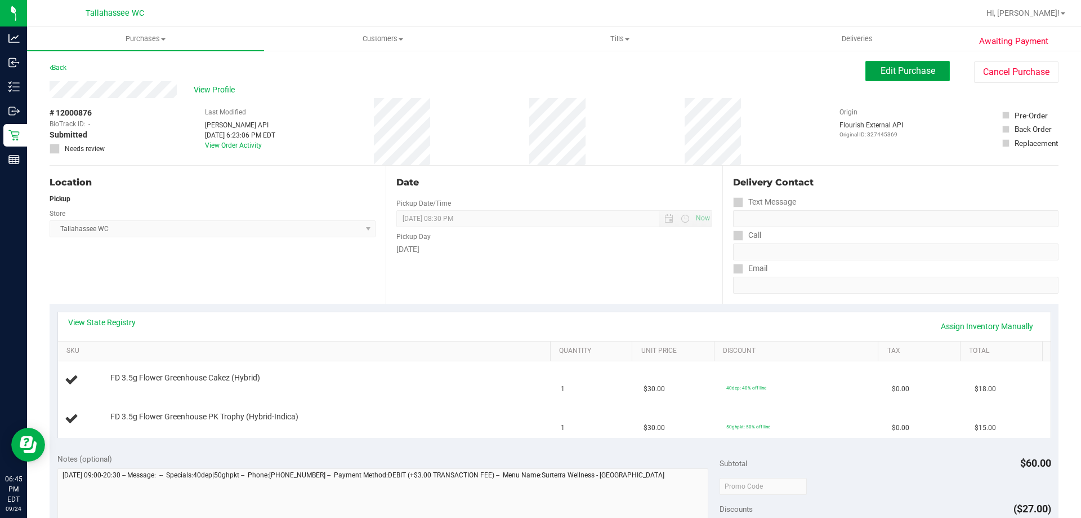
click at [902, 65] on span "Edit Purchase" at bounding box center [908, 70] width 55 height 11
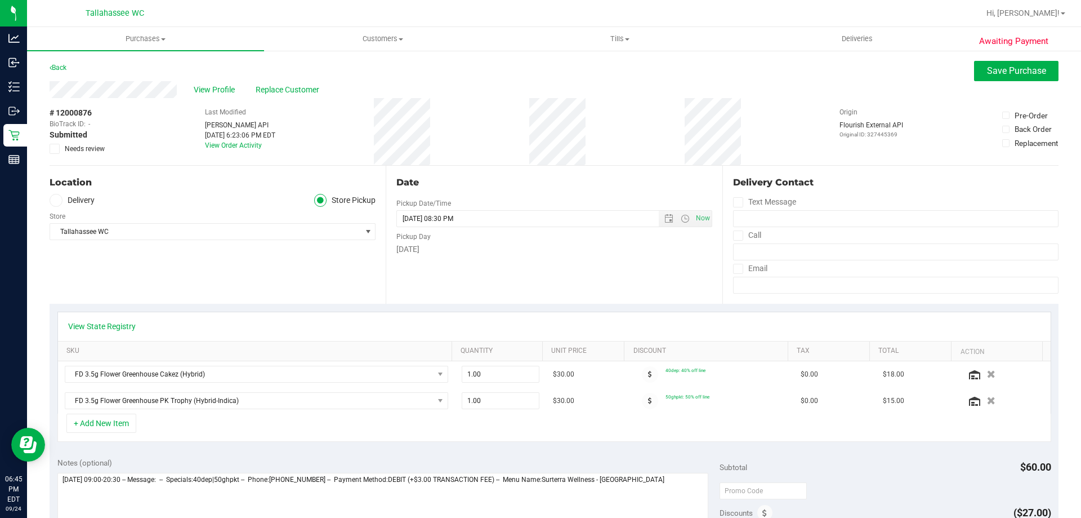
click at [61, 147] on label "Needs review" at bounding box center [78, 149] width 56 height 10
click at [0, 0] on input "Needs review" at bounding box center [0, 0] width 0 height 0
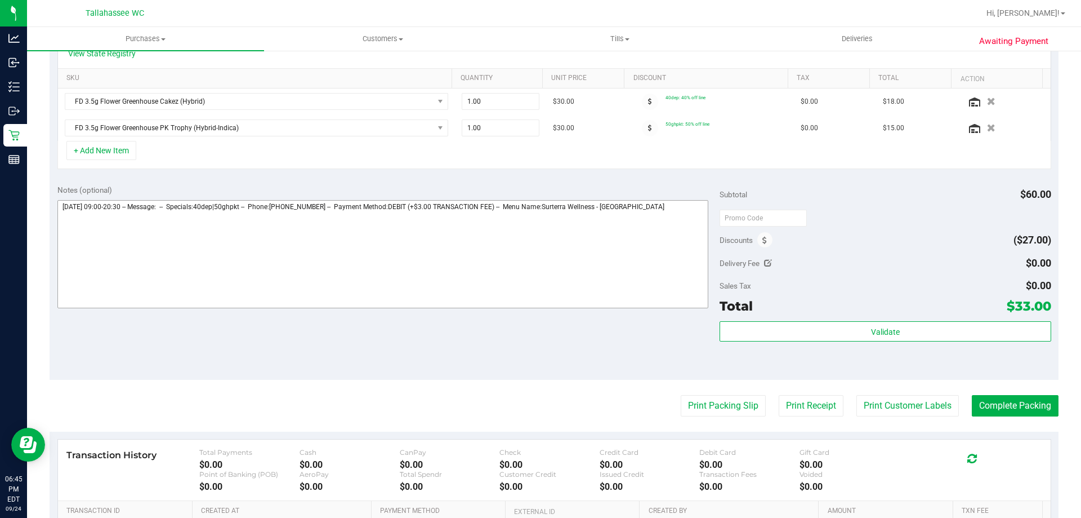
scroll to position [282, 0]
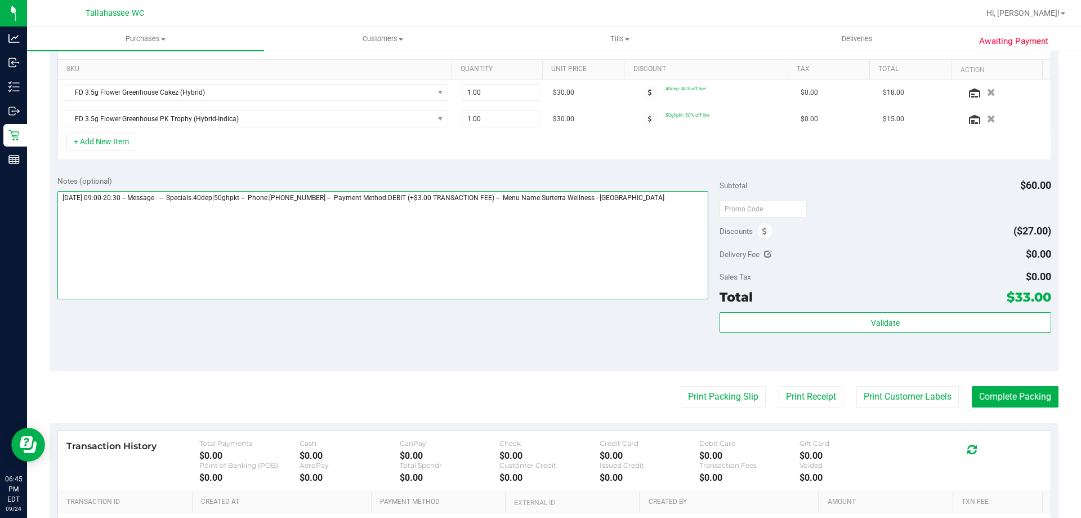
click at [700, 201] on textarea at bounding box center [383, 245] width 652 height 108
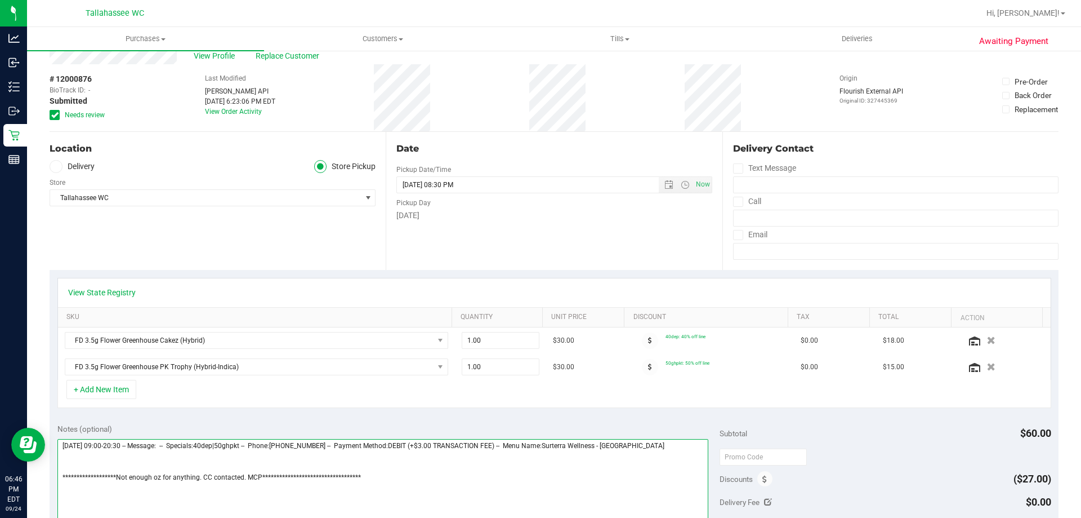
scroll to position [0, 0]
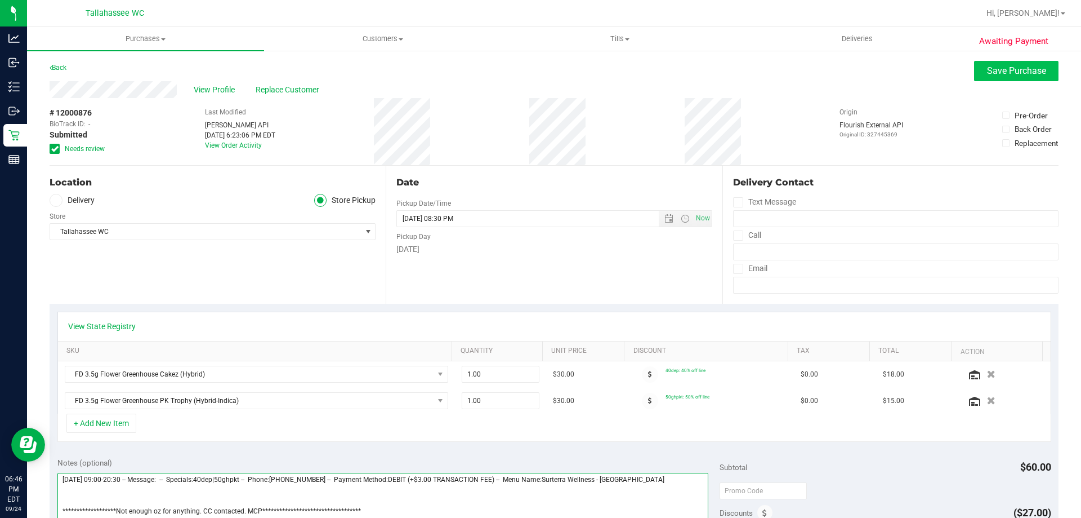
type textarea "**********"
click at [1010, 73] on span "Save Purchase" at bounding box center [1016, 70] width 59 height 11
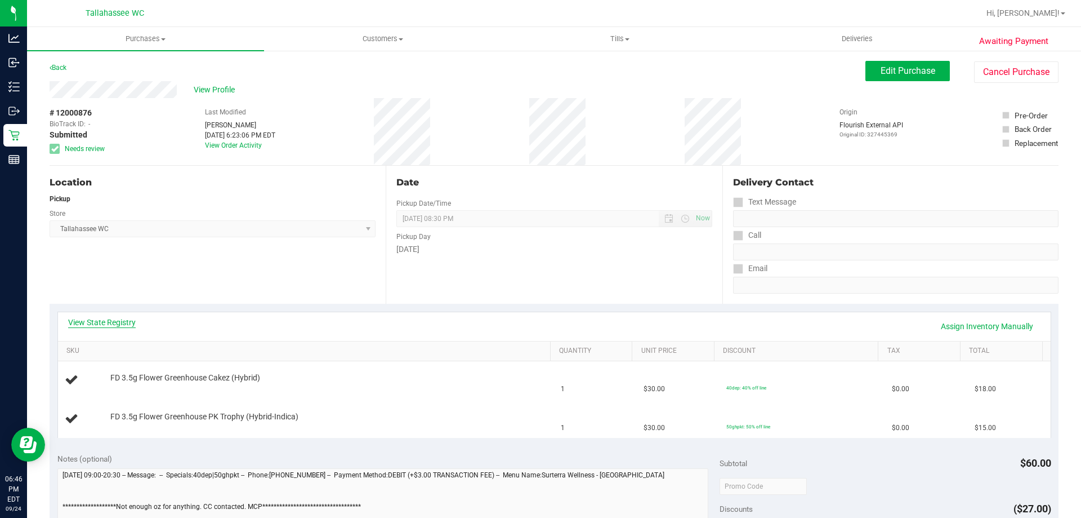
click at [109, 325] on link "View State Registry" at bounding box center [102, 322] width 68 height 11
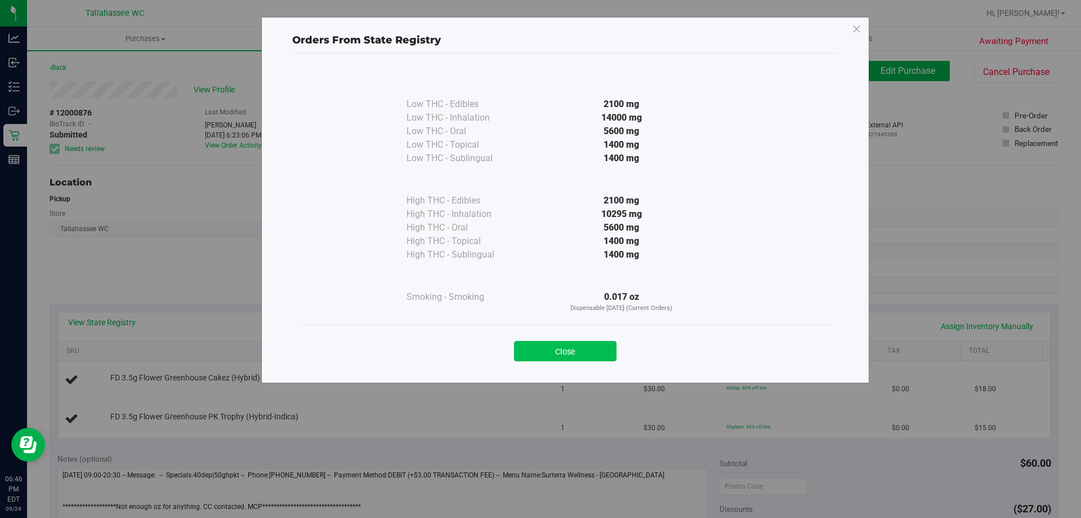
click at [582, 342] on button "Close" at bounding box center [565, 351] width 103 height 20
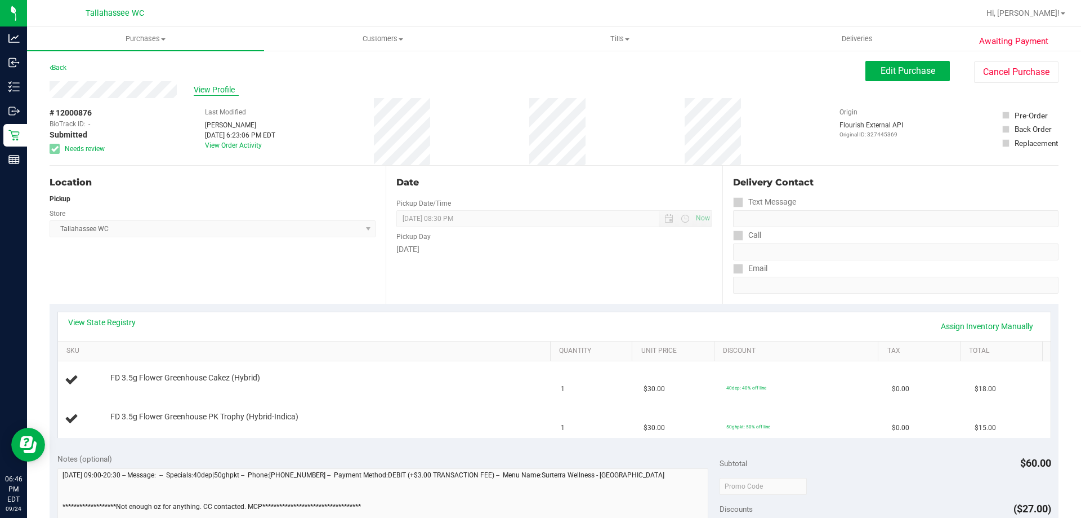
click at [222, 90] on span "View Profile" at bounding box center [216, 90] width 45 height 12
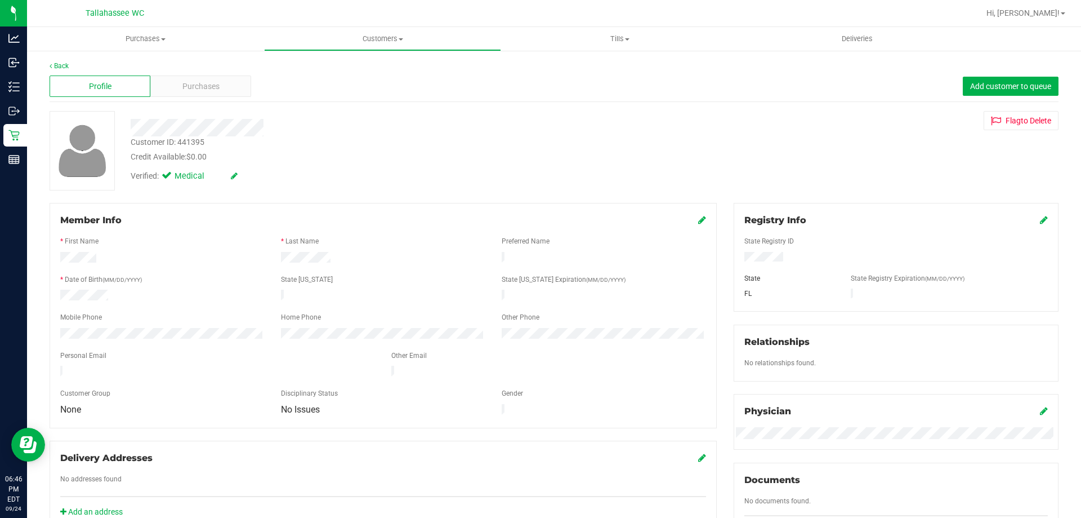
click at [189, 144] on div "Customer ID: 441395" at bounding box center [168, 142] width 74 height 12
copy div "441395"
click at [66, 65] on link "Back" at bounding box center [59, 66] width 19 height 8
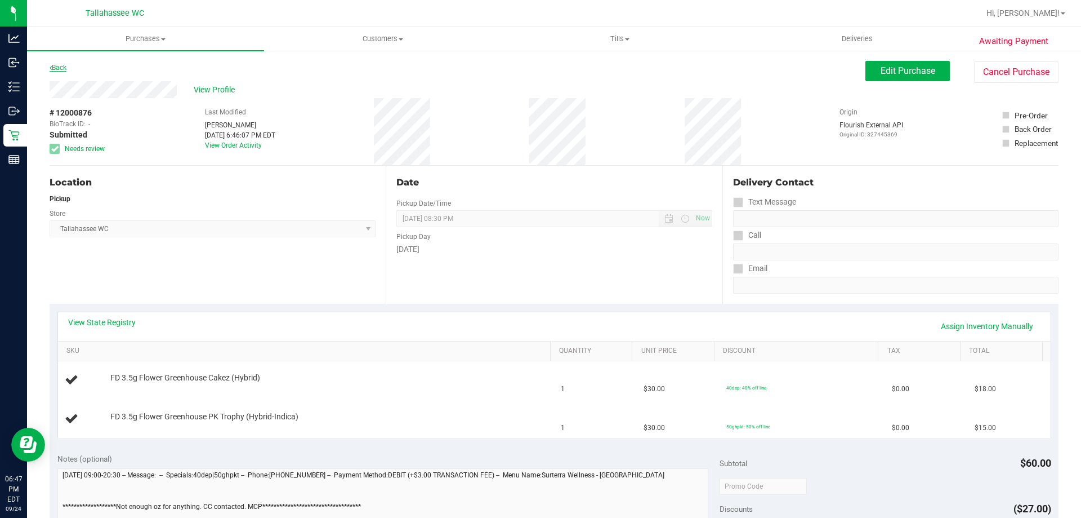
click at [54, 69] on link "Back" at bounding box center [58, 68] width 17 height 8
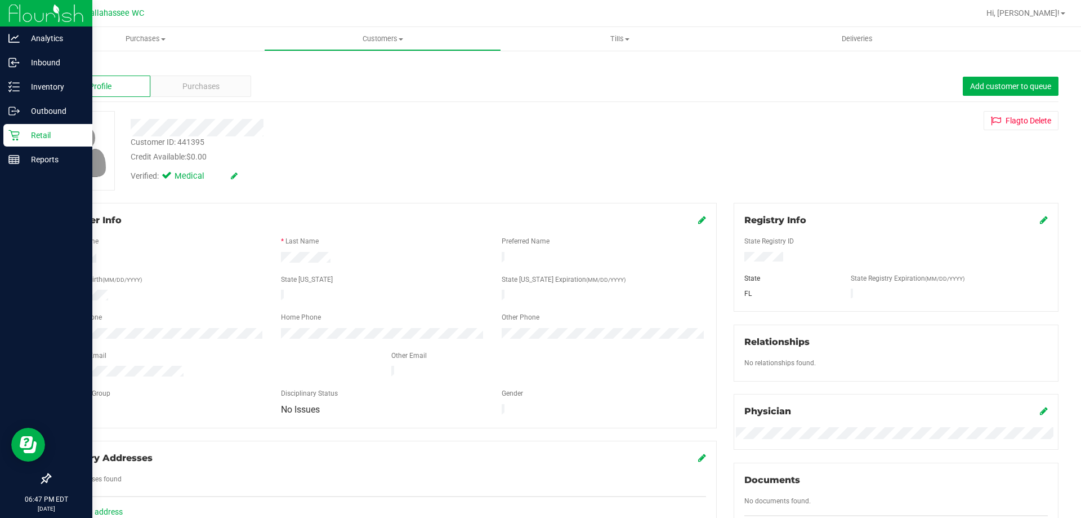
click at [17, 130] on icon at bounding box center [13, 135] width 11 height 11
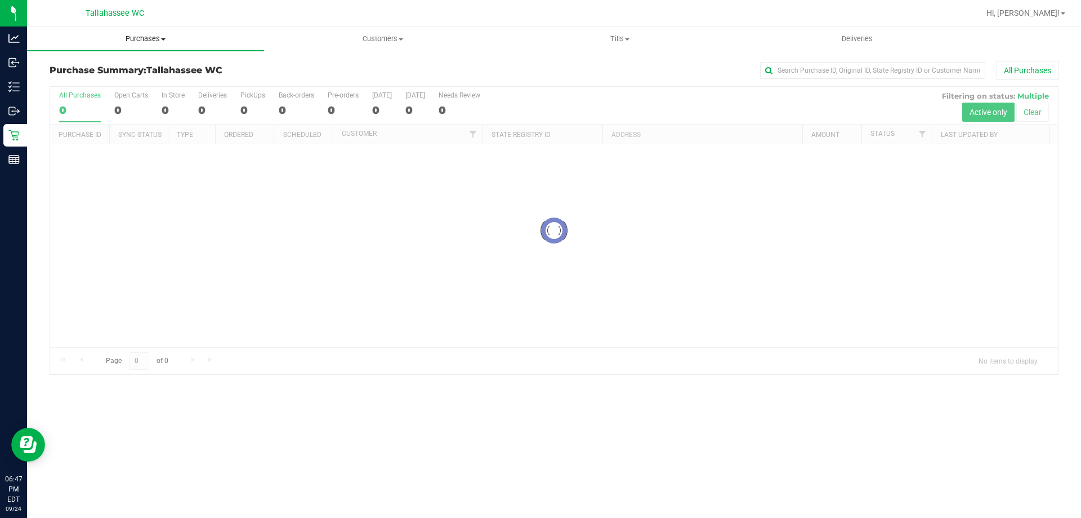
click at [144, 39] on span "Purchases" at bounding box center [145, 39] width 237 height 10
click at [95, 81] on li "Fulfillment" at bounding box center [145, 82] width 237 height 14
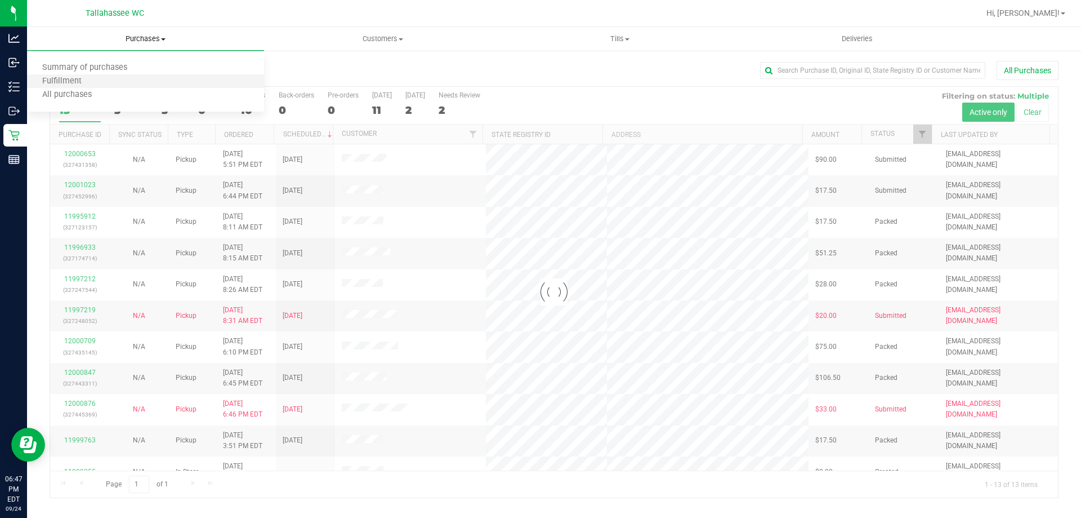
click at [159, 79] on li "Fulfillment" at bounding box center [145, 82] width 237 height 14
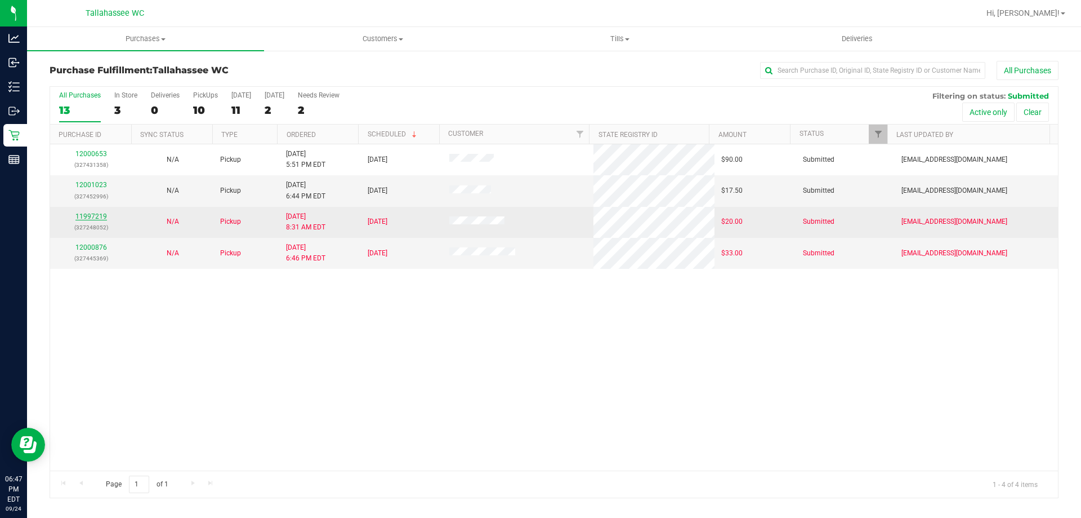
click at [88, 215] on link "11997219" at bounding box center [91, 216] width 32 height 8
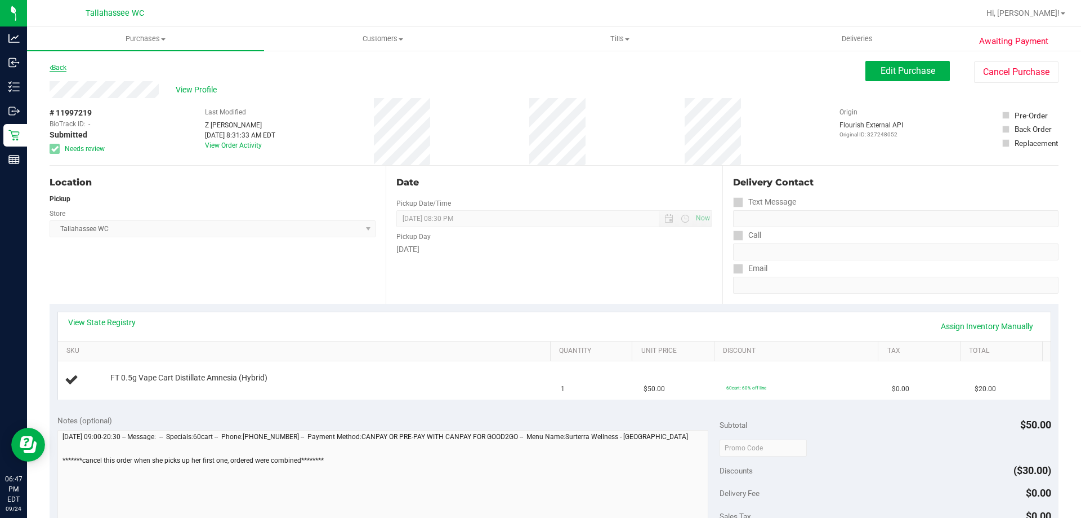
click at [63, 70] on link "Back" at bounding box center [58, 68] width 17 height 8
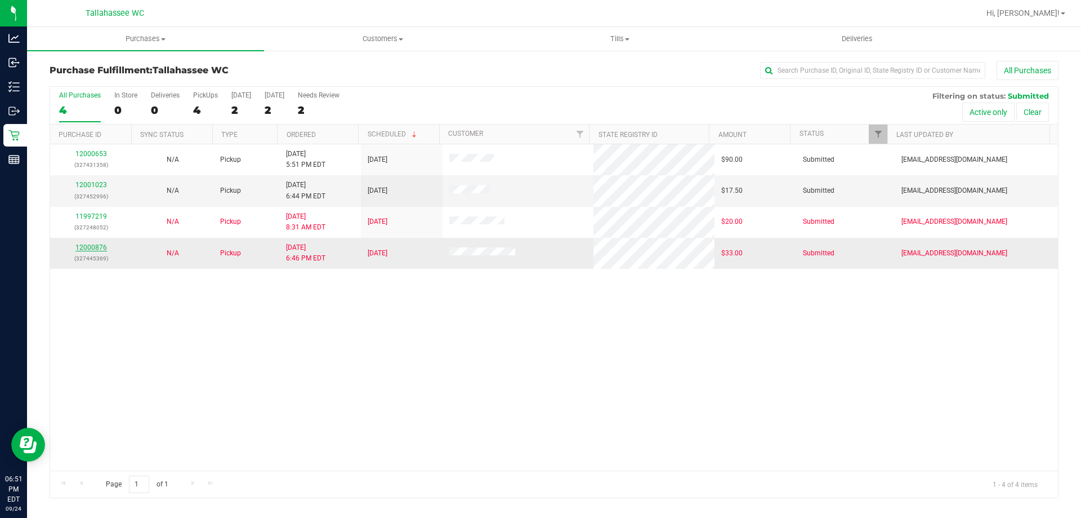
click at [98, 248] on link "12000876" at bounding box center [91, 247] width 32 height 8
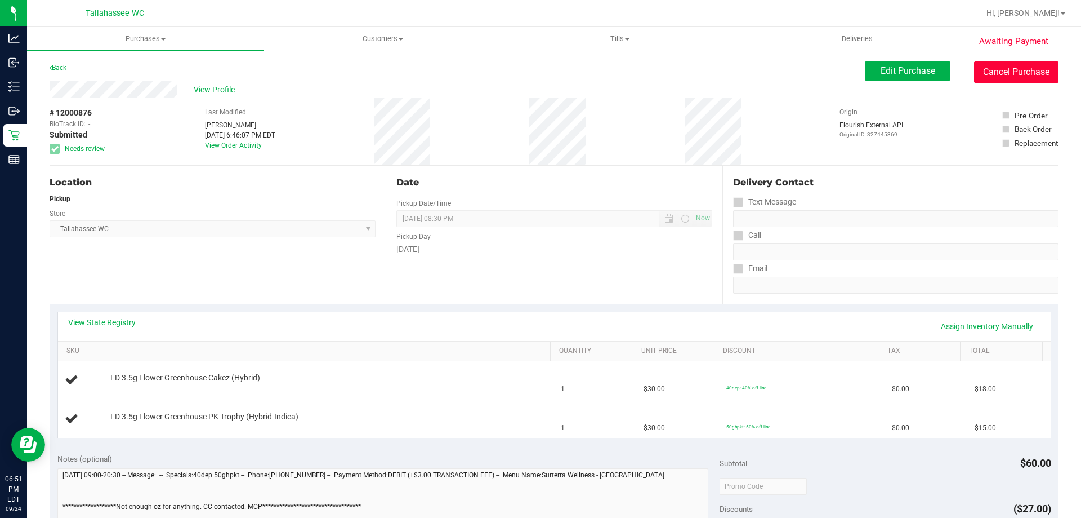
click at [1007, 75] on button "Cancel Purchase" at bounding box center [1016, 71] width 84 height 21
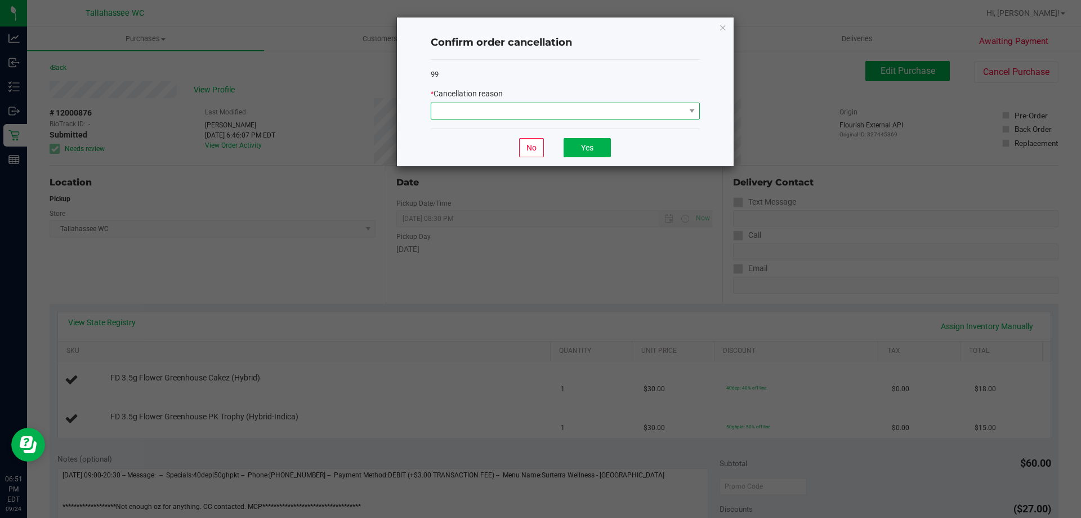
click at [638, 108] on span at bounding box center [558, 111] width 254 height 16
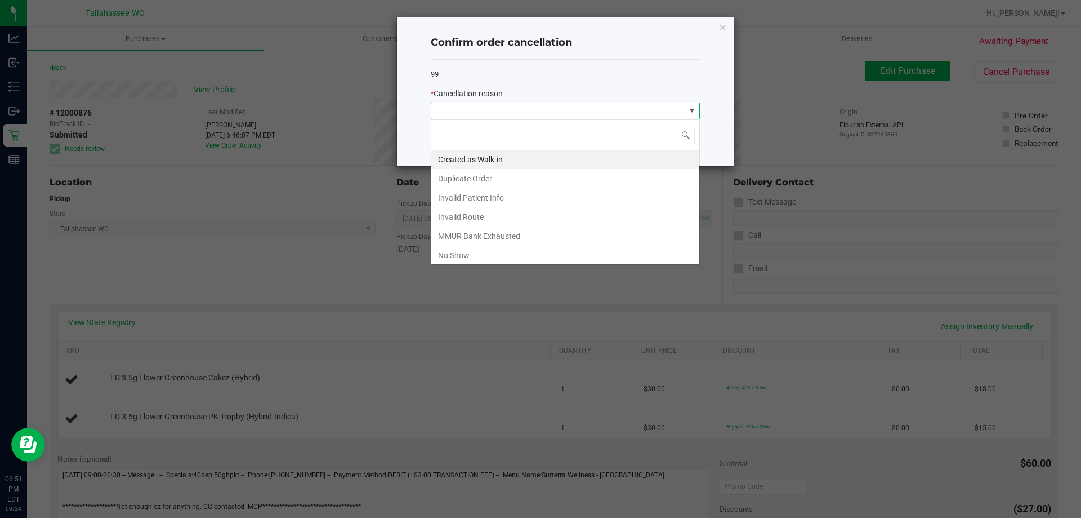
scroll to position [17, 269]
click at [551, 238] on li "MMUR Bank Exhausted" at bounding box center [565, 235] width 268 height 19
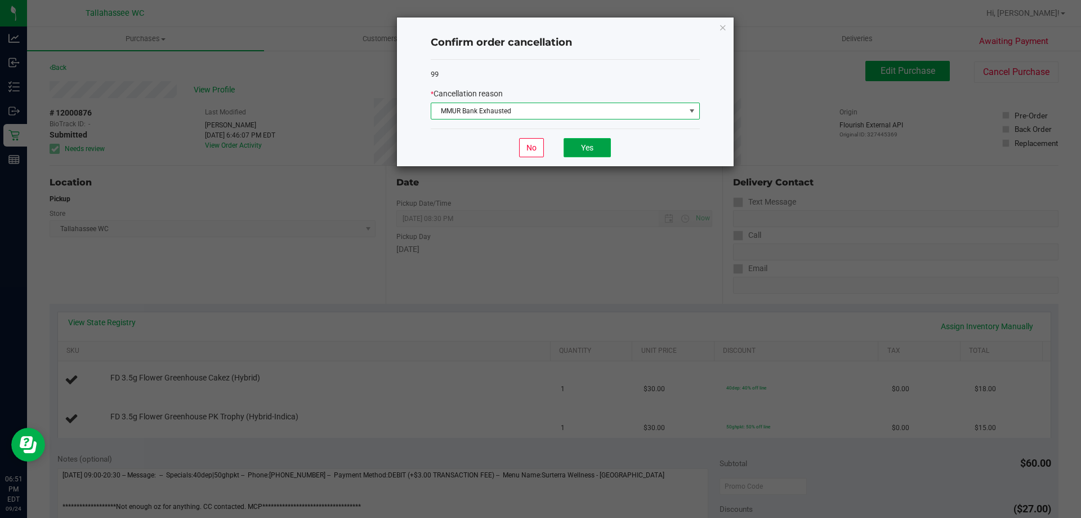
click at [595, 146] on button "Yes" at bounding box center [587, 147] width 47 height 19
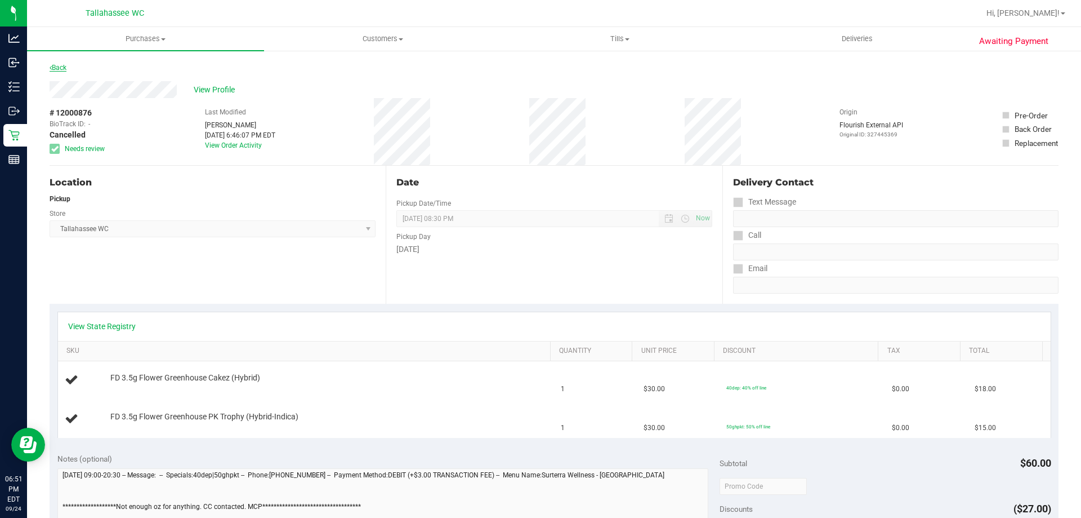
click at [57, 67] on link "Back" at bounding box center [58, 68] width 17 height 8
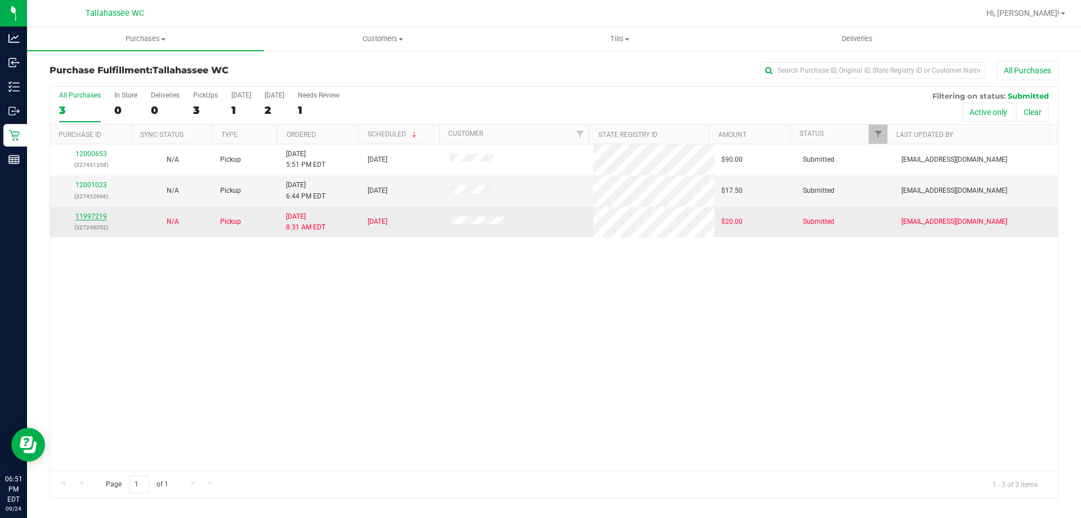
click at [91, 215] on link "11997219" at bounding box center [91, 216] width 32 height 8
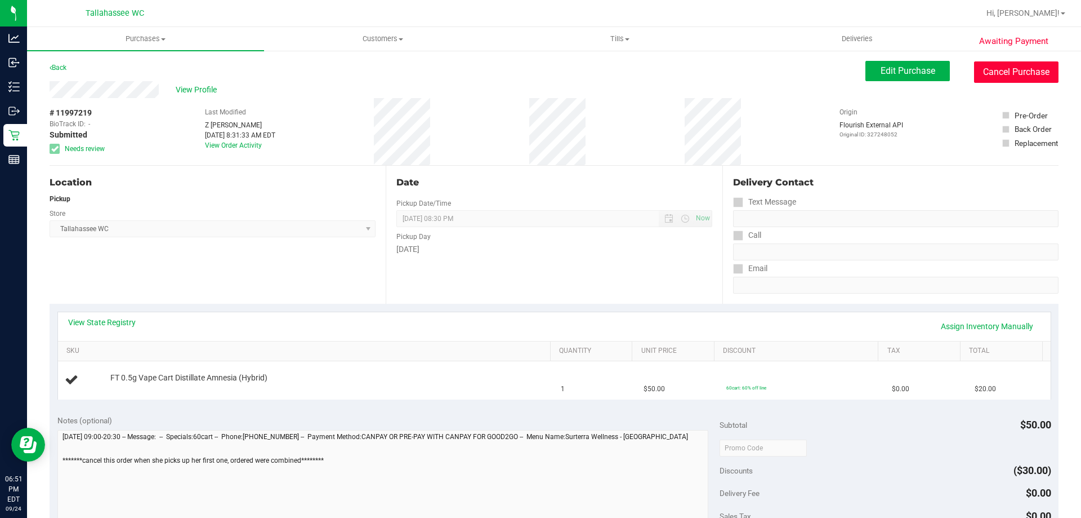
click at [1022, 75] on button "Cancel Purchase" at bounding box center [1016, 71] width 84 height 21
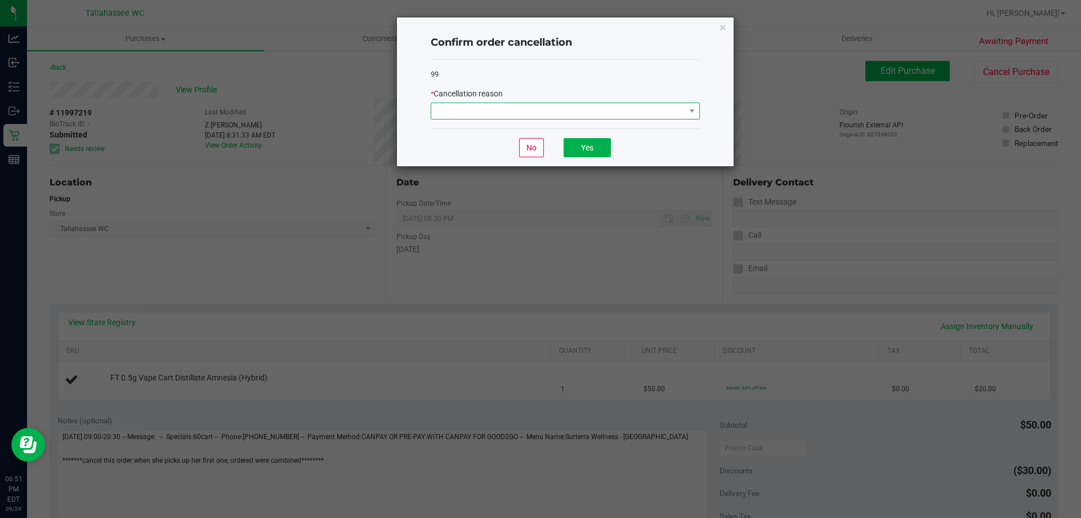
click at [639, 109] on span at bounding box center [558, 111] width 254 height 16
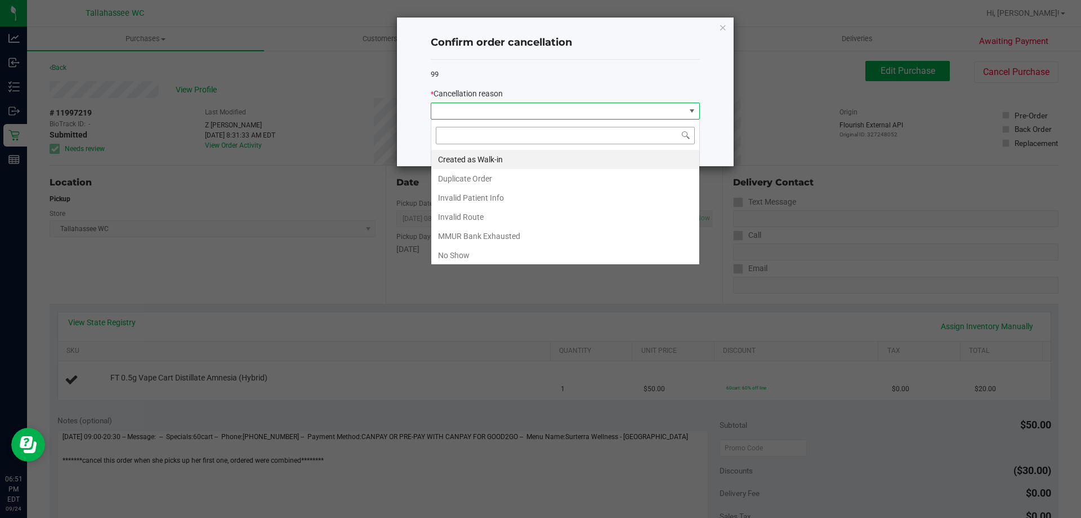
scroll to position [17, 269]
click at [492, 177] on li "Duplicate Order" at bounding box center [565, 178] width 268 height 19
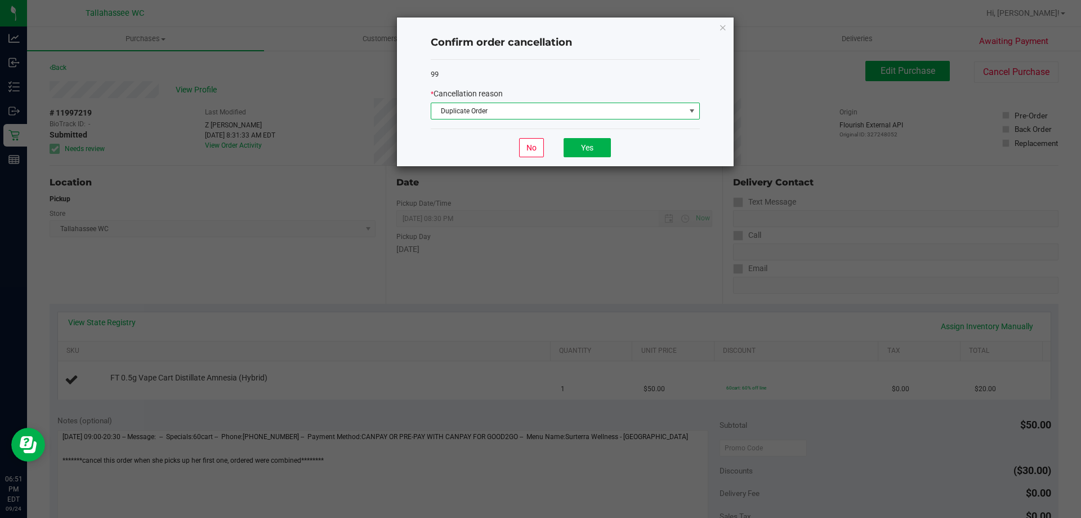
click at [603, 54] on div "Confirm order cancellation" at bounding box center [565, 42] width 269 height 33
click at [597, 149] on button "Yes" at bounding box center [587, 147] width 47 height 19
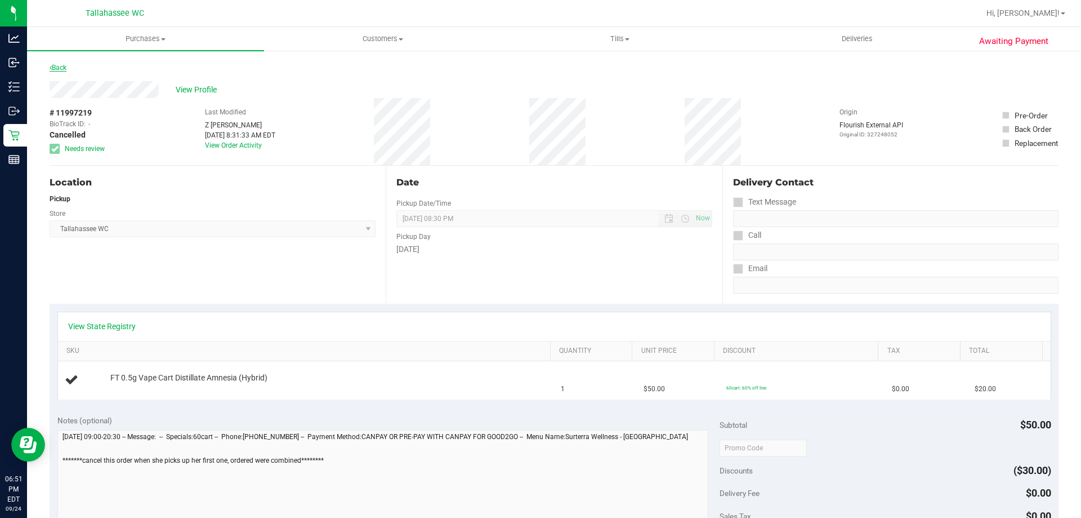
click at [66, 69] on link "Back" at bounding box center [58, 68] width 17 height 8
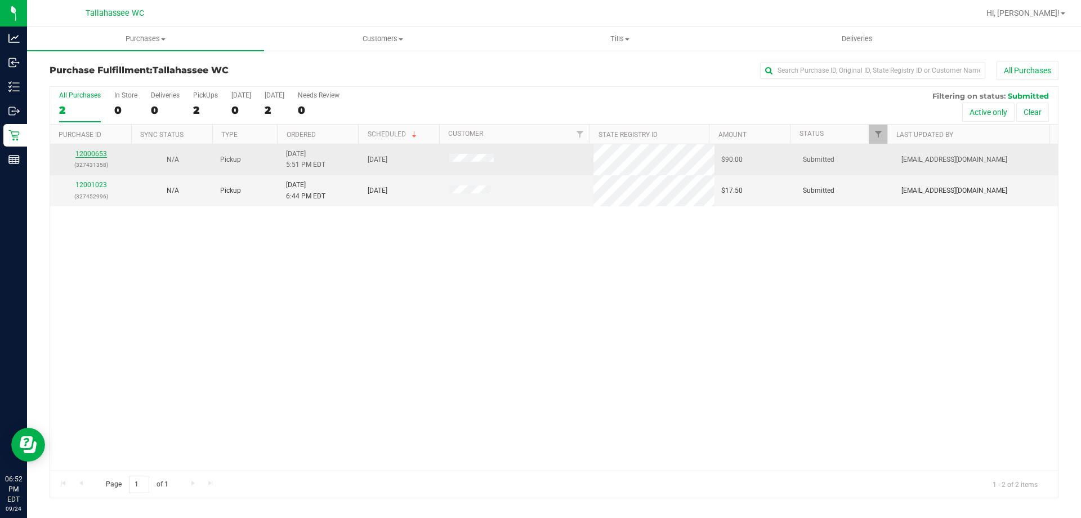
click at [96, 155] on link "12000653" at bounding box center [91, 154] width 32 height 8
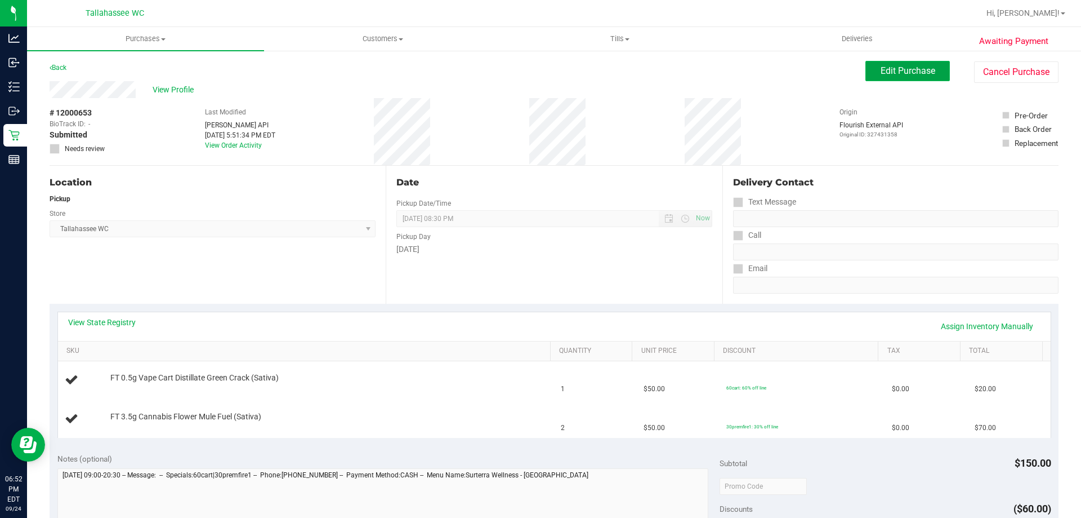
click at [911, 69] on span "Edit Purchase" at bounding box center [908, 70] width 55 height 11
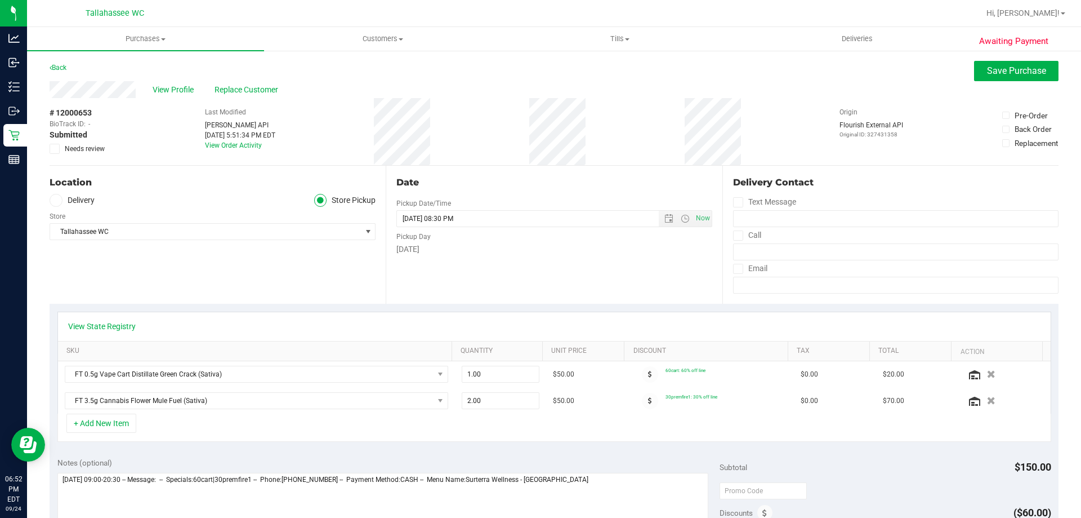
click at [57, 149] on icon at bounding box center [54, 149] width 7 height 0
click at [0, 0] on input "Needs review" at bounding box center [0, 0] width 0 height 0
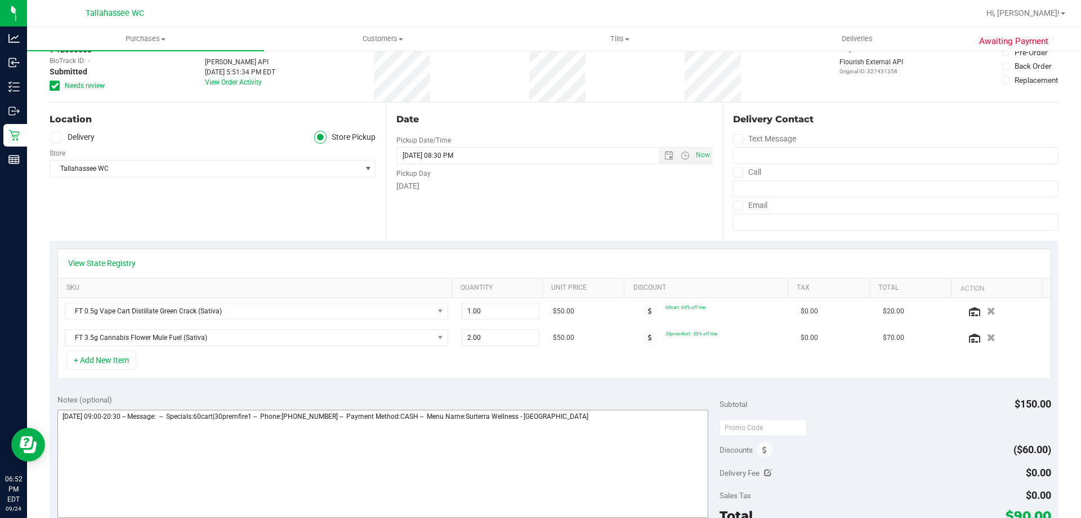
scroll to position [225, 0]
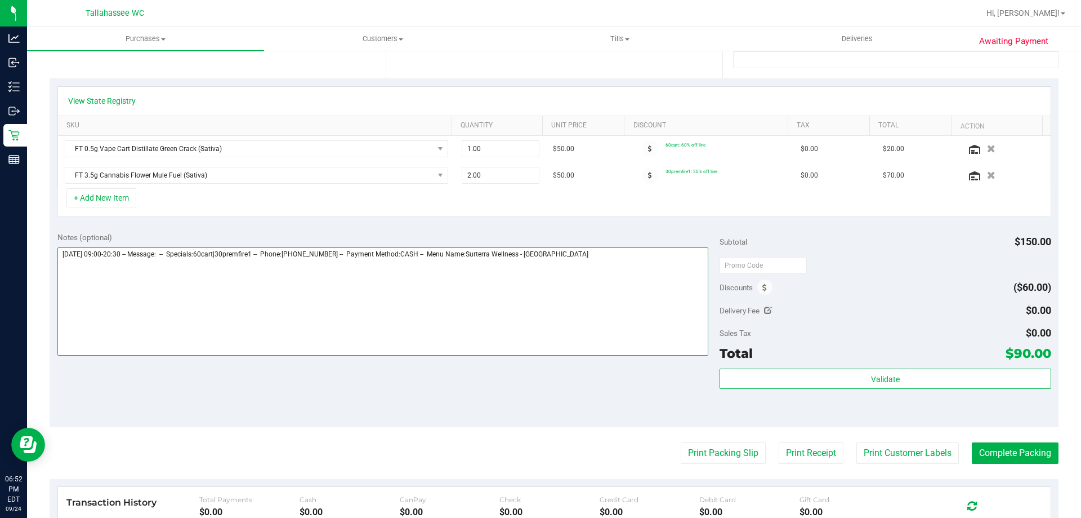
click at [606, 261] on textarea at bounding box center [383, 301] width 652 height 108
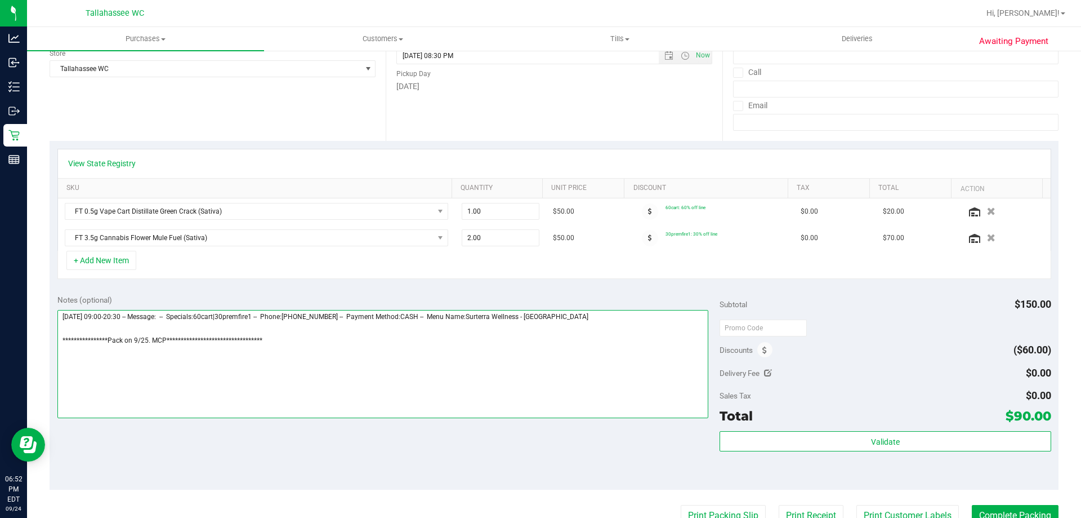
scroll to position [0, 0]
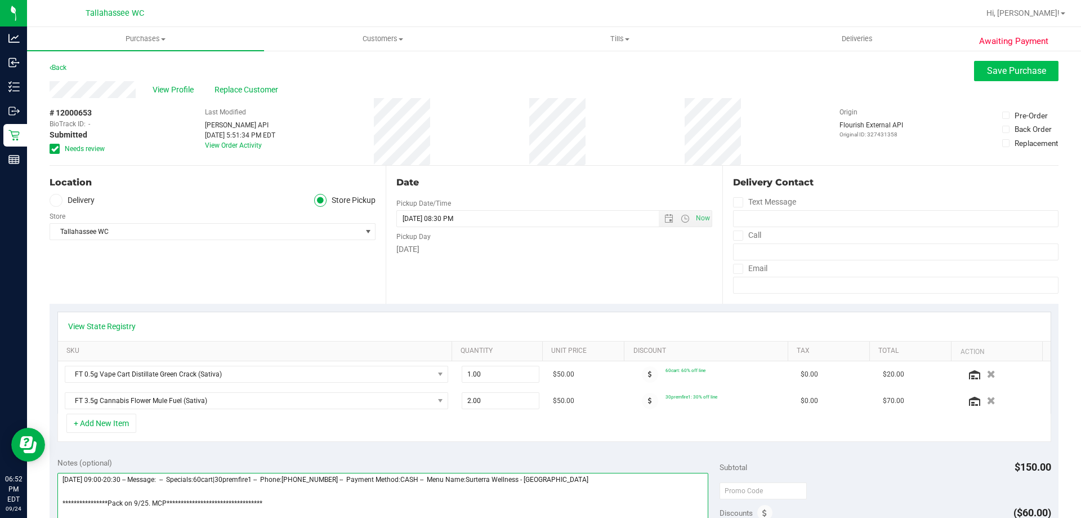
type textarea "**********"
click at [1044, 71] on button "Save Purchase" at bounding box center [1016, 71] width 84 height 20
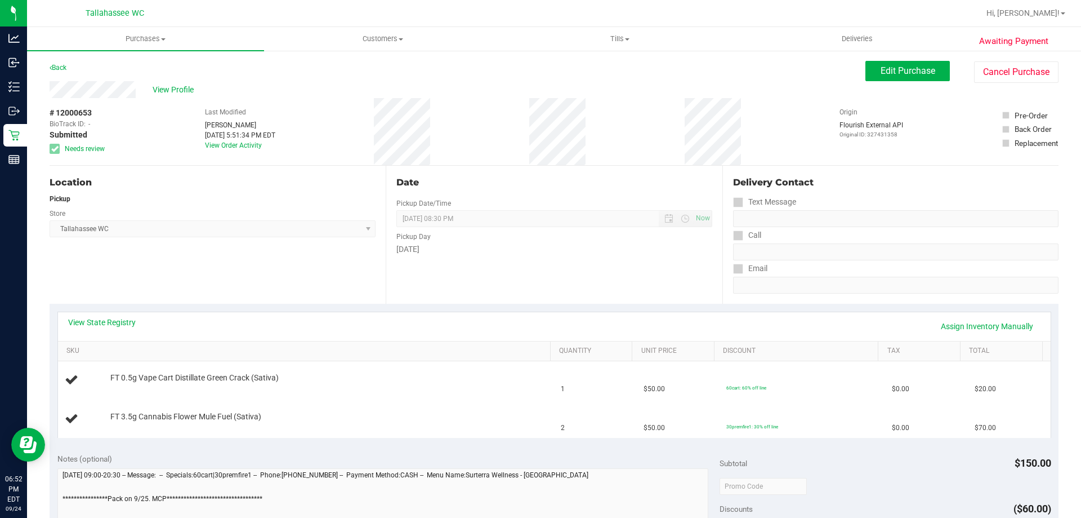
click at [65, 73] on div "Back" at bounding box center [58, 68] width 17 height 14
click at [63, 63] on div "Back" at bounding box center [58, 68] width 17 height 14
click at [63, 65] on link "Back" at bounding box center [58, 68] width 17 height 8
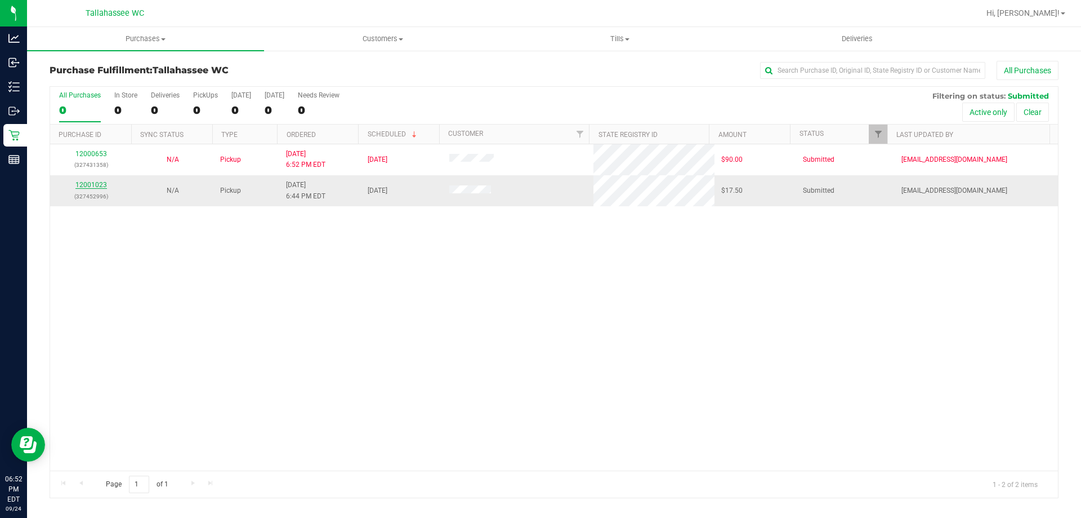
click at [96, 183] on link "12001023" at bounding box center [91, 185] width 32 height 8
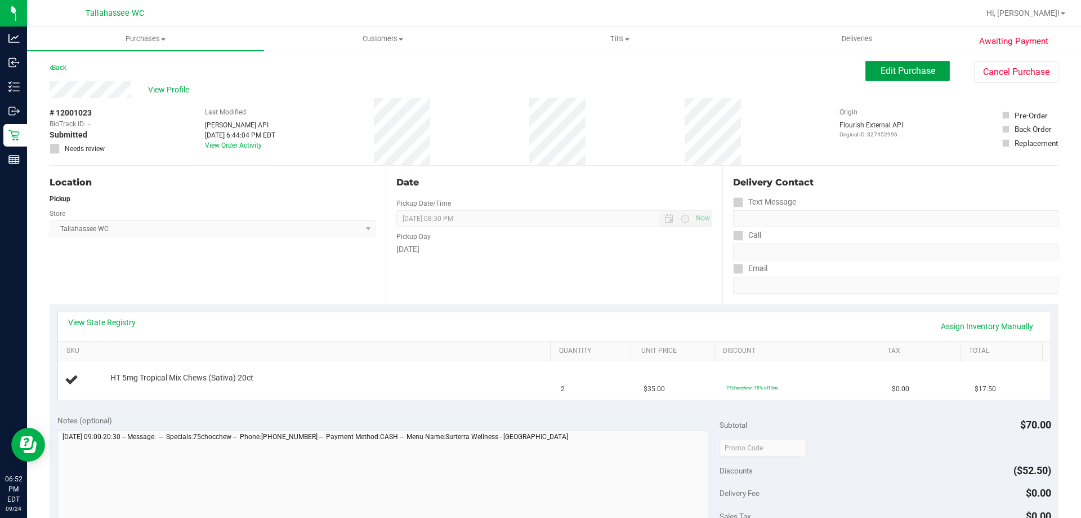
click at [920, 74] on span "Edit Purchase" at bounding box center [908, 70] width 55 height 11
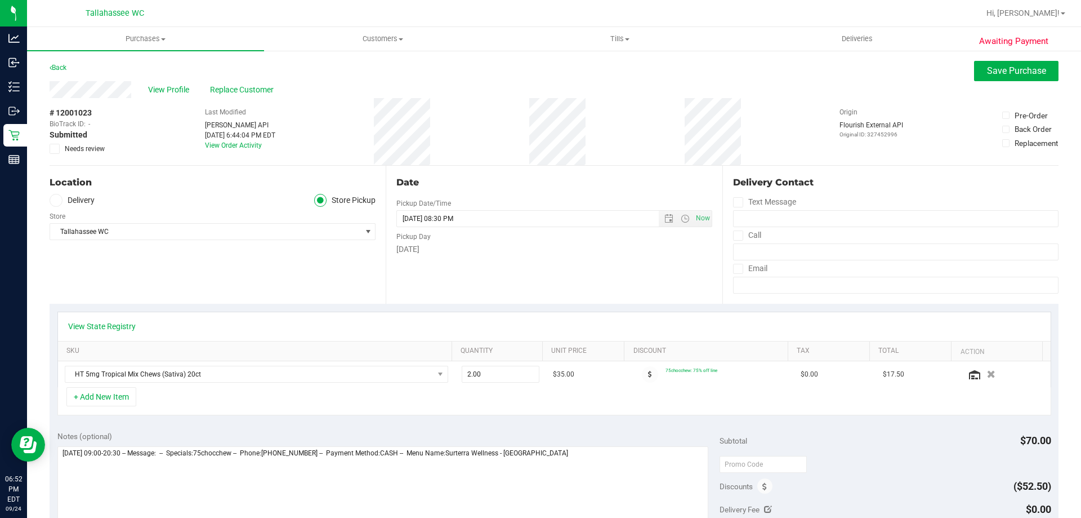
click at [60, 147] on label "Needs review" at bounding box center [78, 149] width 56 height 10
click at [0, 0] on input "Needs review" at bounding box center [0, 0] width 0 height 0
click at [603, 458] on textarea at bounding box center [383, 500] width 652 height 108
type textarea "**********"
click at [994, 73] on span "Save Purchase" at bounding box center [1016, 70] width 59 height 11
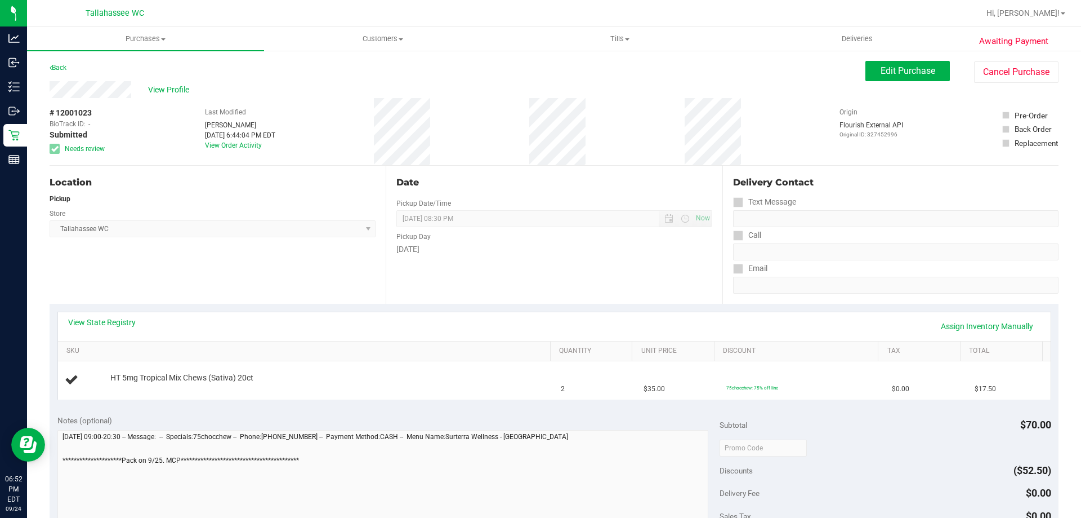
click at [64, 73] on div "Back" at bounding box center [58, 68] width 17 height 14
click at [65, 70] on link "Back" at bounding box center [58, 68] width 17 height 8
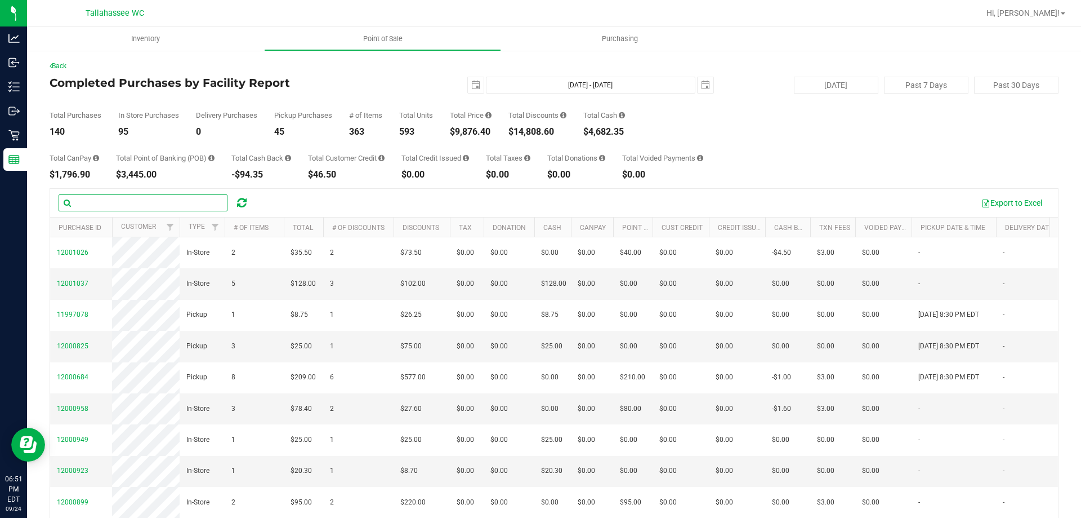
click at [144, 198] on input "text" at bounding box center [143, 202] width 169 height 17
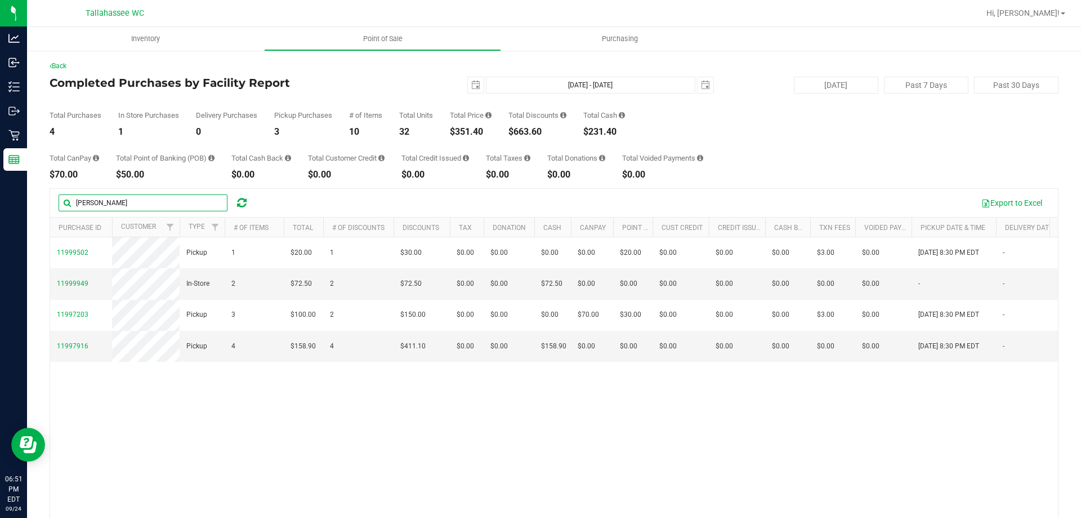
type input "[PERSON_NAME]"
